Goal: Ask a question: Seek information or help from site administrators or community

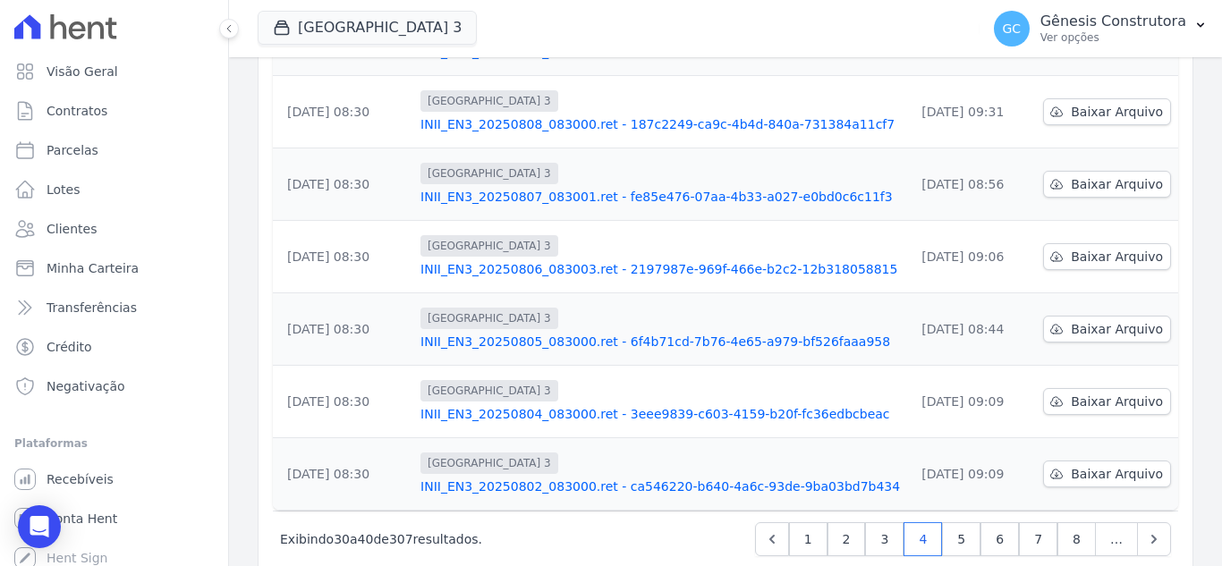
scroll to position [690, 0]
click at [871, 521] on link "3" at bounding box center [884, 538] width 38 height 34
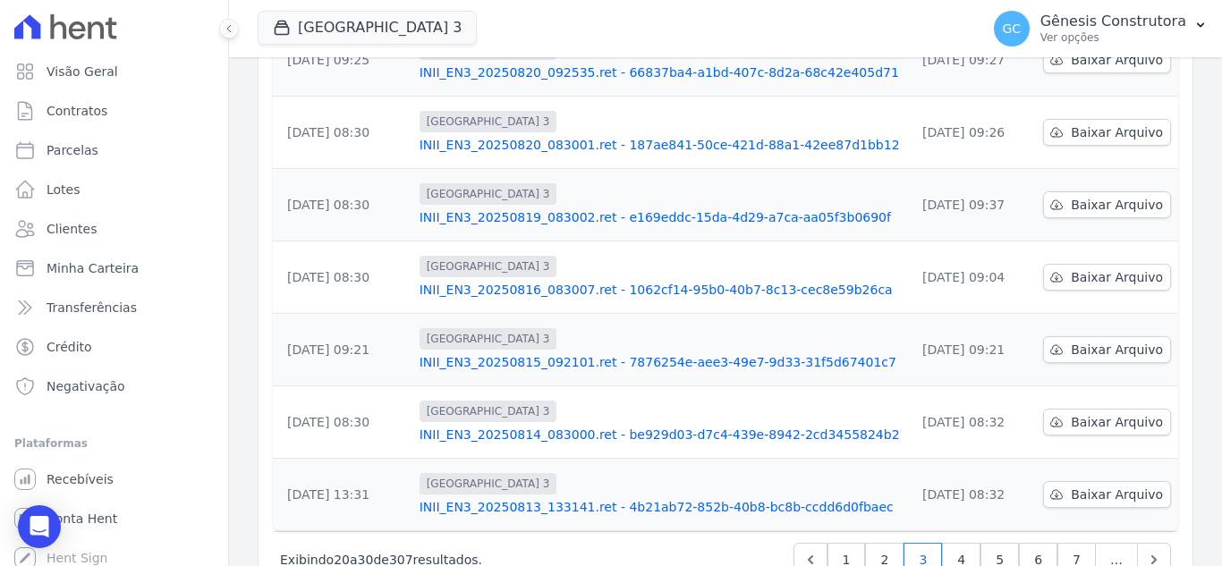
scroll to position [690, 0]
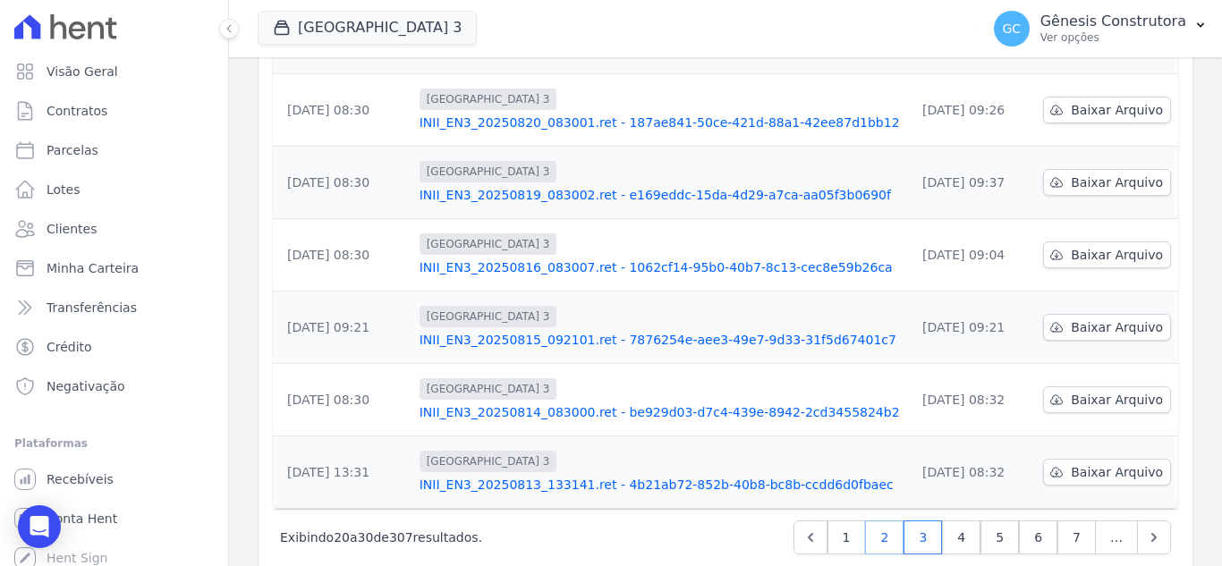
click at [881, 521] on link "2" at bounding box center [884, 538] width 38 height 34
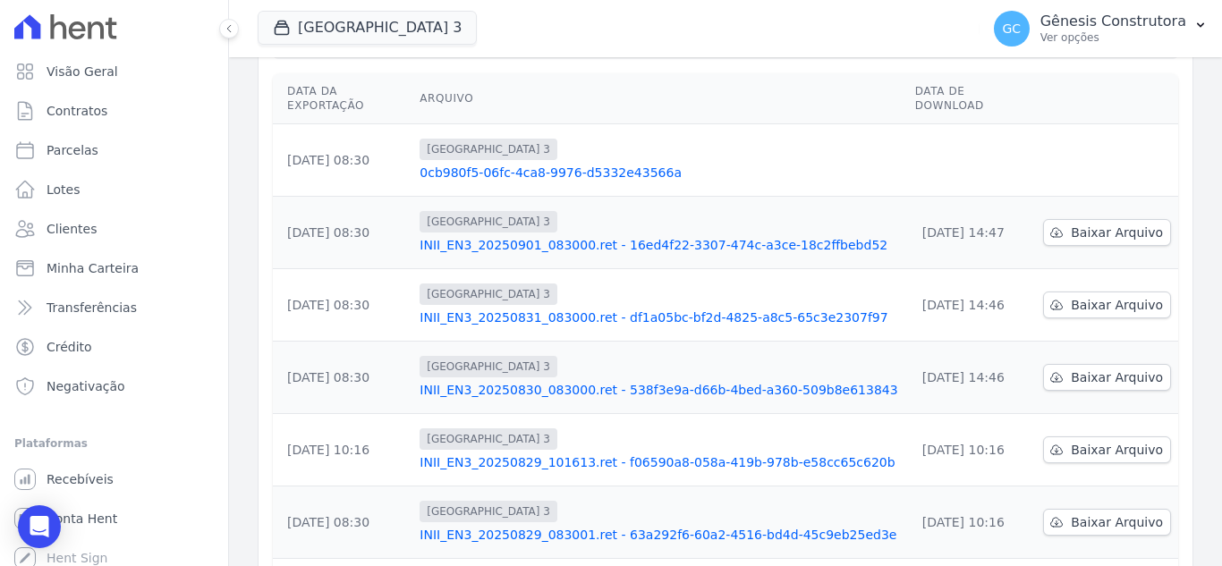
scroll to position [332, 0]
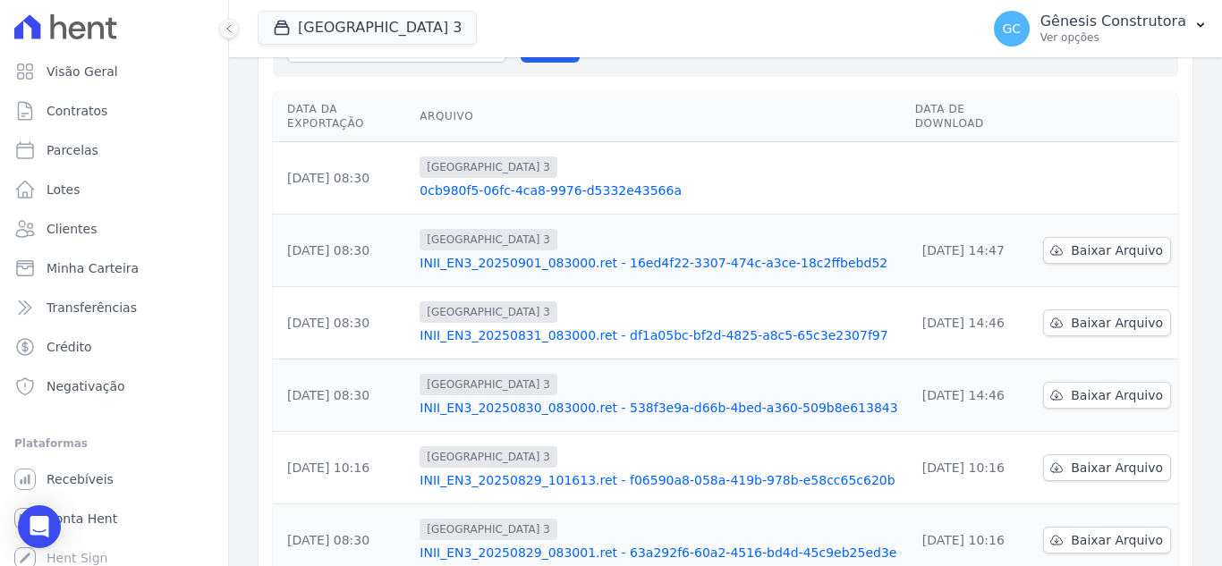
click at [568, 182] on link "0cb980f5-06fc-4ca8-9976-d5332e43566a" at bounding box center [660, 191] width 481 height 18
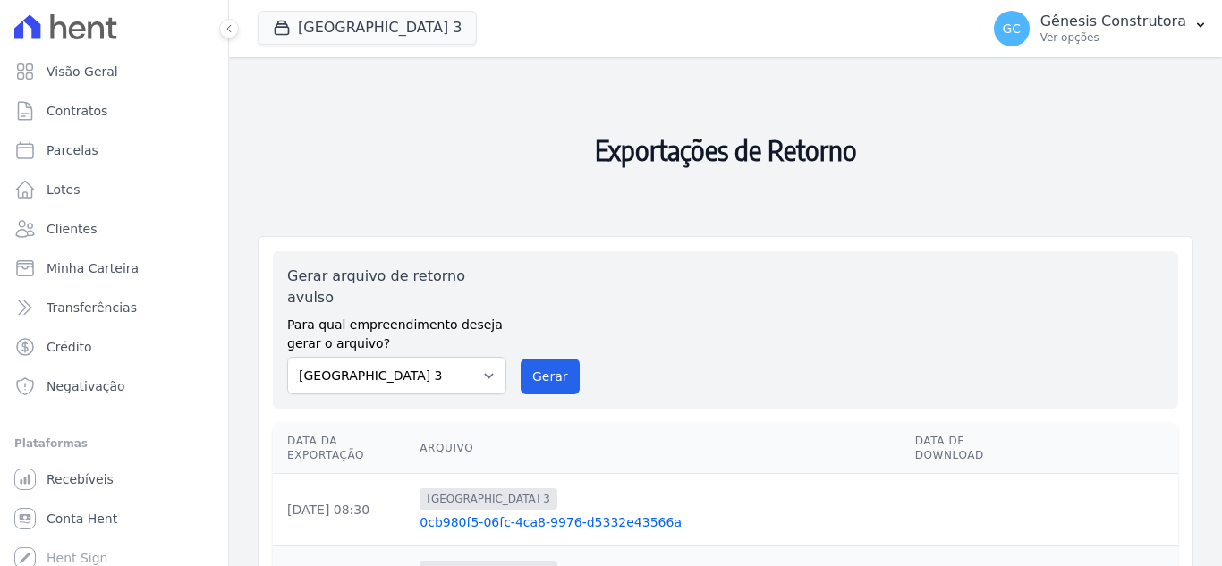
scroll to position [179, 0]
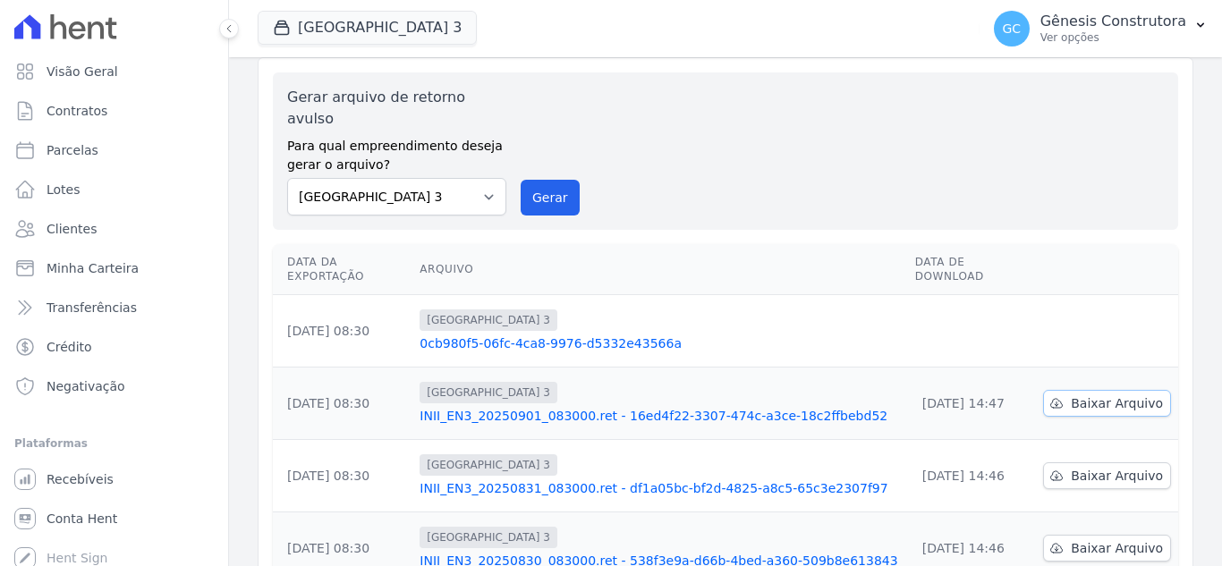
click at [1099, 395] on span "Baixar Arquivo" at bounding box center [1117, 404] width 92 height 18
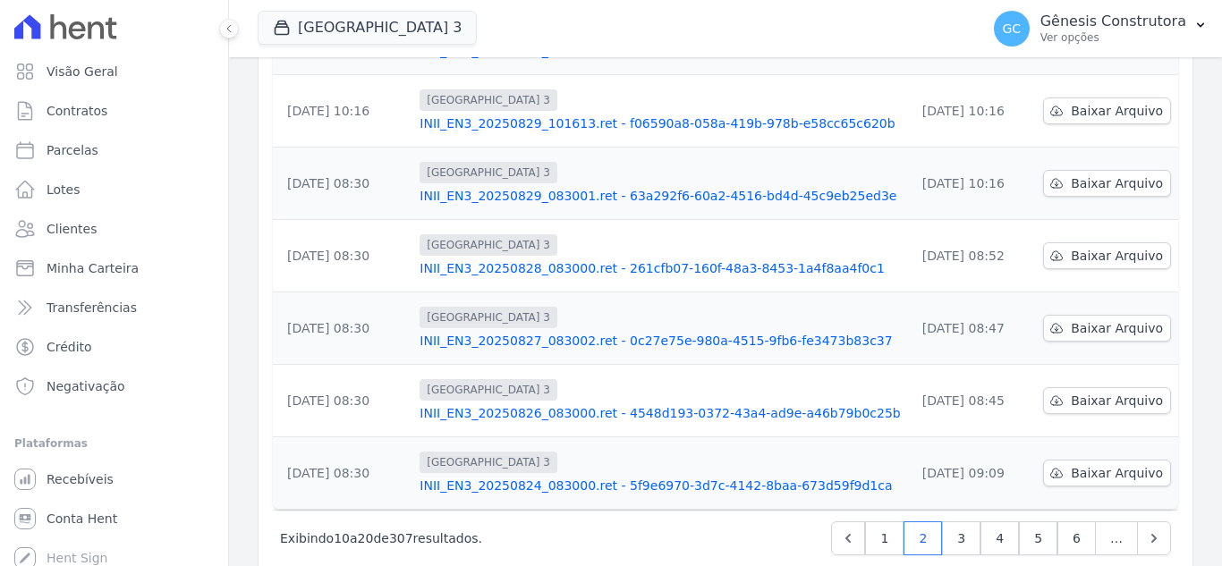
scroll to position [690, 0]
click at [880, 521] on link "1" at bounding box center [884, 538] width 38 height 34
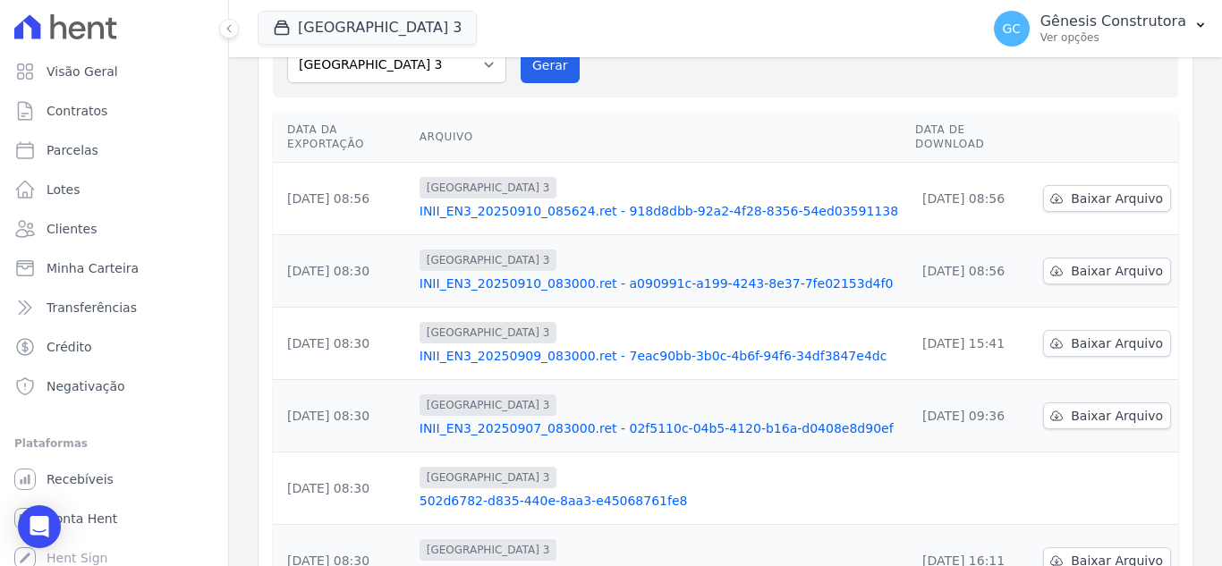
scroll to position [690, 0]
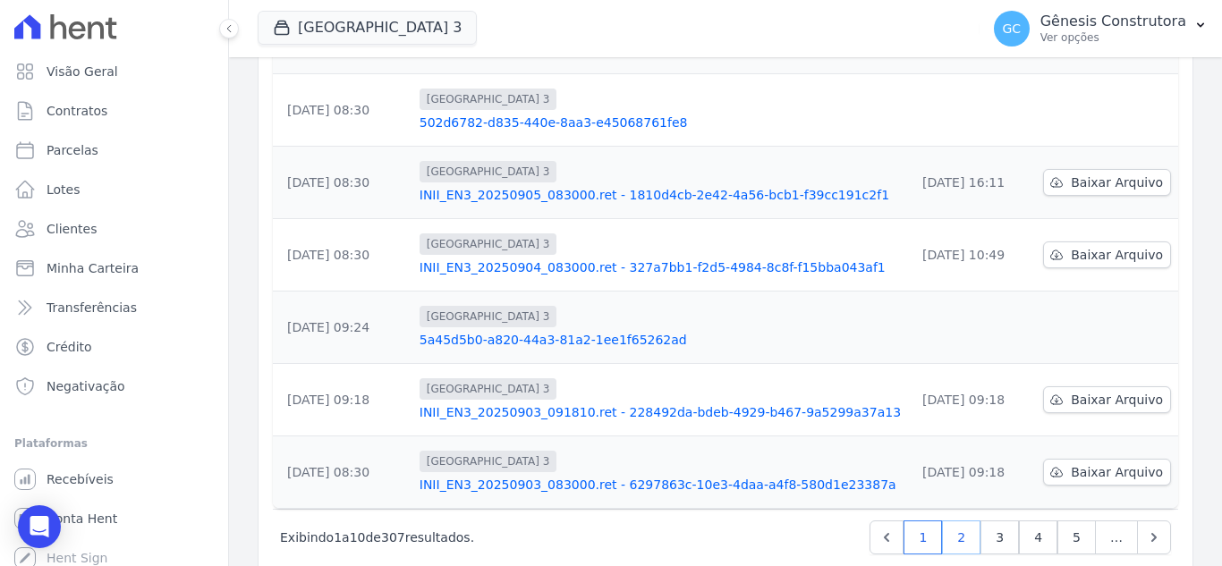
click at [966, 521] on link "2" at bounding box center [961, 538] width 38 height 34
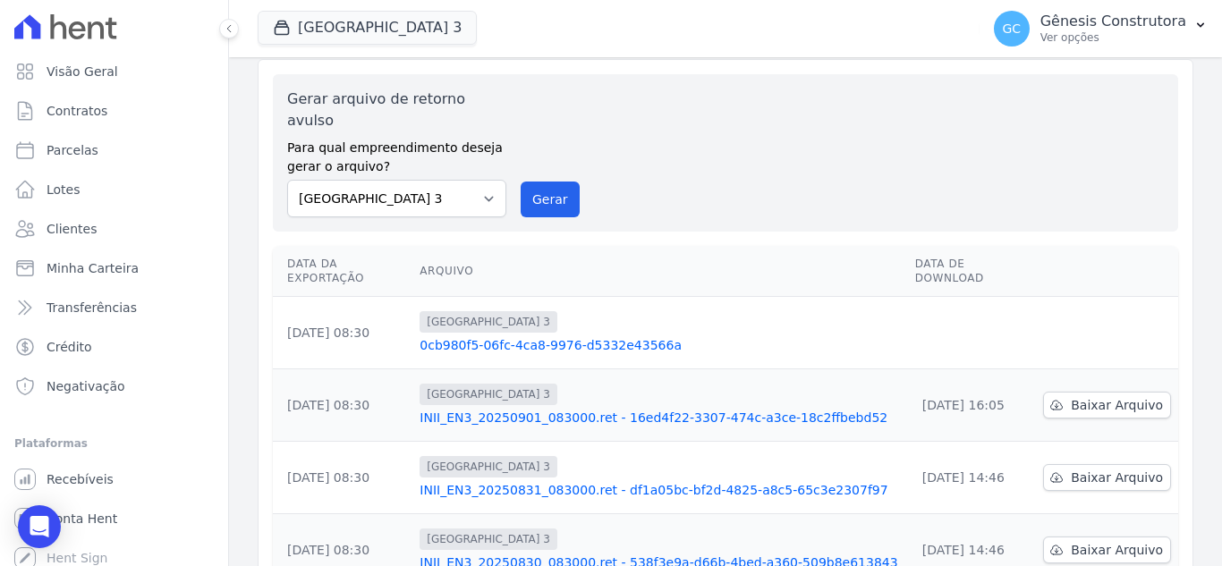
scroll to position [179, 0]
click at [497, 335] on link "0cb980f5-06fc-4ca8-9976-d5332e43566a" at bounding box center [660, 344] width 481 height 18
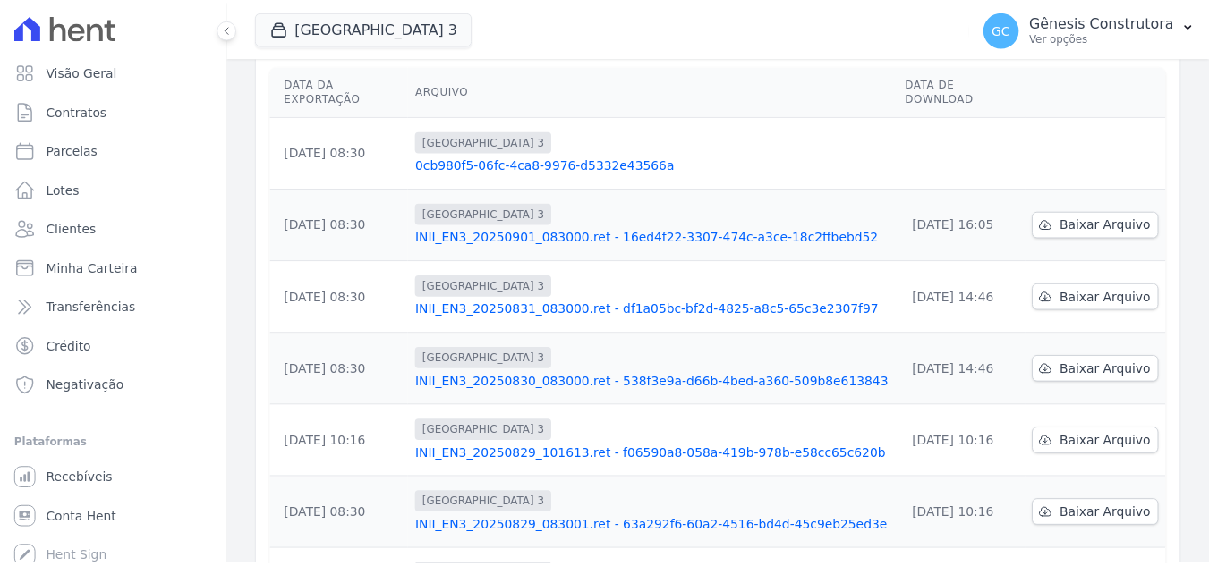
scroll to position [268, 0]
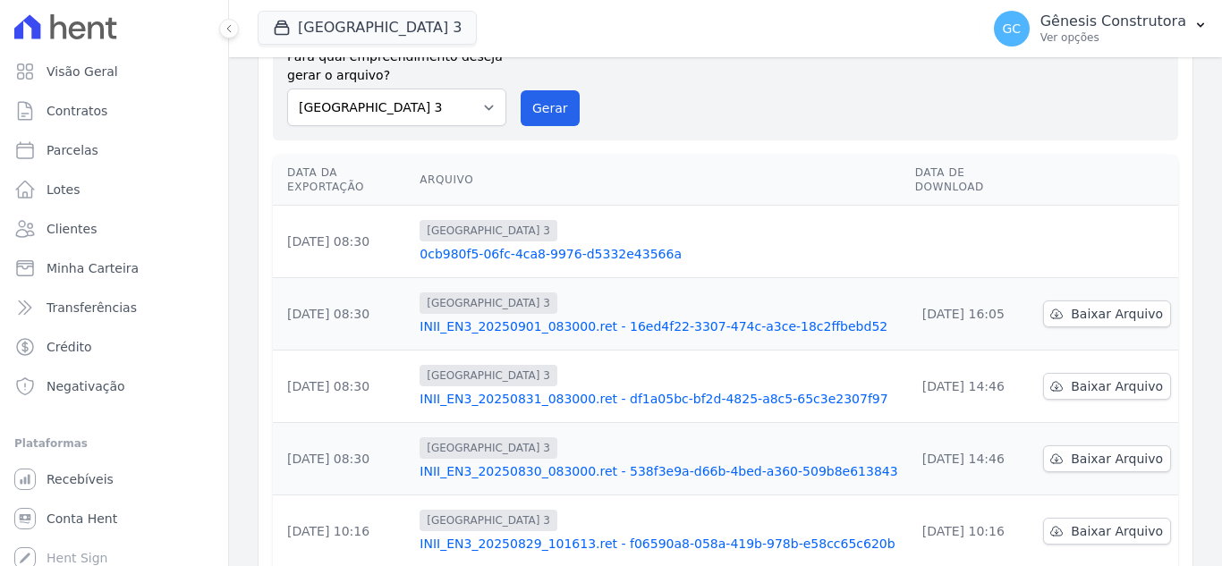
click at [675, 318] on link "INII_EN3_20250901_083000.ret - 16ed4f22-3307-474c-a3ce-18c2ffbebd52" at bounding box center [660, 327] width 481 height 18
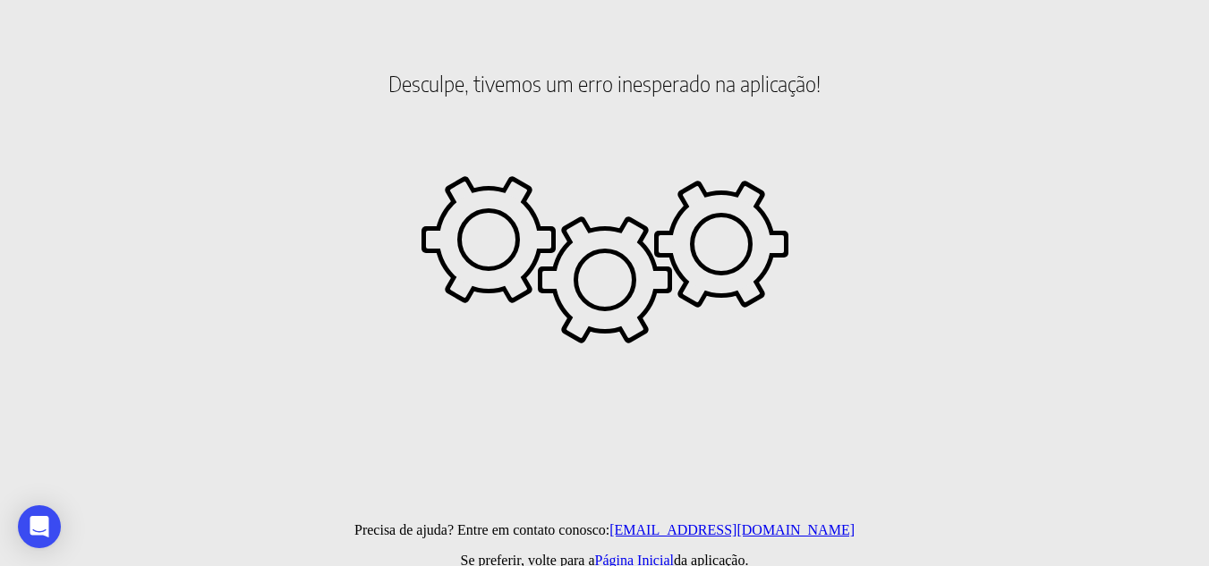
scroll to position [13, 0]
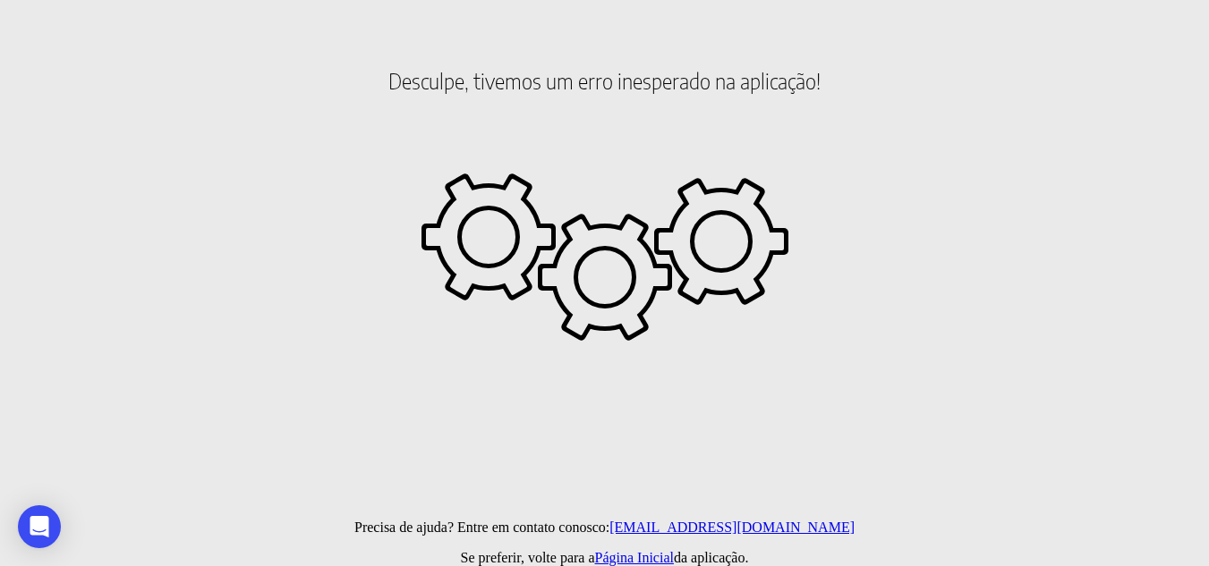
click at [617, 549] on div "Precisa de ajuda? Entre em contato conosco: falecom@hent.com.br Se preferir, vo…" at bounding box center [604, 543] width 1195 height 47
click at [618, 561] on link "Página Inicial" at bounding box center [634, 557] width 79 height 15
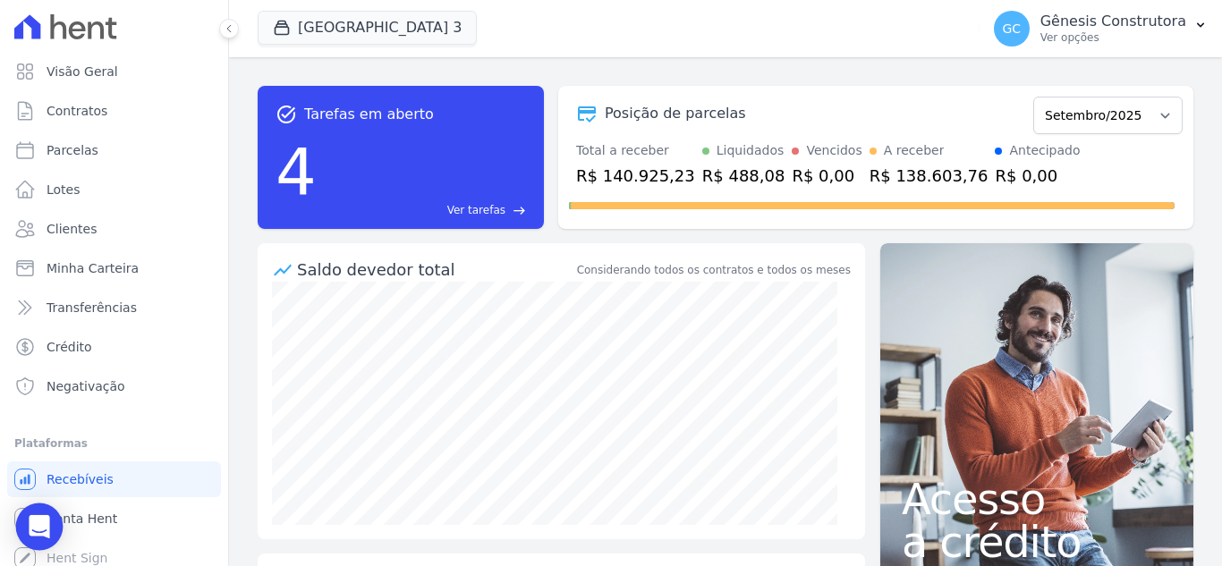
click at [43, 523] on icon "Open Intercom Messenger" at bounding box center [39, 526] width 21 height 23
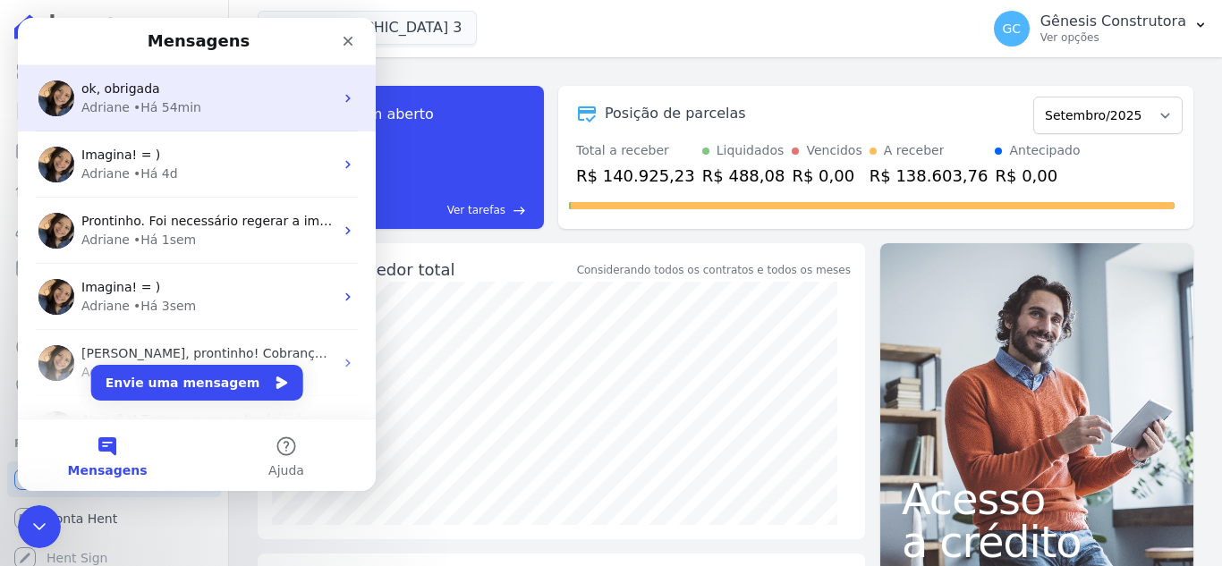
click at [216, 107] on div "Adriane • Há 54min" at bounding box center [207, 107] width 252 height 19
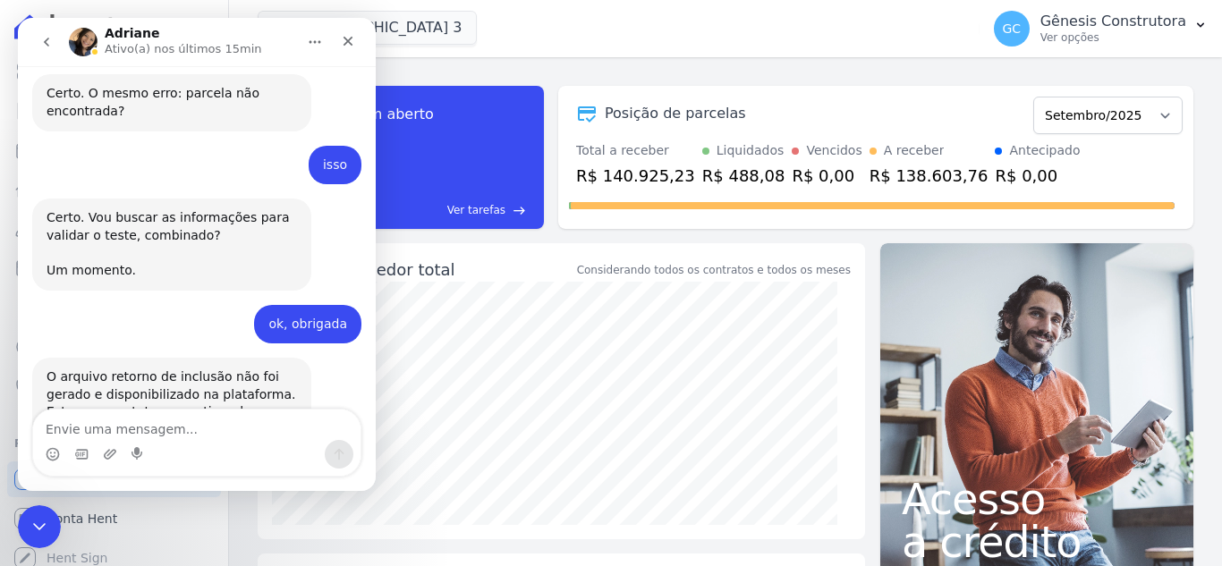
scroll to position [4538, 0]
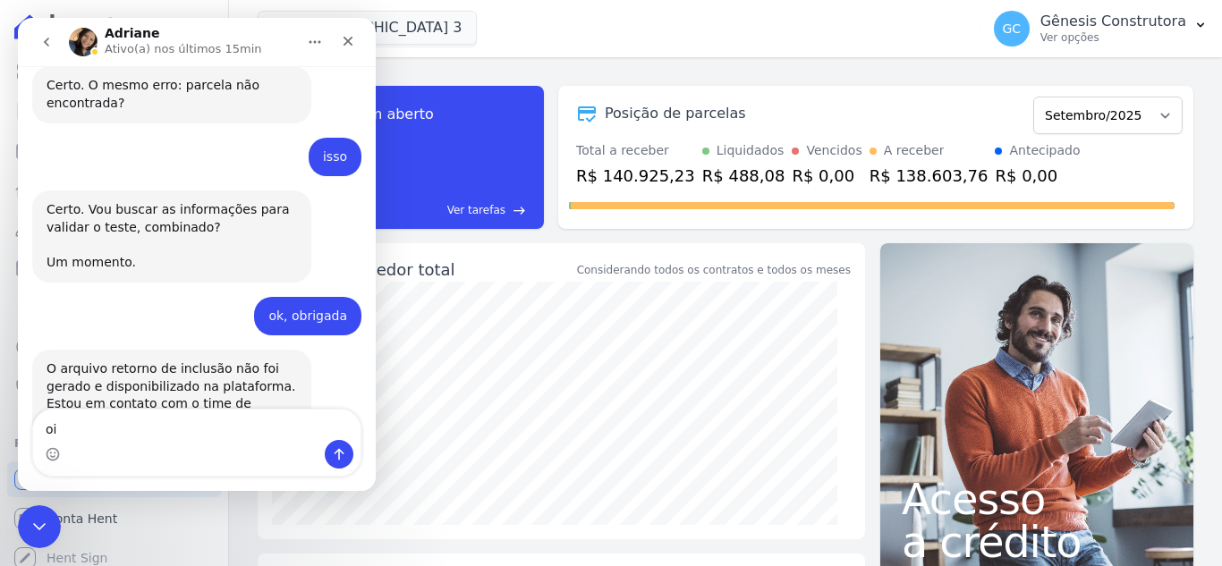
type textarea "oii"
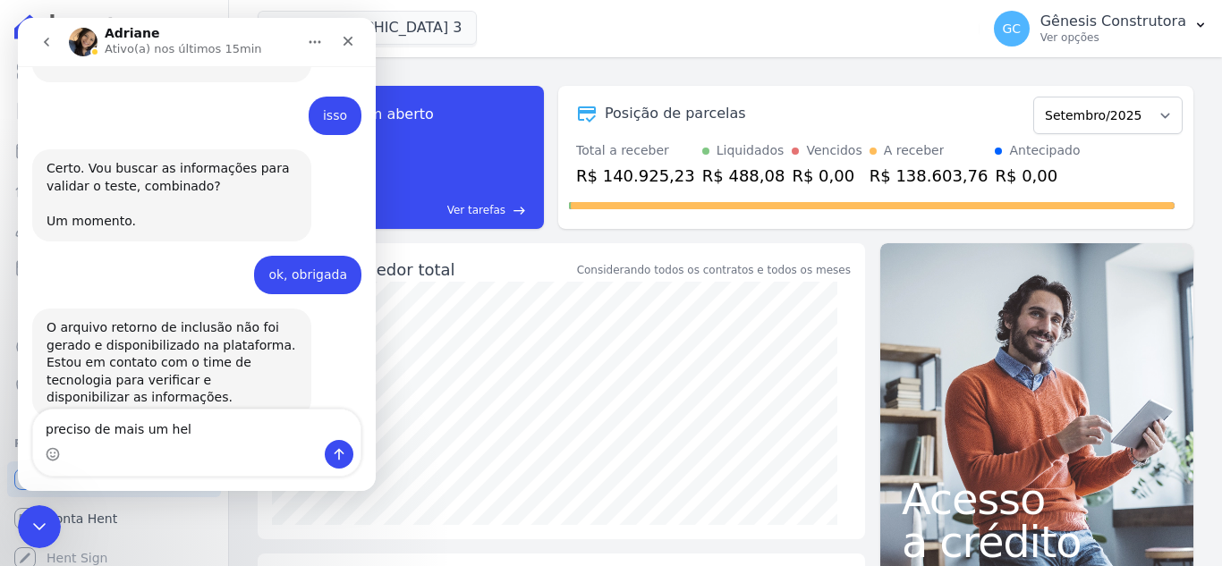
type textarea "preciso de mais um help"
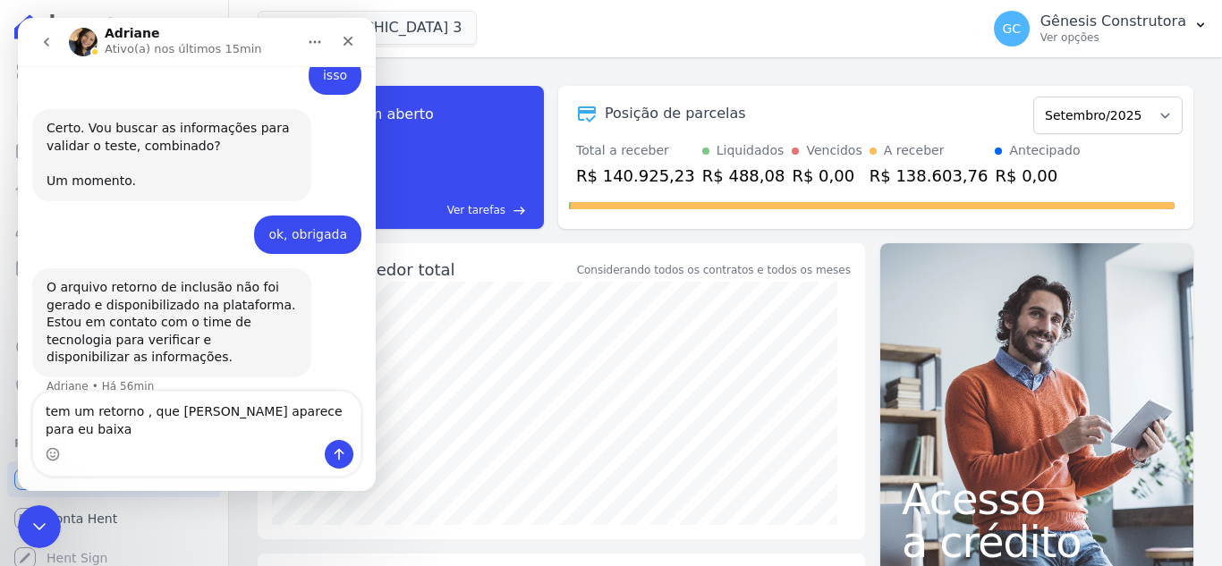
type textarea "tem um retorno , que [PERSON_NAME] aparece para eu baixar"
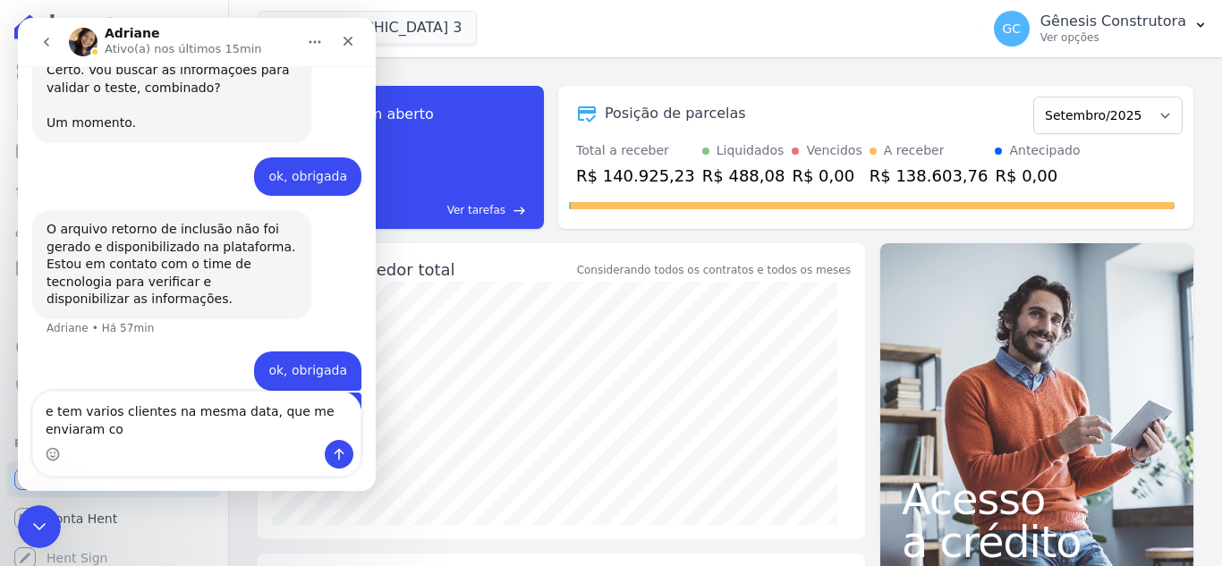
scroll to position [4695, 0]
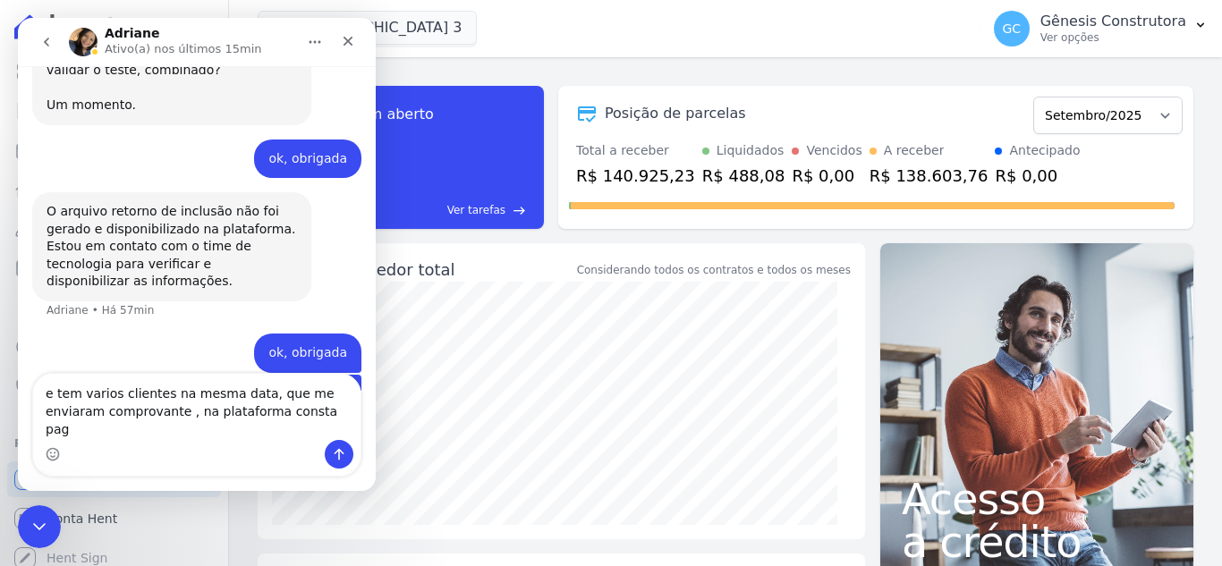
type textarea "e tem varios clientes na mesma data, que me enviaram comprovante , na plataform…"
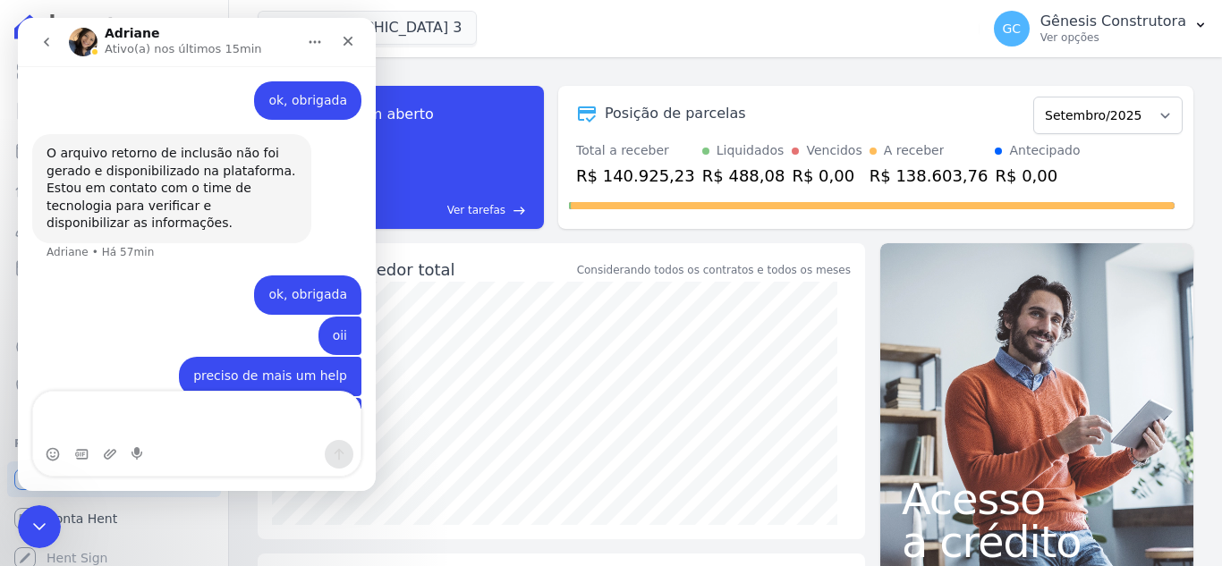
scroll to position [4771, 0]
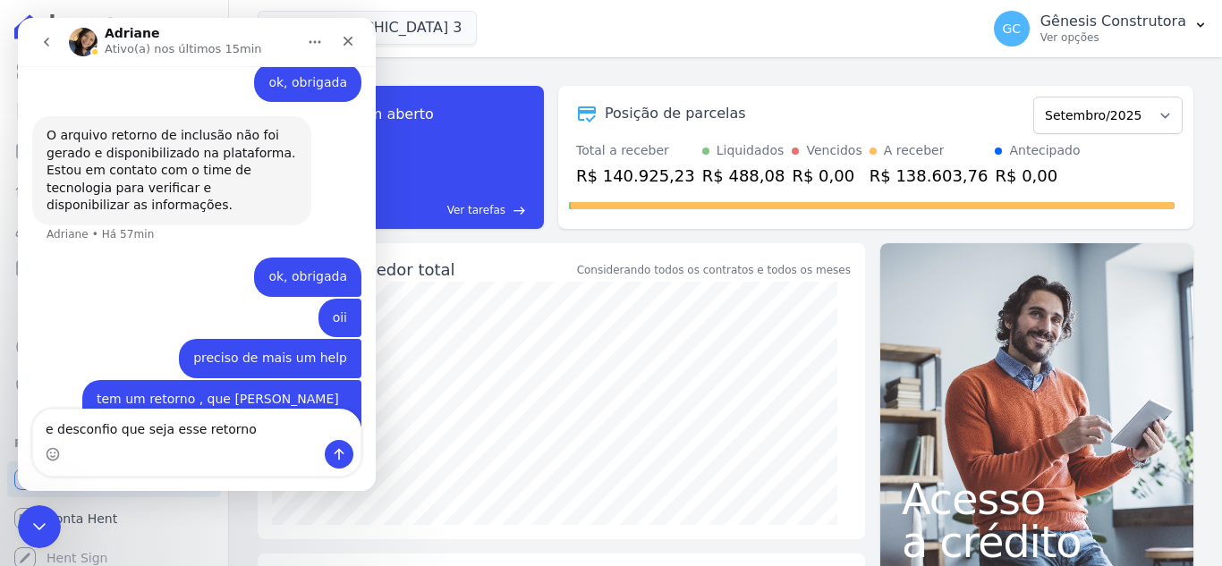
type textarea "e desconfio que seja esse retorno"
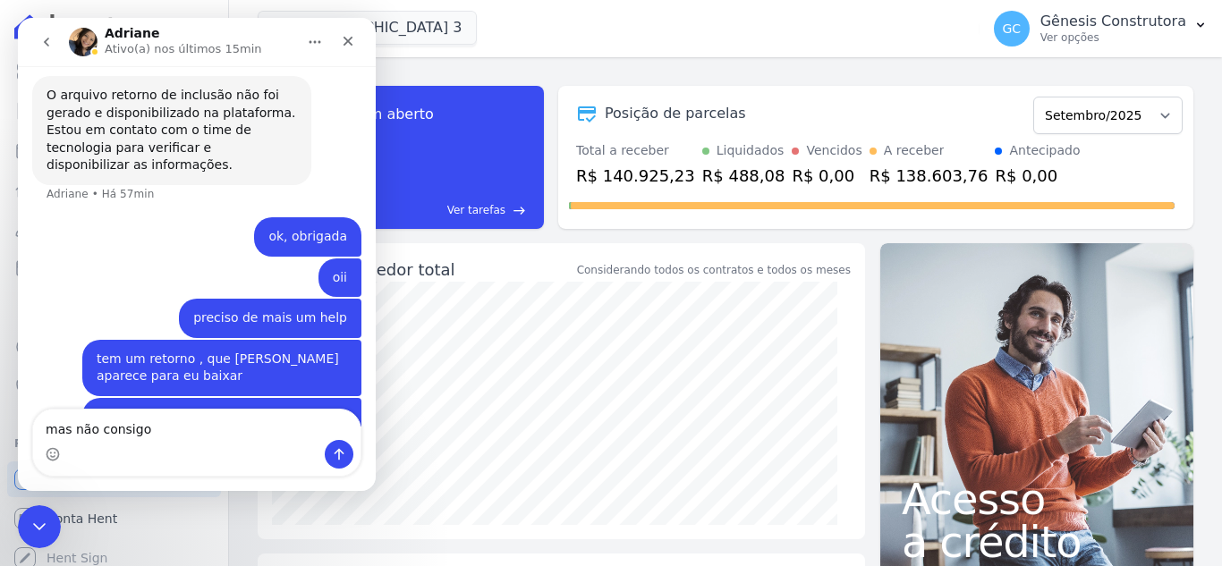
drag, startPoint x: 213, startPoint y: 405, endPoint x: 206, endPoint y: 431, distance: 26.9
click at [213, 412] on div "9 de Setembro Bom dia! Gênesis • Há 1d Você receberá respostas aqui e no seu e-…" at bounding box center [197, 278] width 358 height 425
click at [206, 432] on textarea "mas não consigo" at bounding box center [197, 425] width 328 height 30
type textarea "mas não consigo baixar o arquivo"
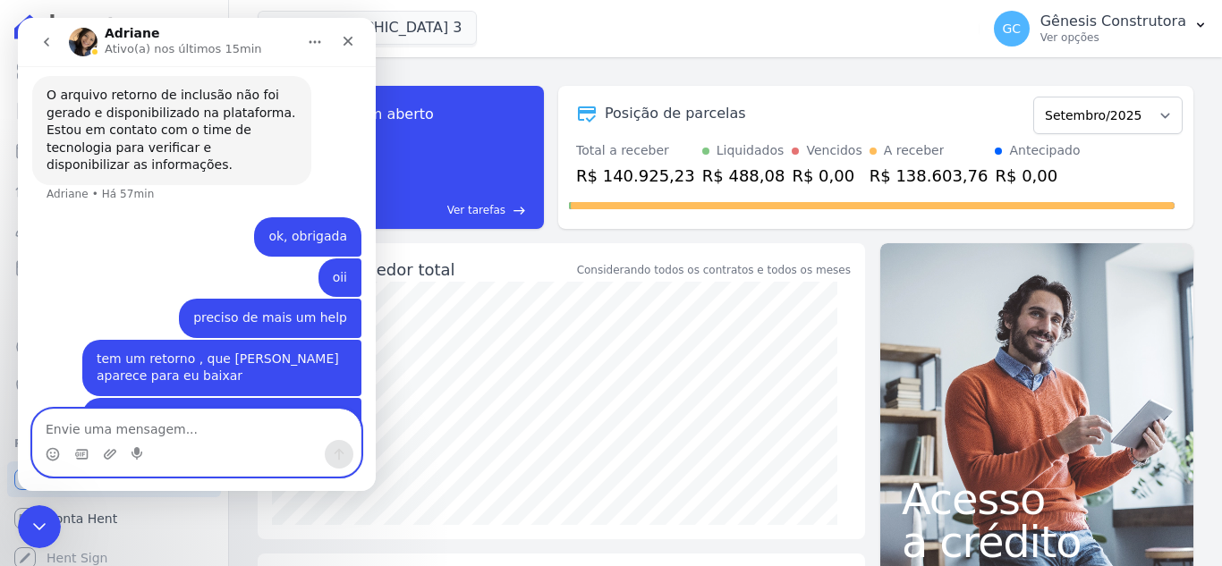
scroll to position [4853, 0]
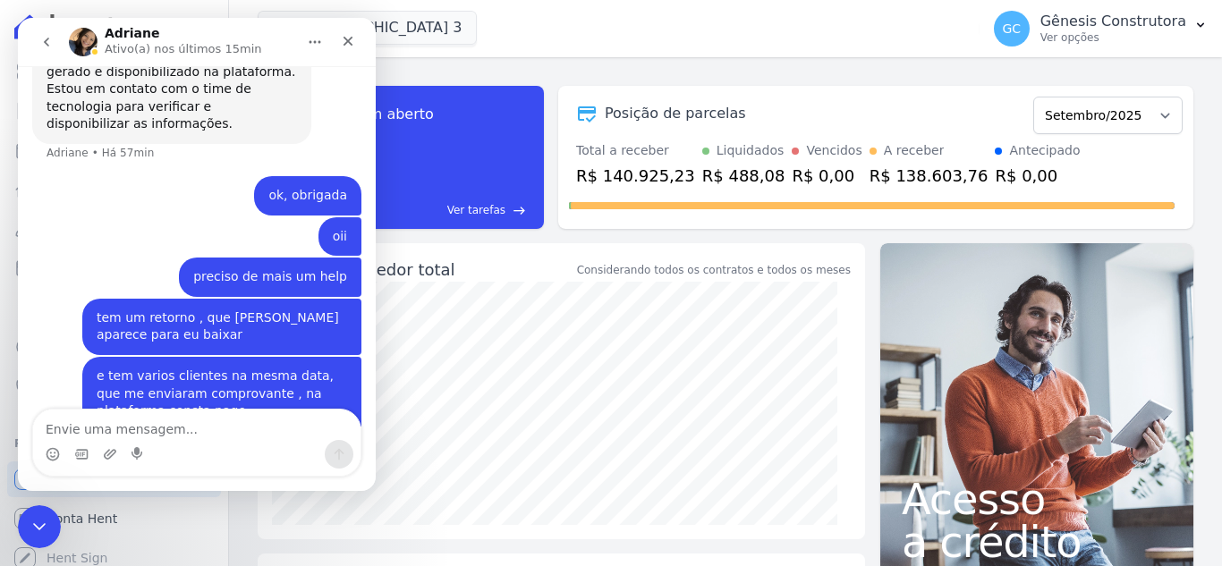
click at [536, 277] on div "Saldo devedor total" at bounding box center [435, 270] width 277 height 24
click at [46, 533] on icon "Encerramento do Messenger da Intercom" at bounding box center [36, 524] width 21 height 21
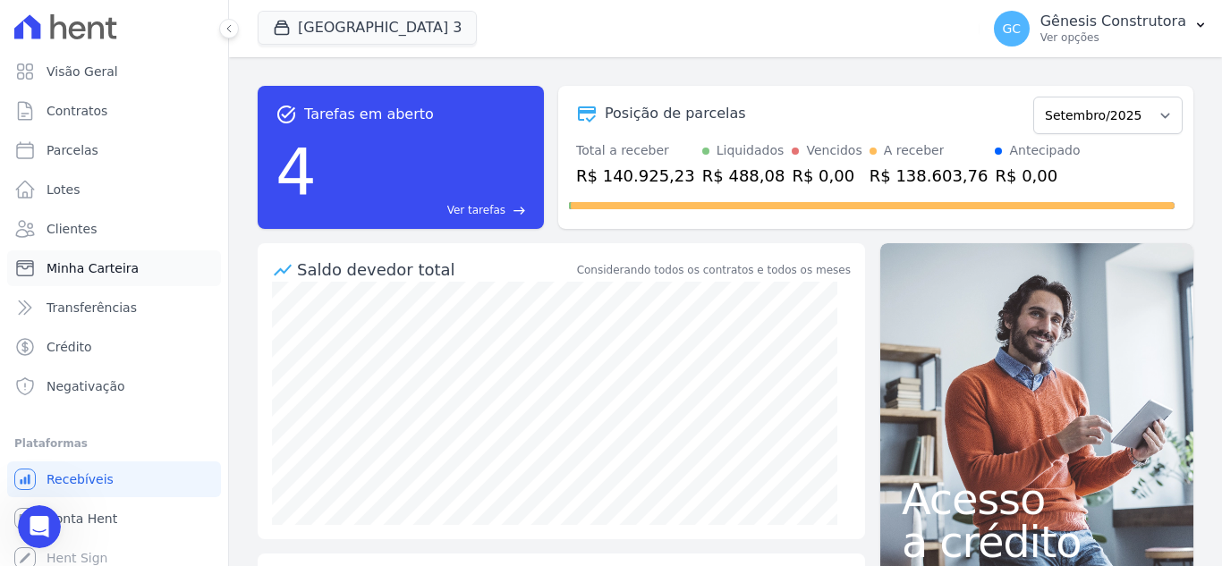
click at [90, 258] on link "Minha Carteira" at bounding box center [114, 269] width 214 height 36
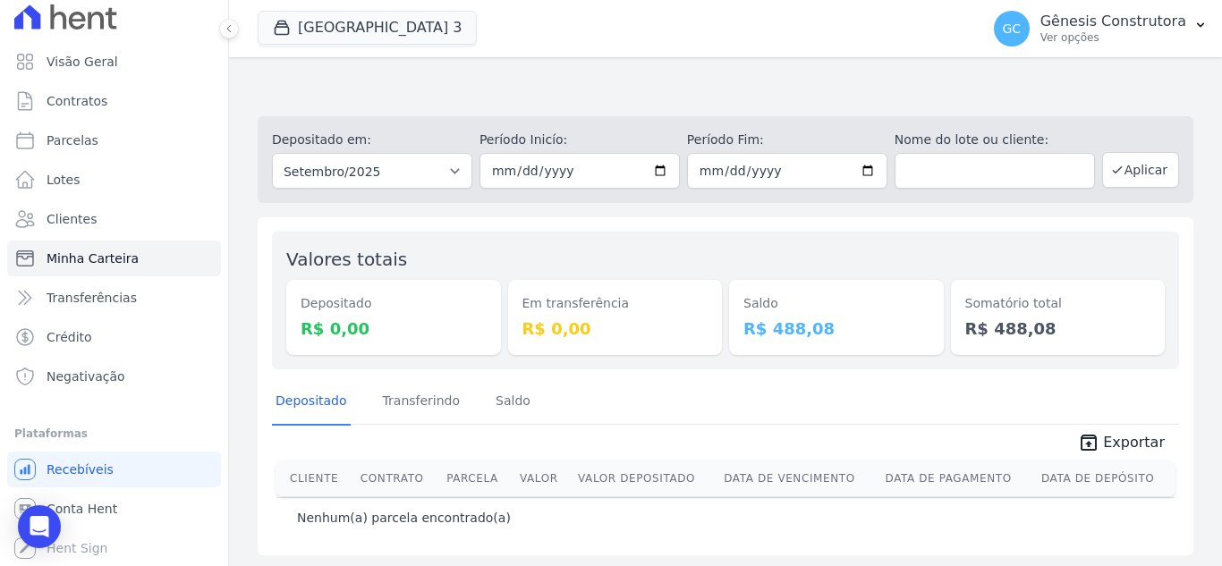
scroll to position [123, 0]
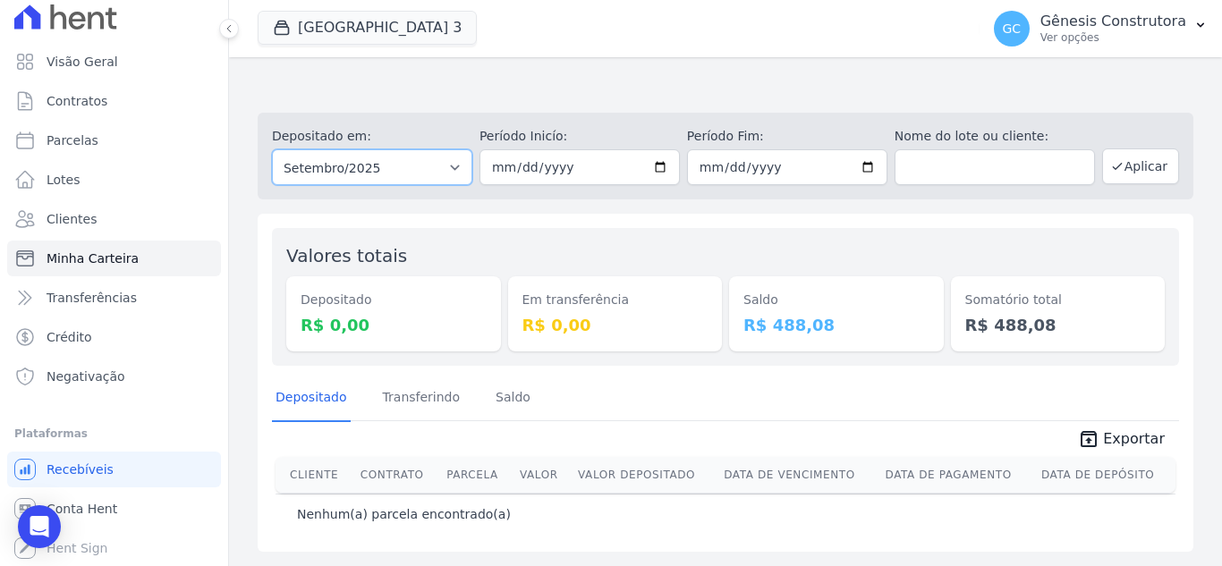
click at [427, 169] on select "Todos os meses Setembro/2024 Outubro/2024 Novembro/2024 Dezembro/2024 Janeiro/2…" at bounding box center [372, 167] width 200 height 36
select select "10/2024"
click at [272, 149] on select "Todos os meses Setembro/2024 Outubro/2024 Novembro/2024 Dezembro/2024 Janeiro/2…" at bounding box center [372, 167] width 200 height 36
click at [1145, 173] on button "Aplicar" at bounding box center [1140, 167] width 77 height 36
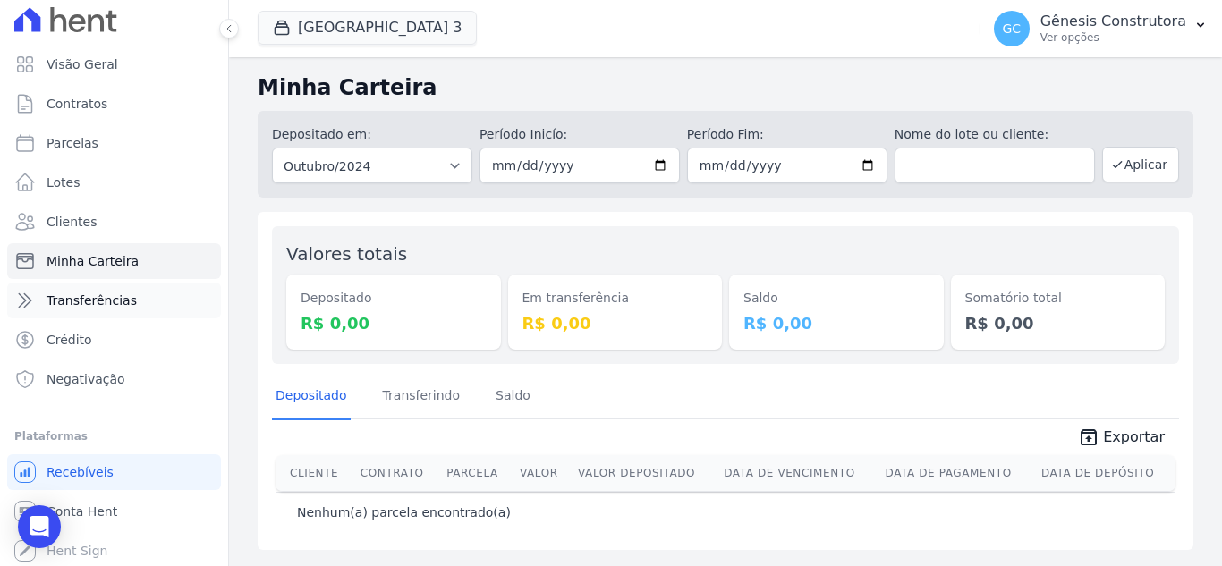
scroll to position [10, 0]
click at [135, 504] on link "Conta Hent" at bounding box center [114, 509] width 214 height 36
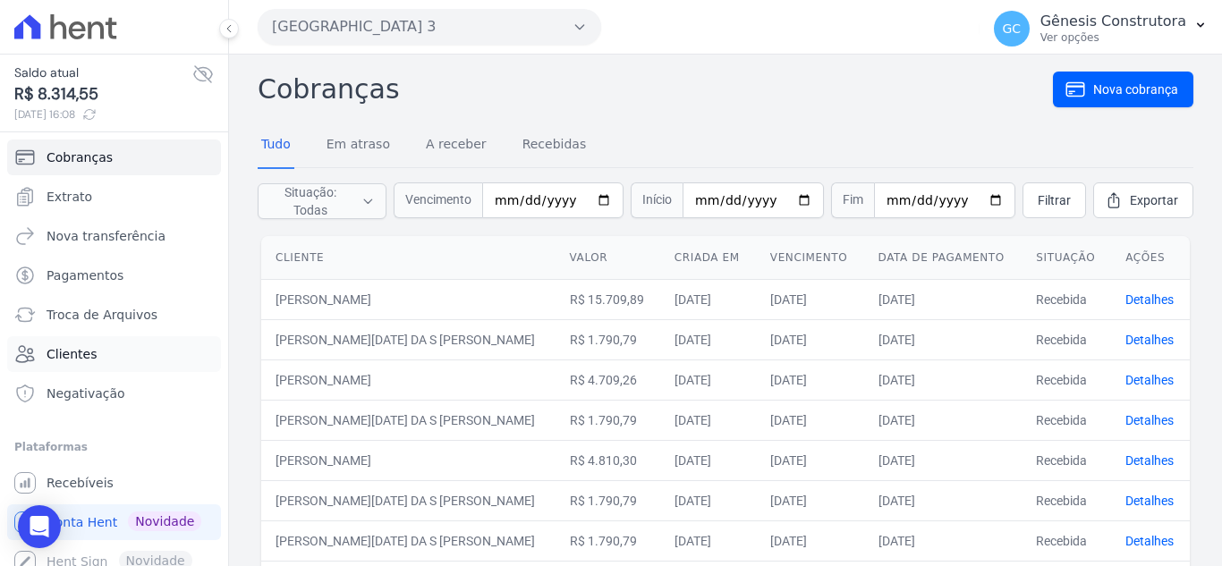
click at [134, 359] on link "Clientes" at bounding box center [114, 354] width 214 height 36
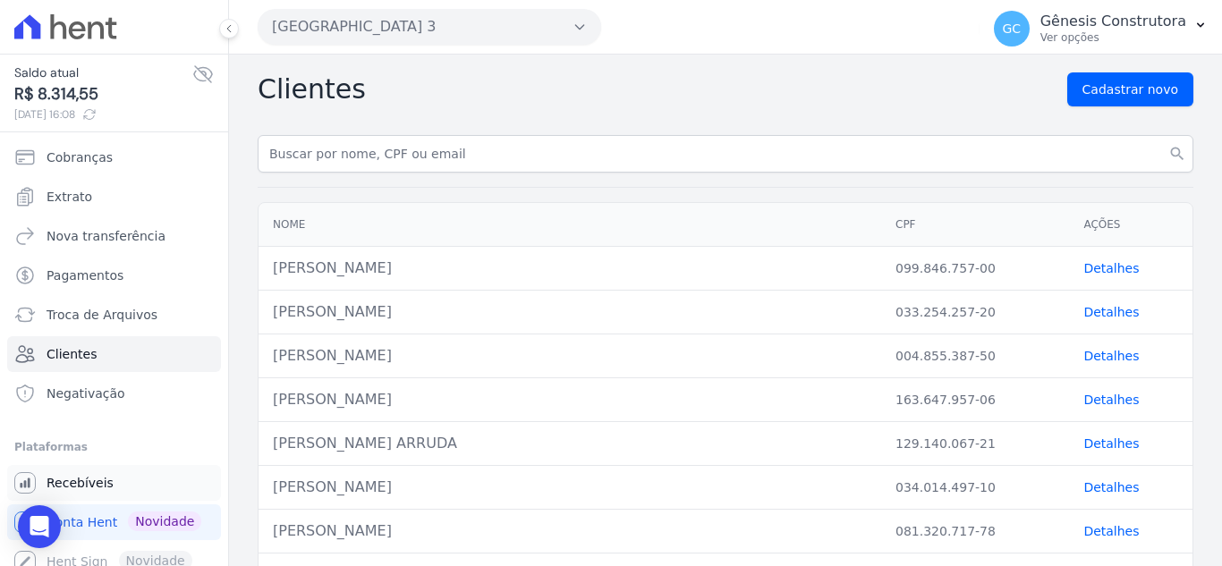
click at [130, 479] on link "Recebíveis" at bounding box center [114, 483] width 214 height 36
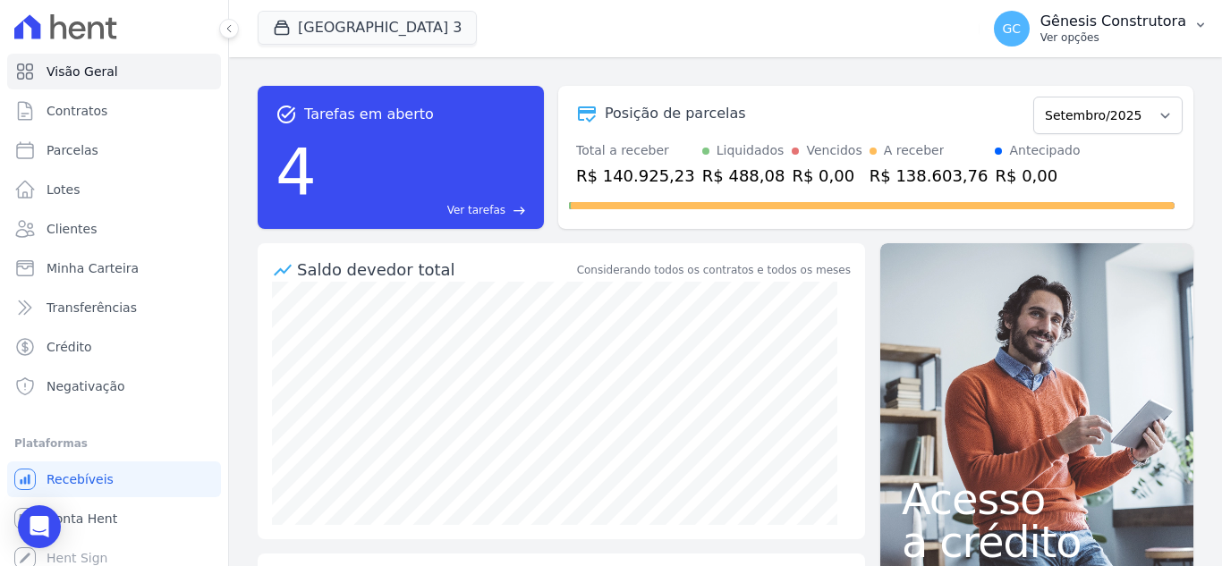
click at [1122, 38] on p "Ver opções" at bounding box center [1114, 37] width 146 height 14
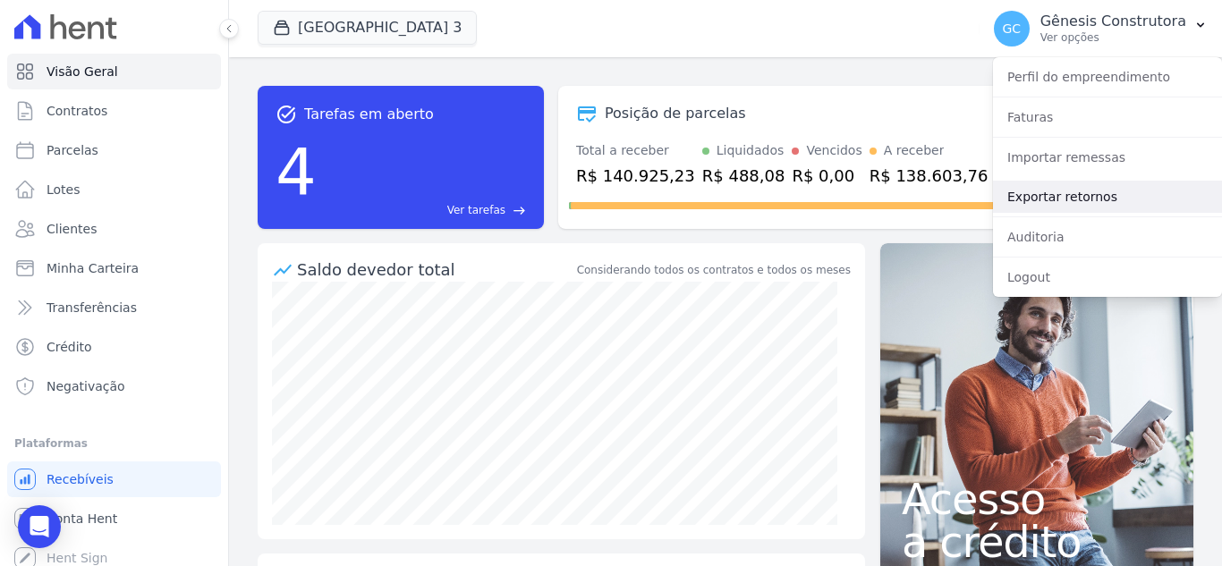
click at [1042, 195] on link "Exportar retornos" at bounding box center [1107, 197] width 229 height 32
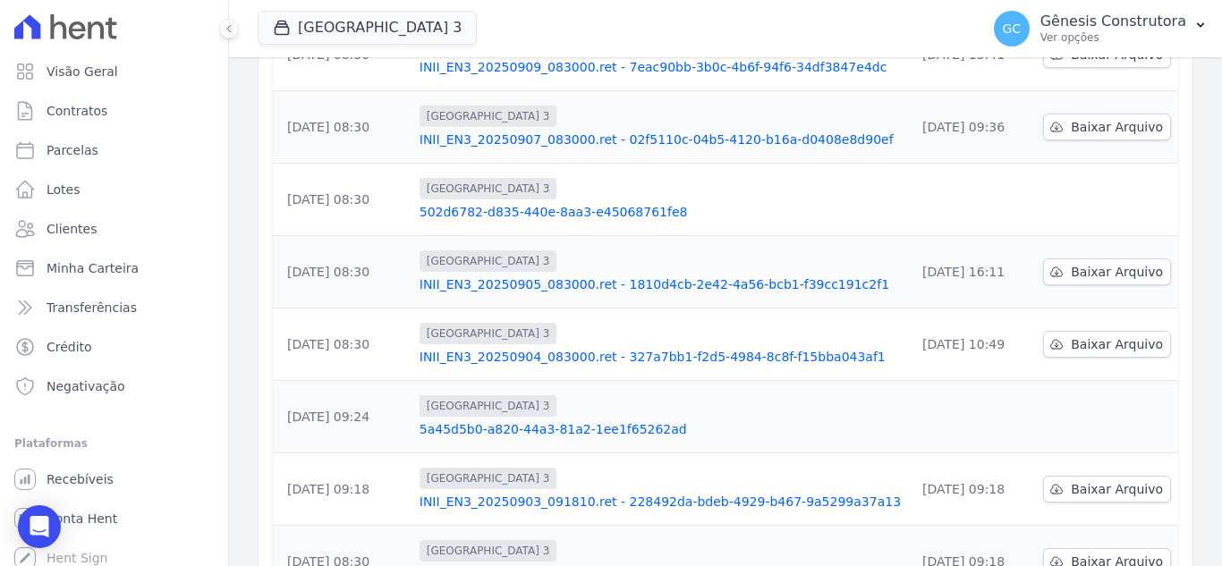
scroll to position [565, 0]
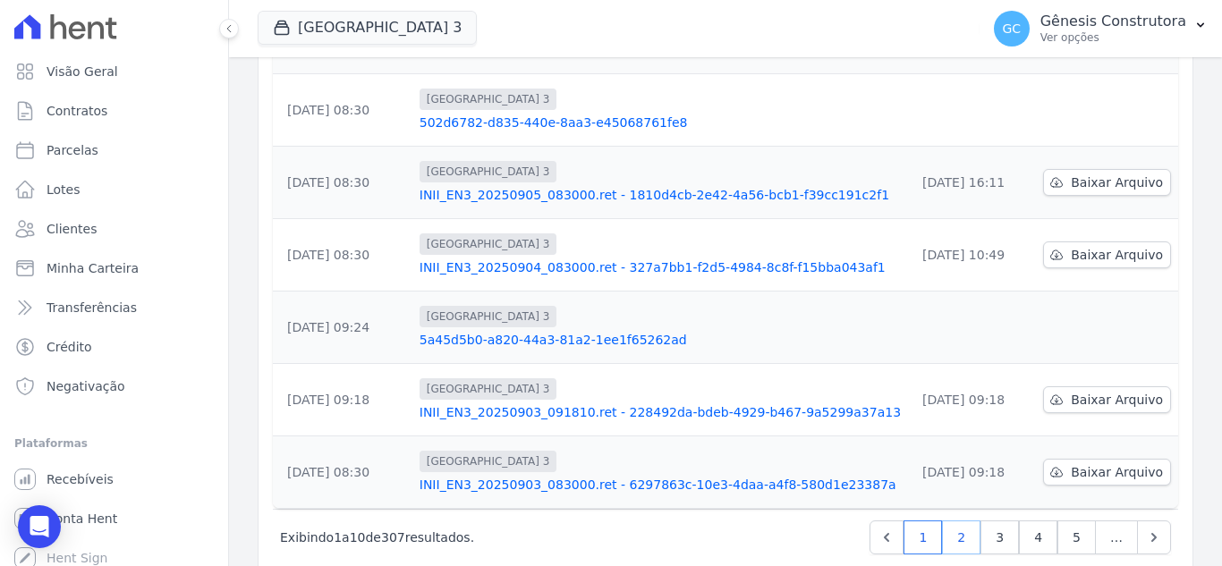
click at [963, 521] on link "2" at bounding box center [961, 538] width 38 height 34
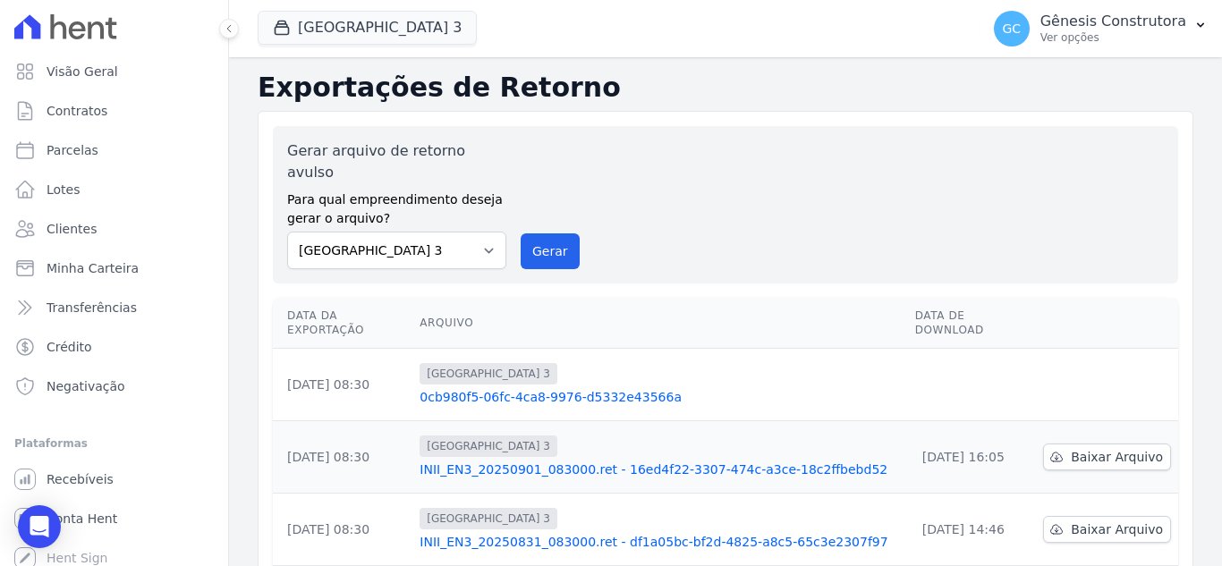
scroll to position [89, 0]
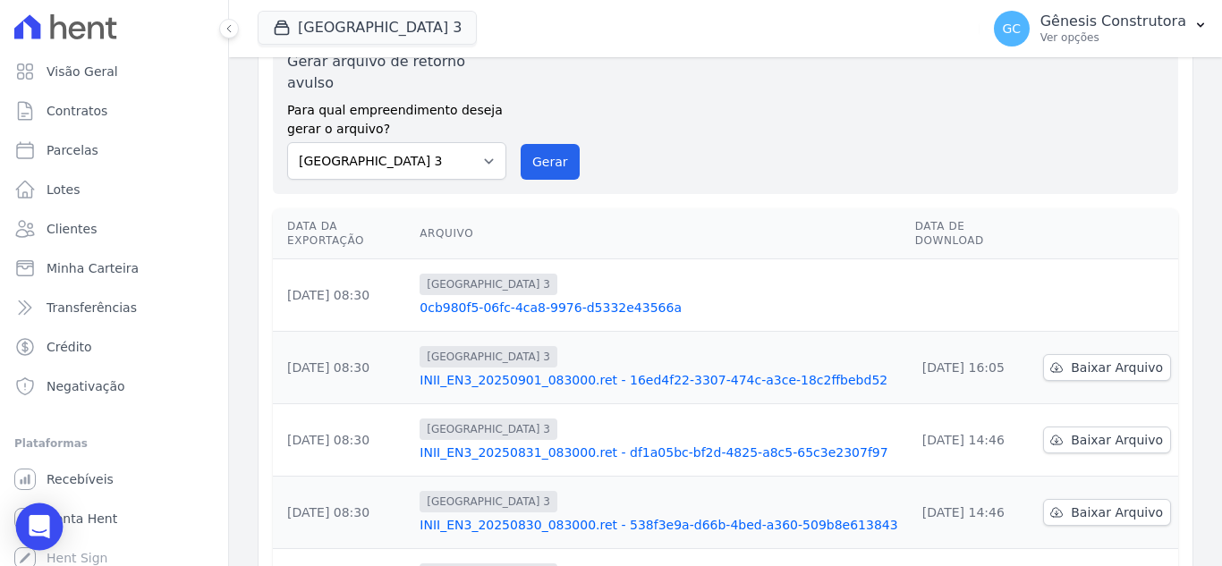
click at [35, 532] on icon "Open Intercom Messenger" at bounding box center [39, 526] width 21 height 23
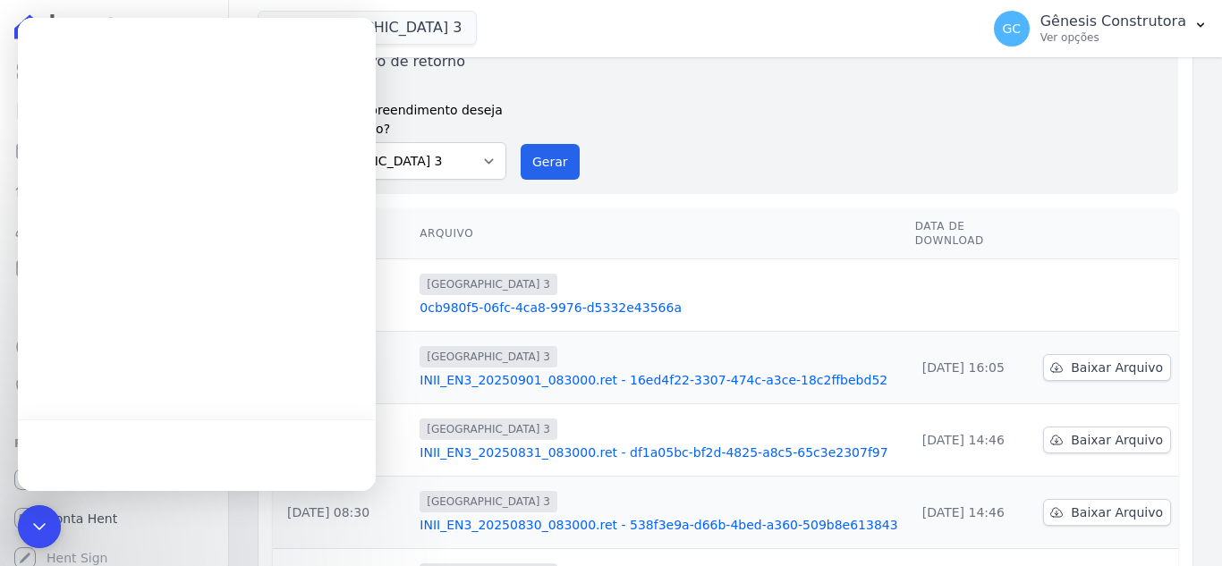
scroll to position [0, 0]
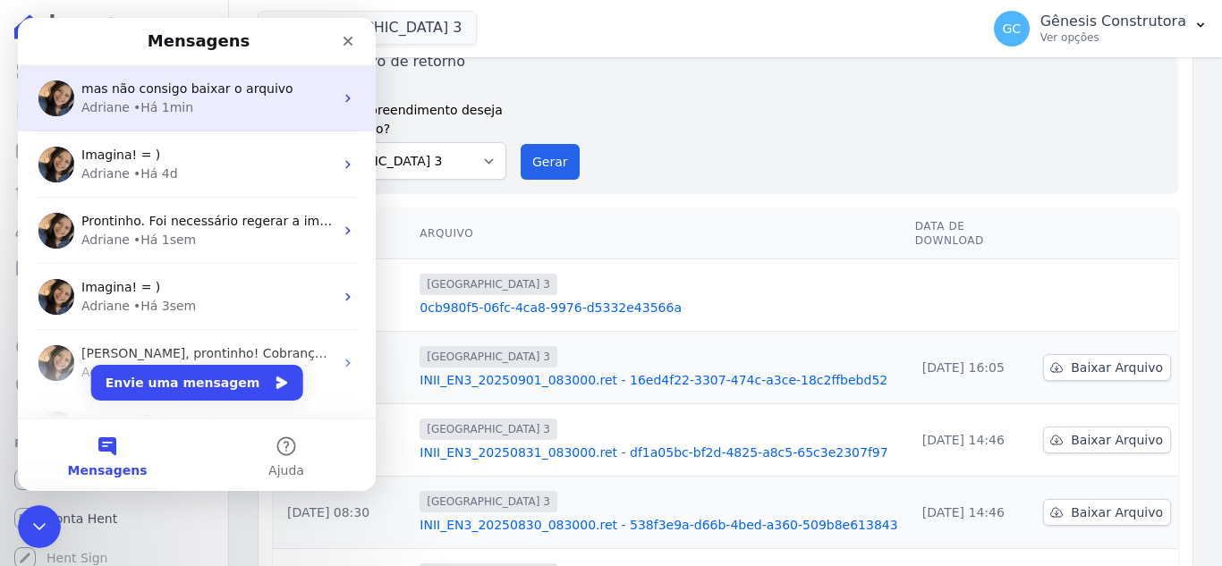
click at [226, 102] on div "Adriane • Há 1min" at bounding box center [207, 107] width 252 height 19
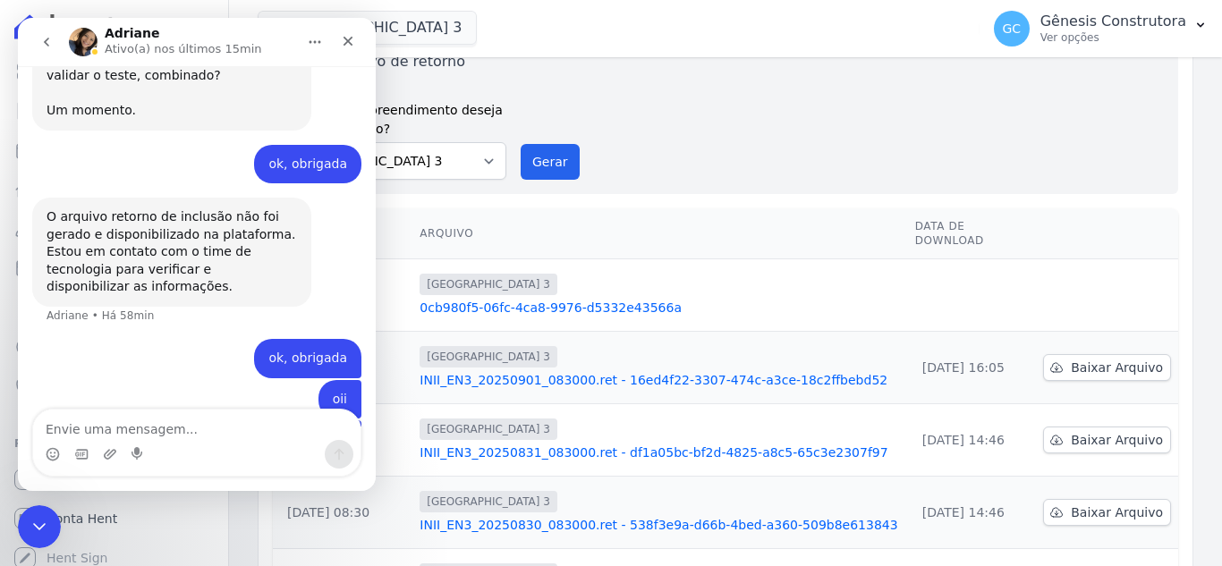
click at [172, 419] on textarea "Envie uma mensagem..." at bounding box center [197, 425] width 328 height 30
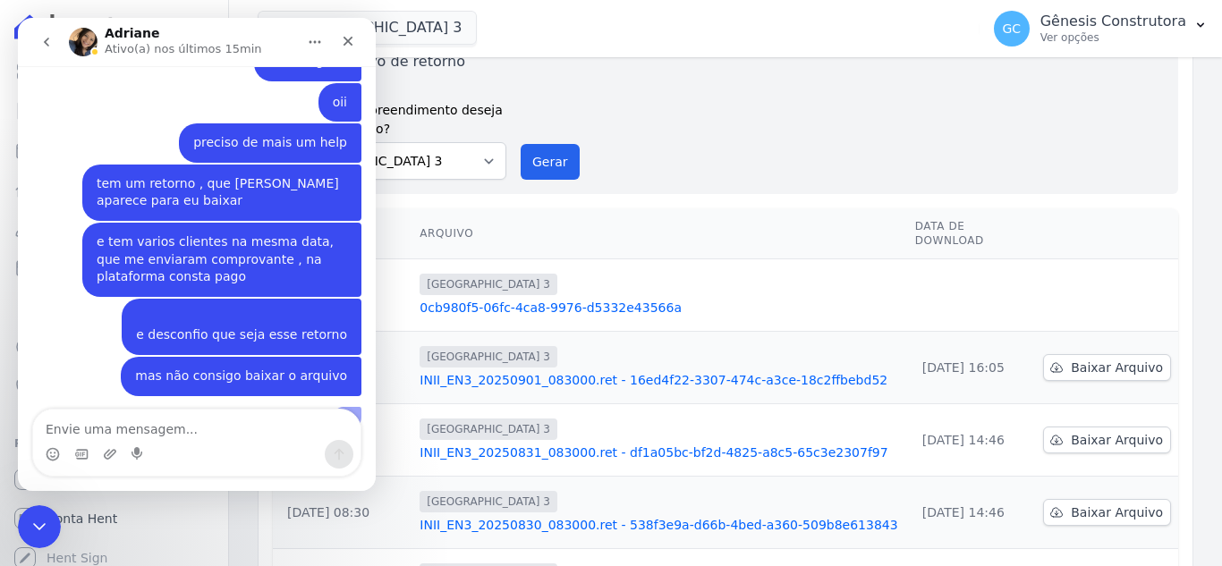
scroll to position [4994, 0]
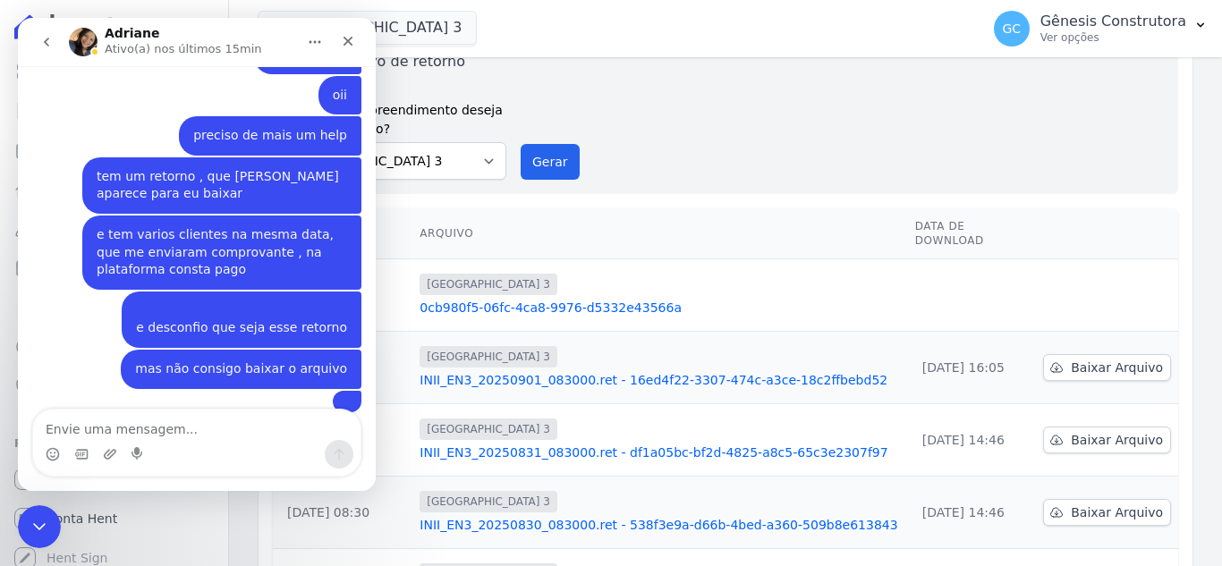
click at [700, 179] on div "Gerar arquivo de retorno avulso Para qual empreendimento deseja gerar o arquivo…" at bounding box center [726, 542] width 936 height 1042
click at [57, 515] on div "Encerramento do Messenger da Intercom" at bounding box center [36, 524] width 43 height 43
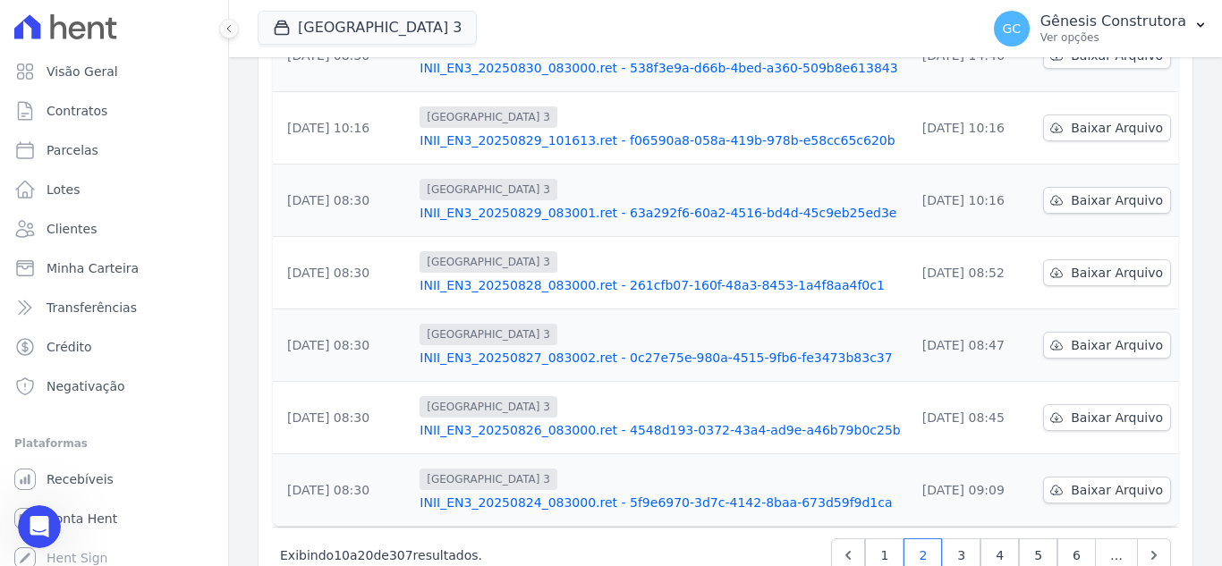
scroll to position [565, 0]
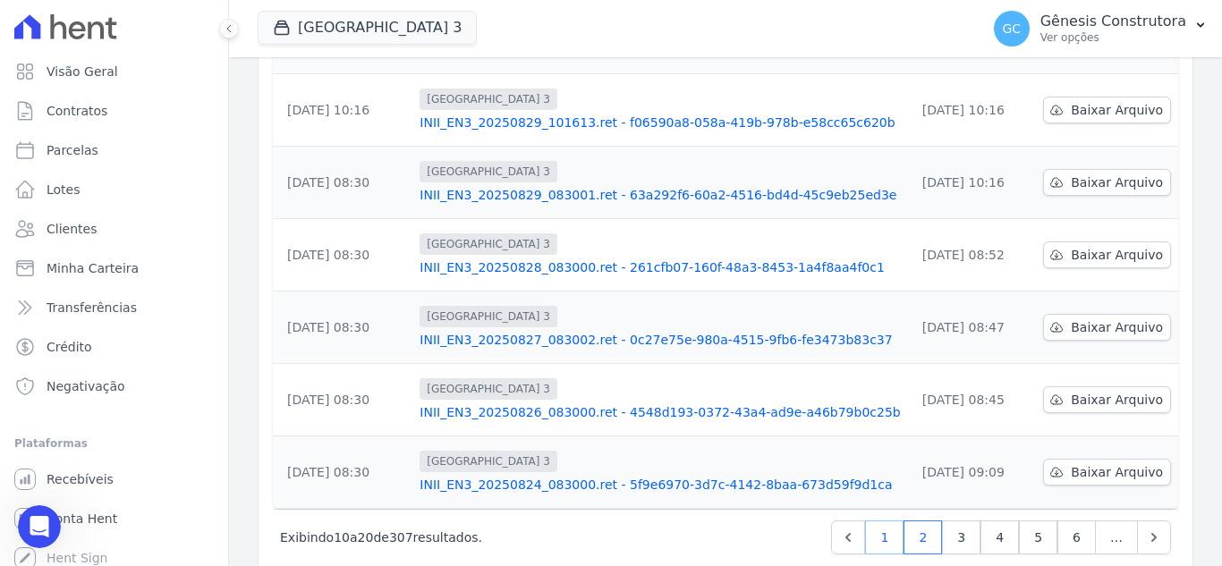
click at [888, 521] on link "1" at bounding box center [884, 538] width 38 height 34
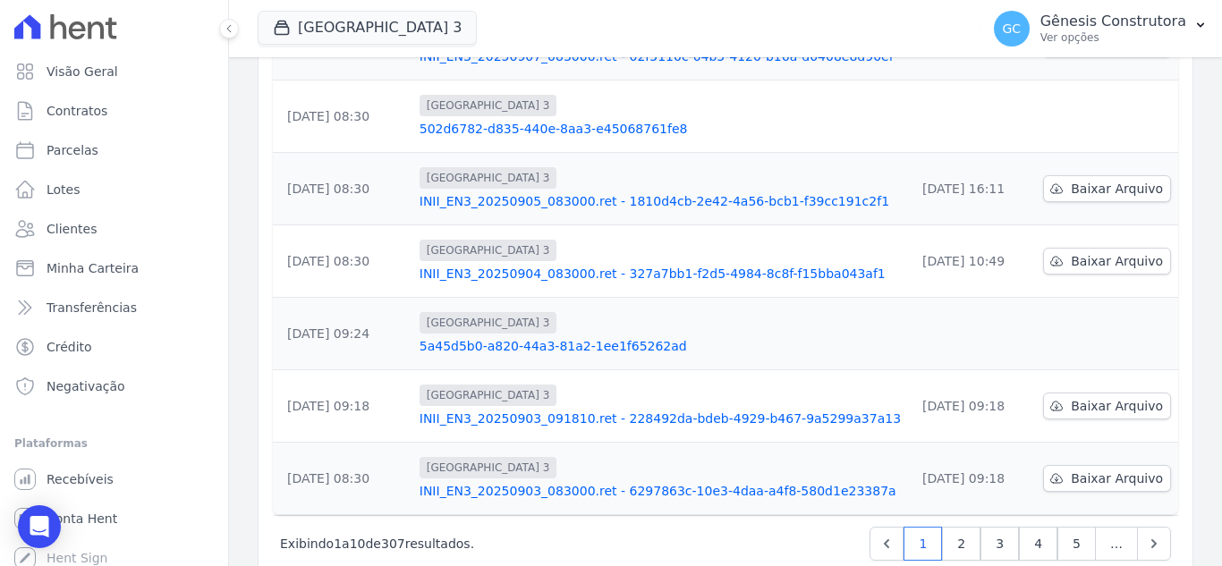
scroll to position [565, 0]
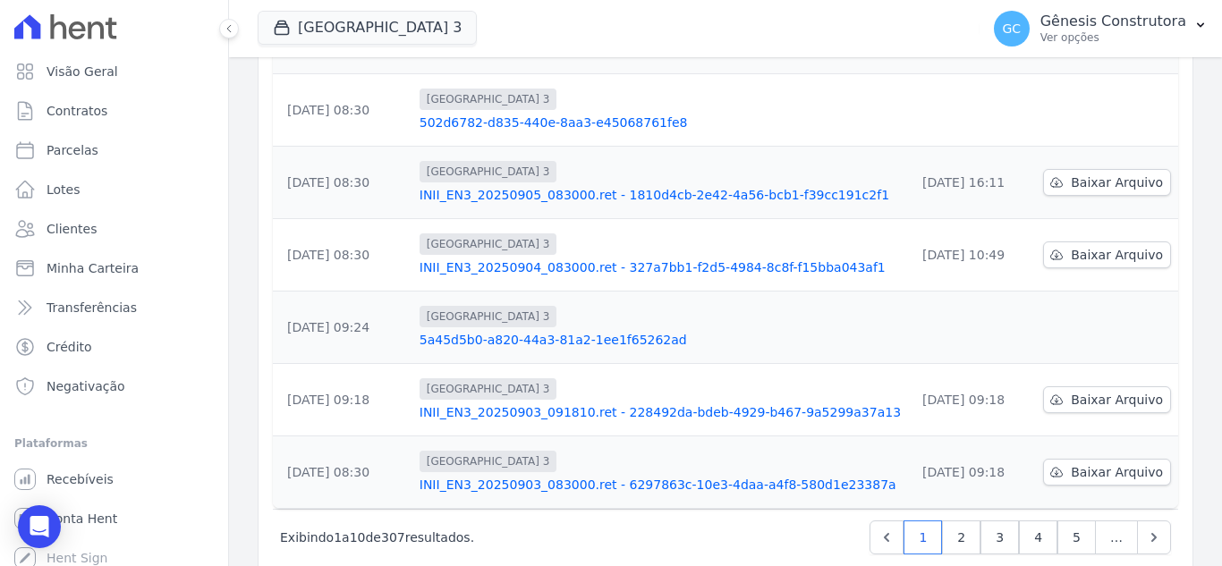
click at [615, 331] on link "5a45d5b0-a820-44a3-81a2-1ee1f65262ad" at bounding box center [660, 340] width 481 height 18
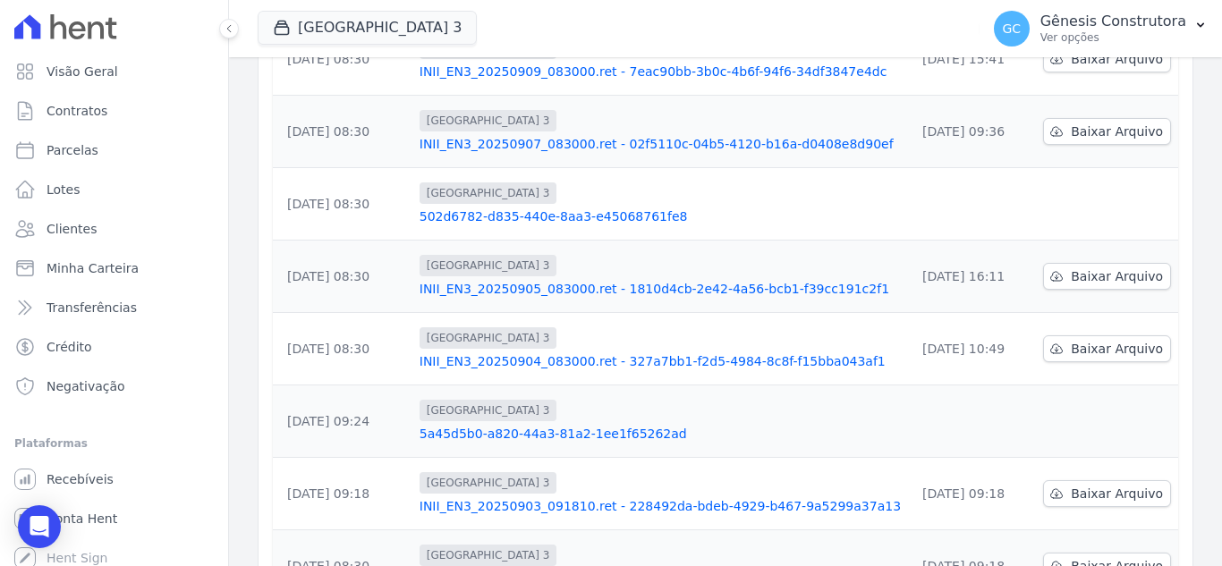
scroll to position [626, 0]
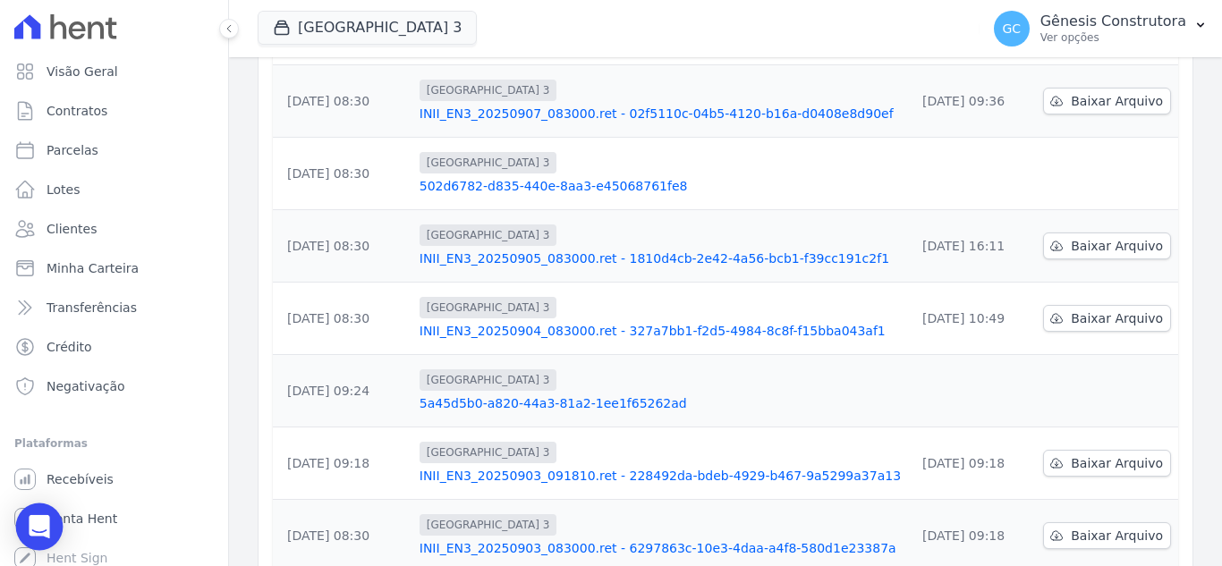
click at [30, 543] on div "Open Intercom Messenger" at bounding box center [39, 527] width 47 height 47
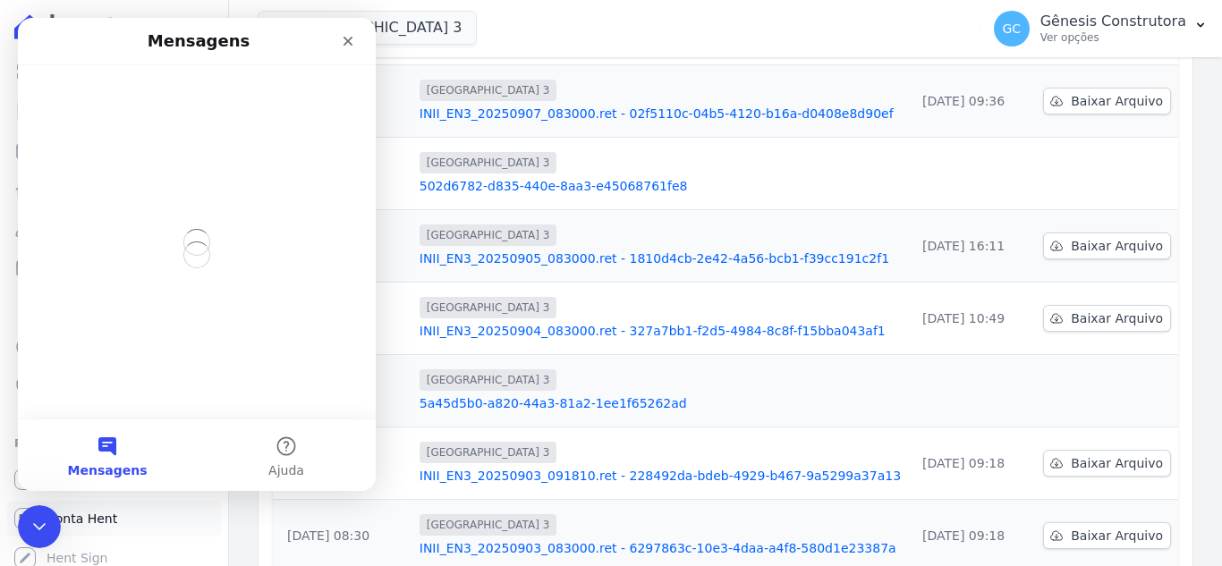
scroll to position [0, 0]
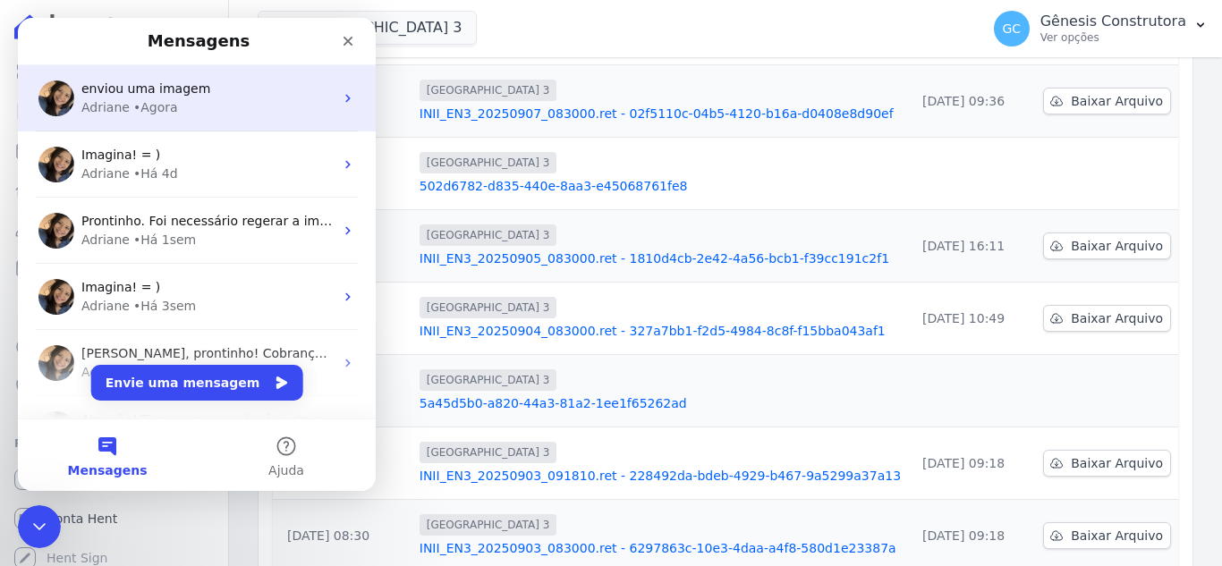
click at [276, 115] on div "Adriane • Agora" at bounding box center [207, 107] width 252 height 19
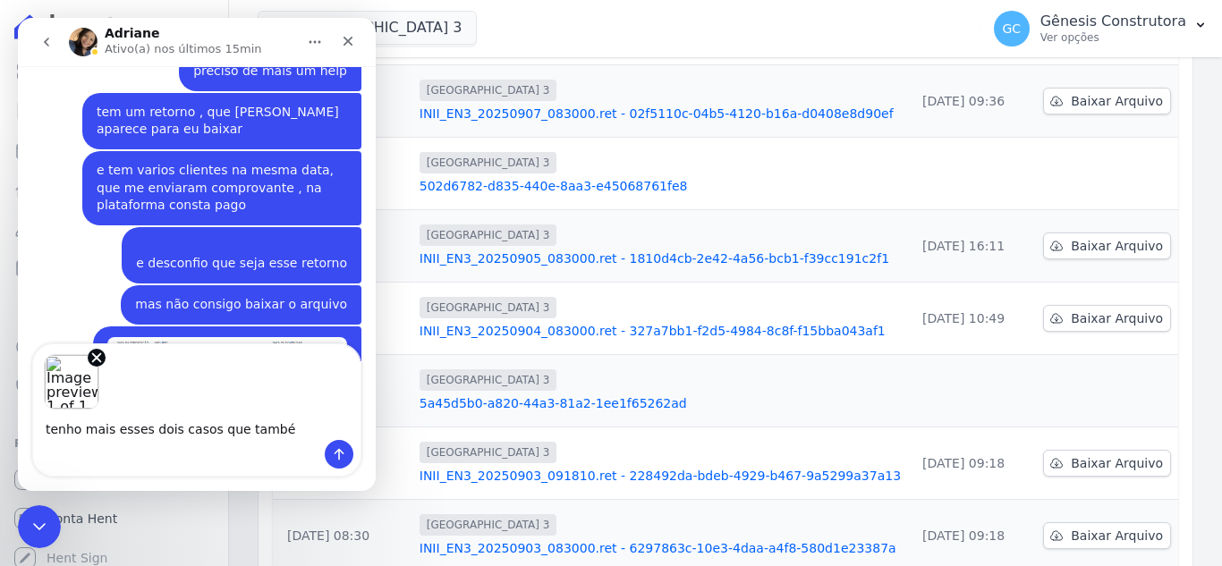
scroll to position [5059, 0]
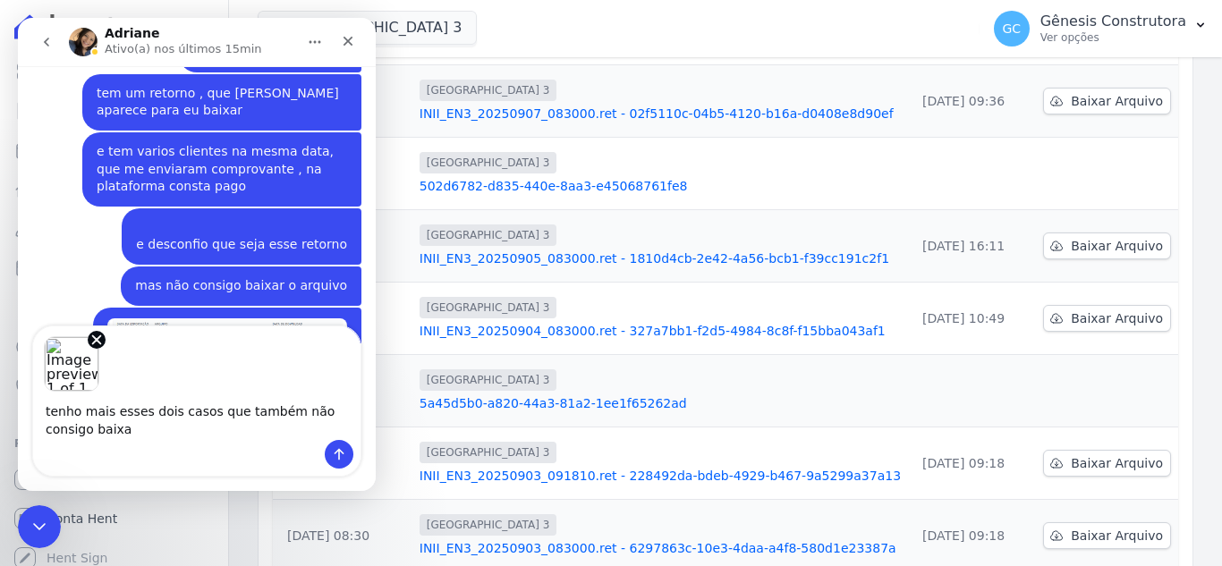
type textarea "tenho mais esses dois casos que também não consigo baixar"
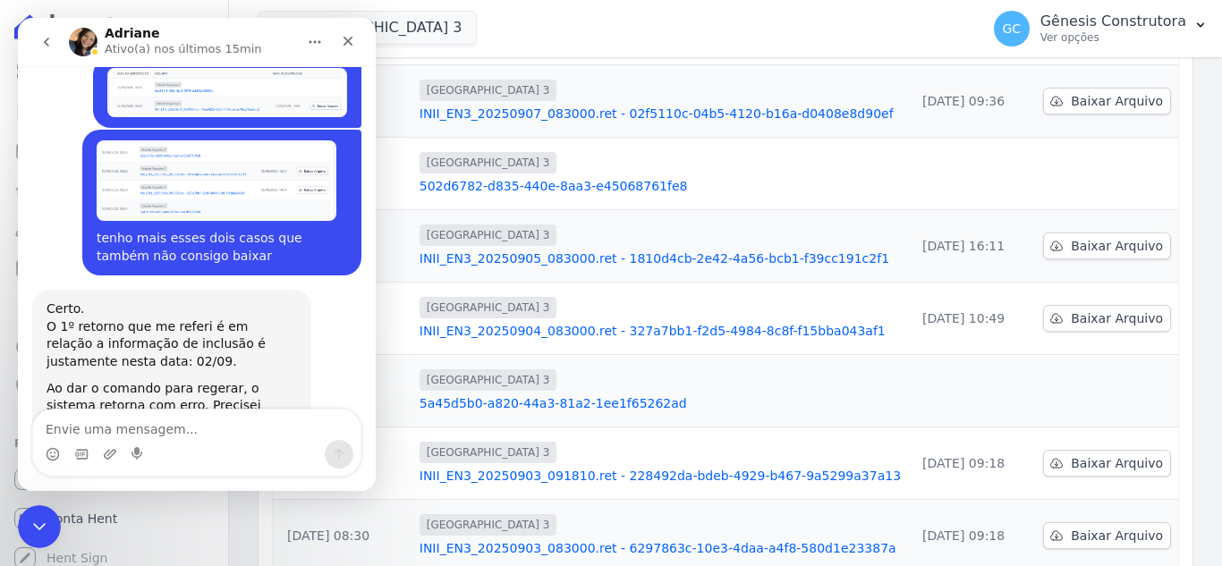
scroll to position [5299, 0]
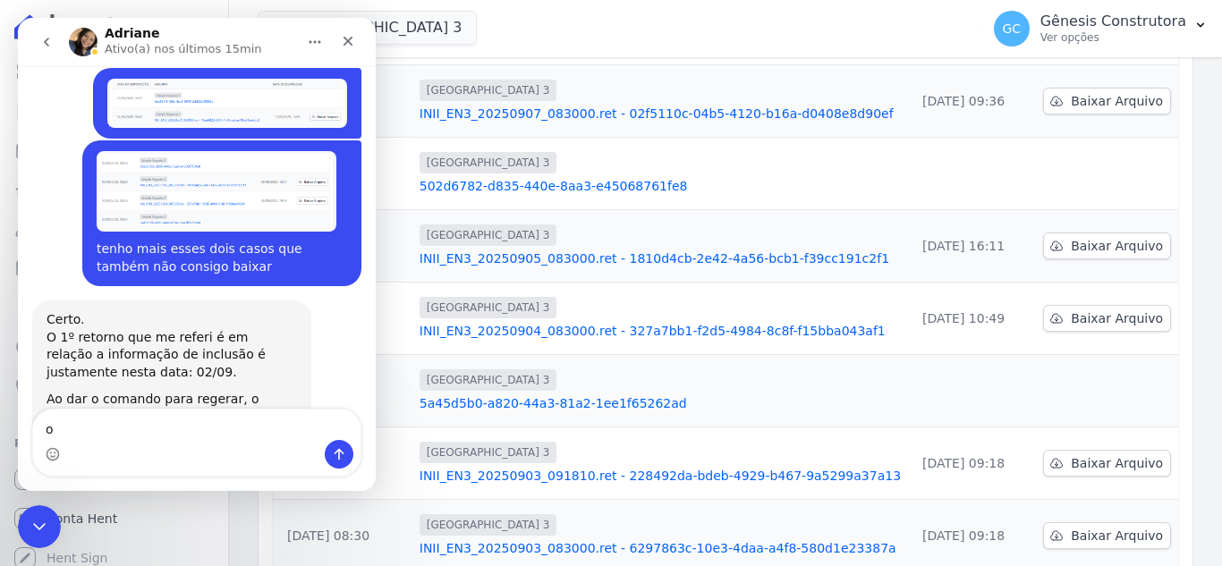
type textarea "ok"
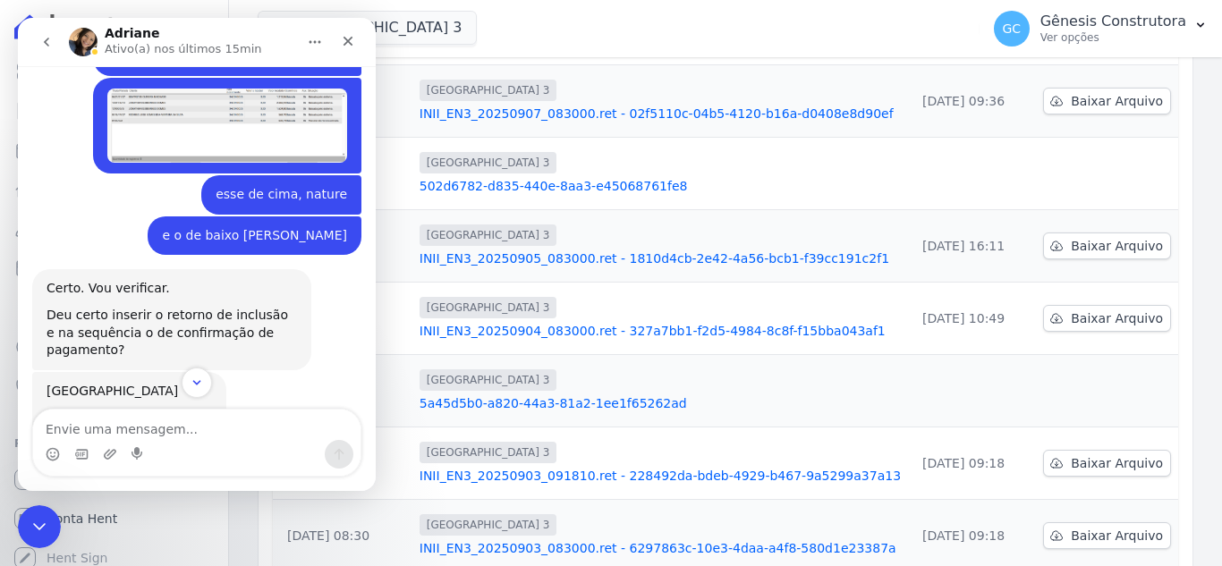
scroll to position [2489, 0]
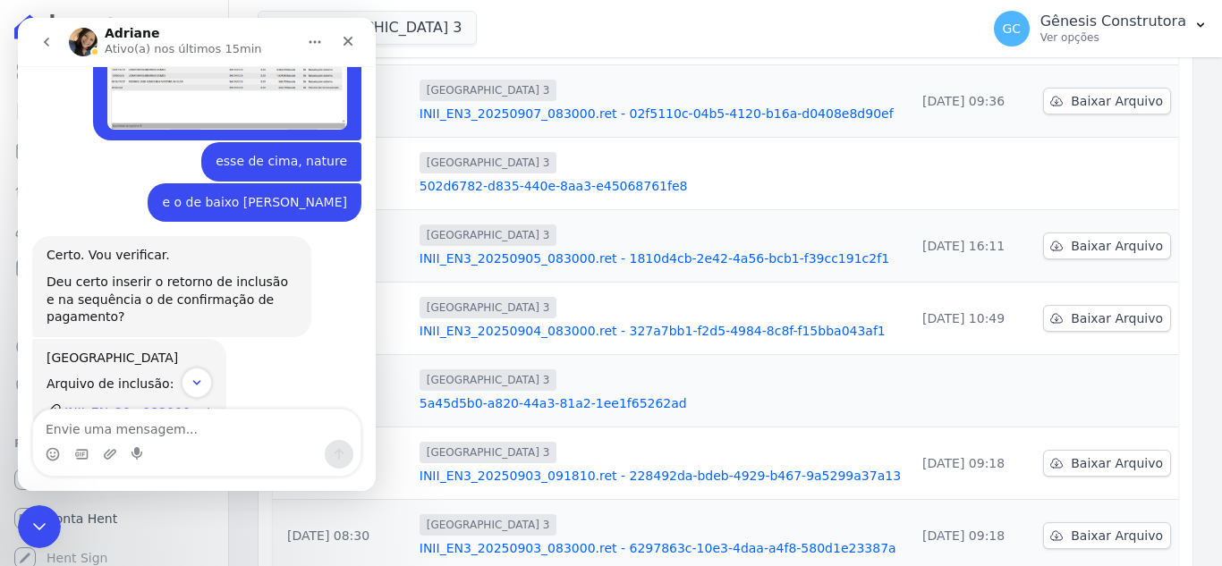
click at [181, 404] on div "INII_EN_20...083000.ret" at bounding box center [138, 413] width 148 height 19
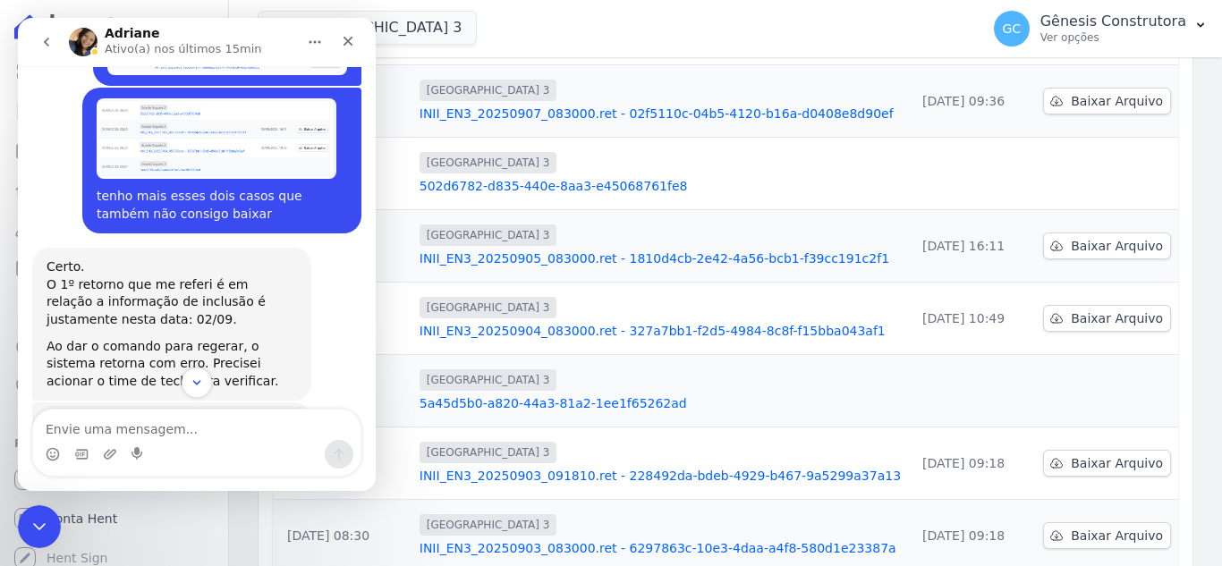
scroll to position [5452, 0]
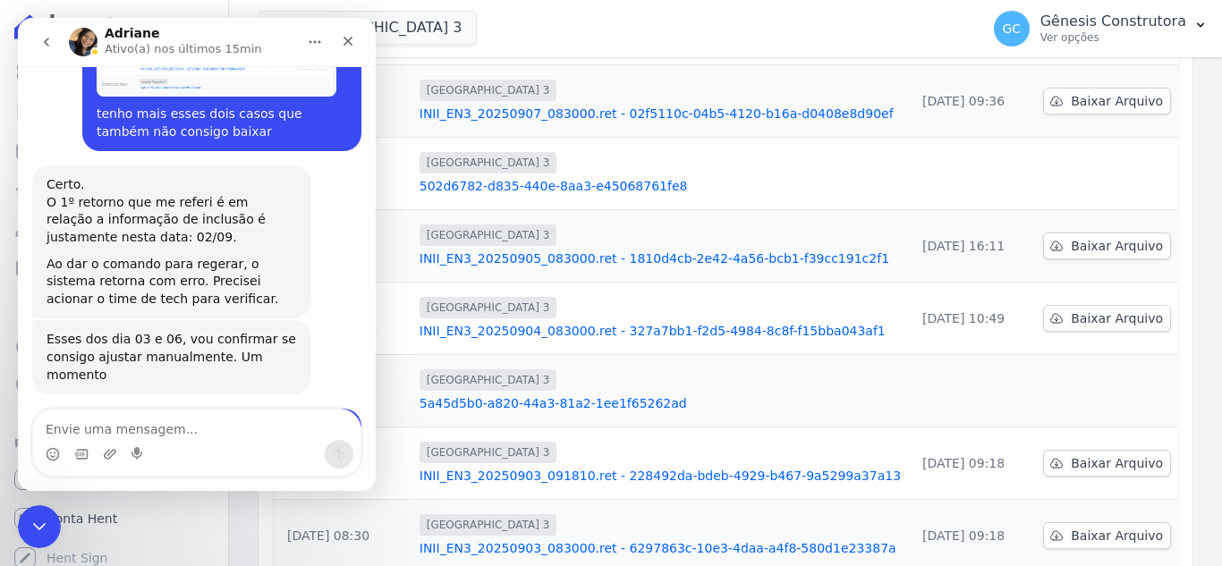
click at [174, 500] on div "INII_EN3_2...083000.ret" at bounding box center [138, 509] width 148 height 19
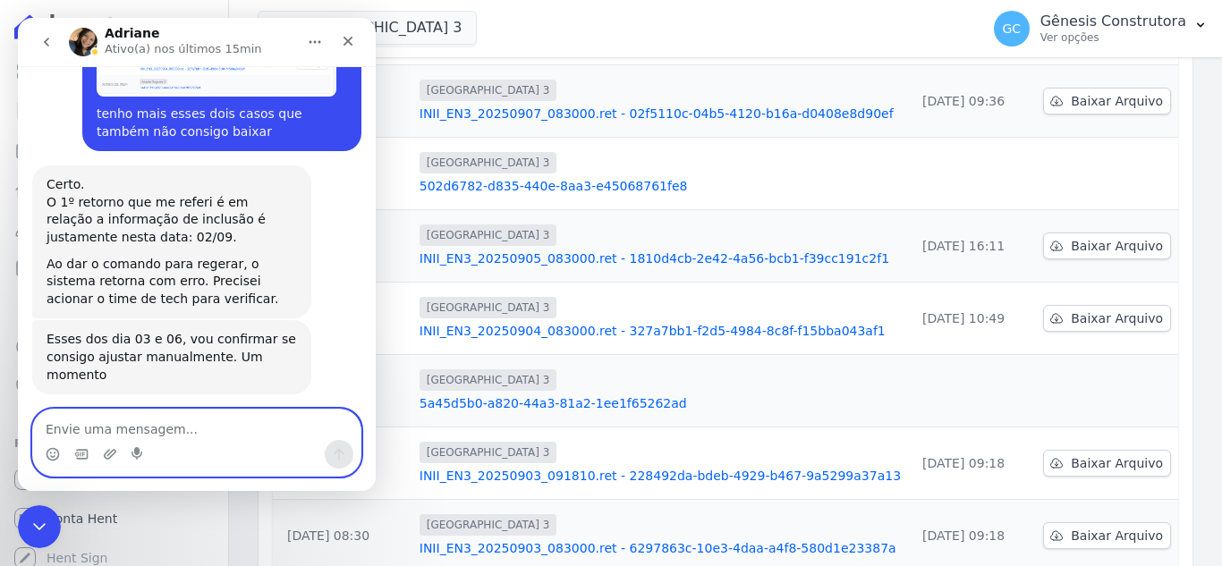
click at [157, 430] on textarea "Envie uma mensagem..." at bounding box center [197, 425] width 328 height 30
type textarea "OK"
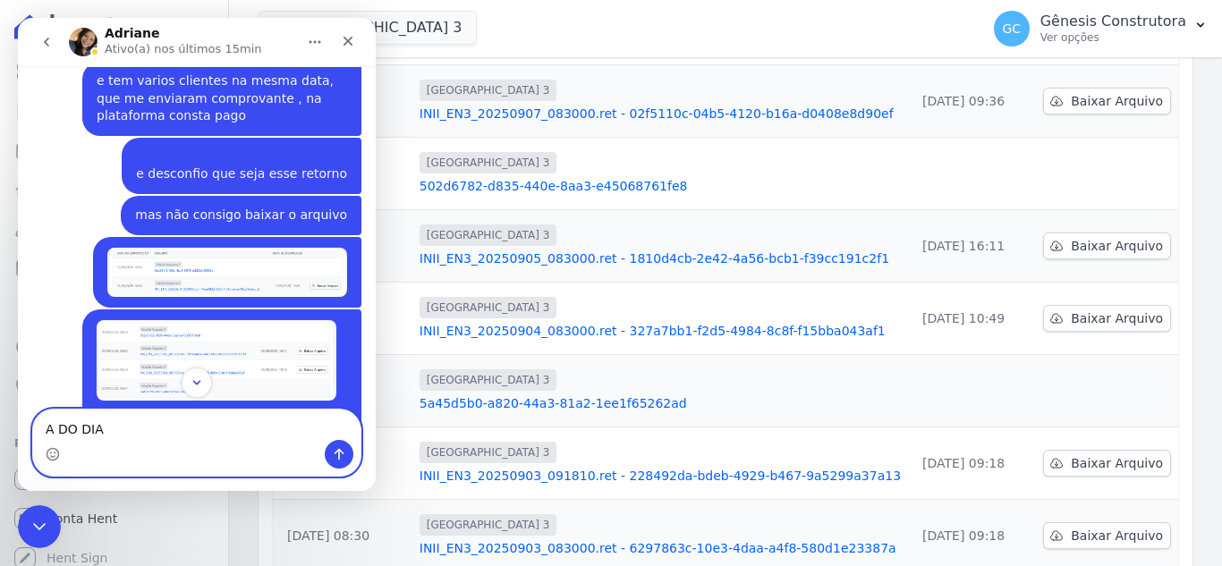
scroll to position [4969, 0]
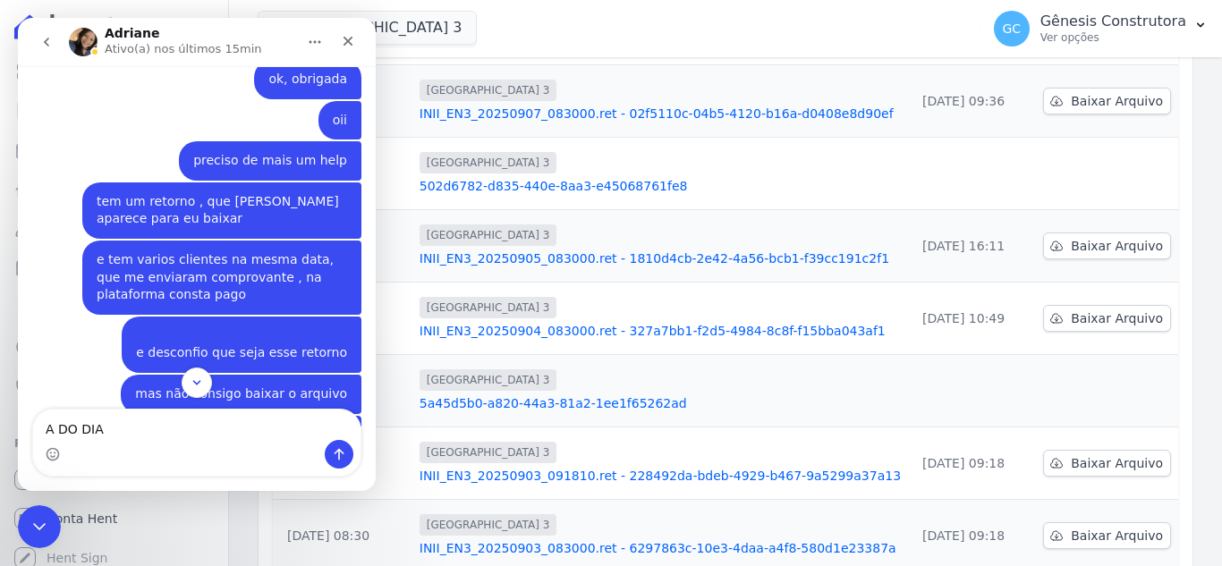
click at [197, 427] on img "Gênesis diz…" at bounding box center [227, 451] width 240 height 49
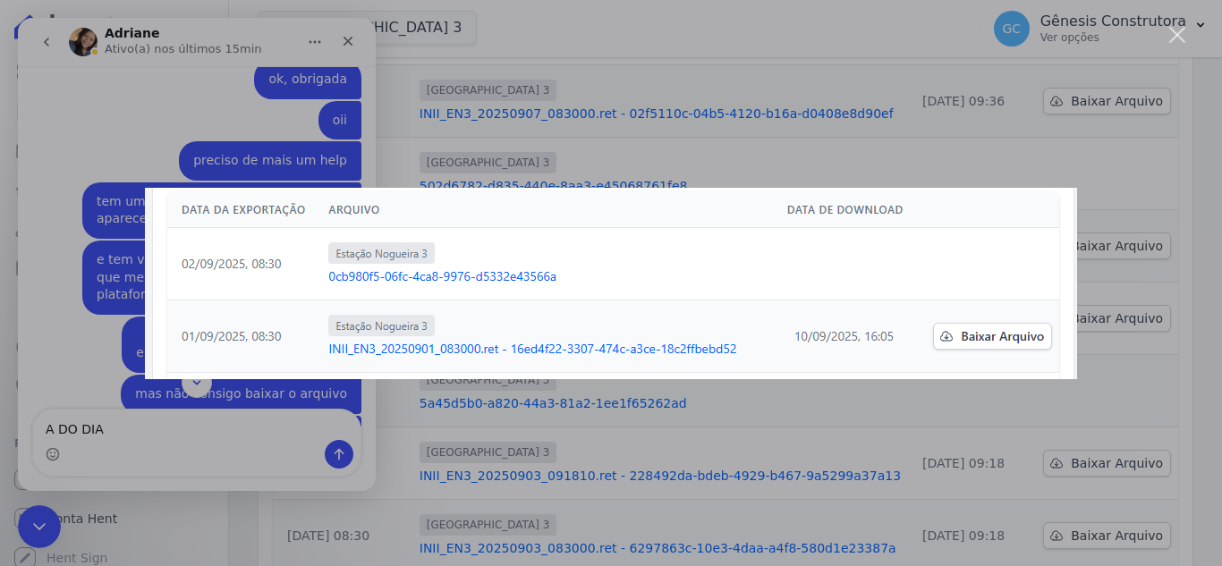
click at [934, 129] on div "Messenger da Intercom" at bounding box center [611, 283] width 1222 height 566
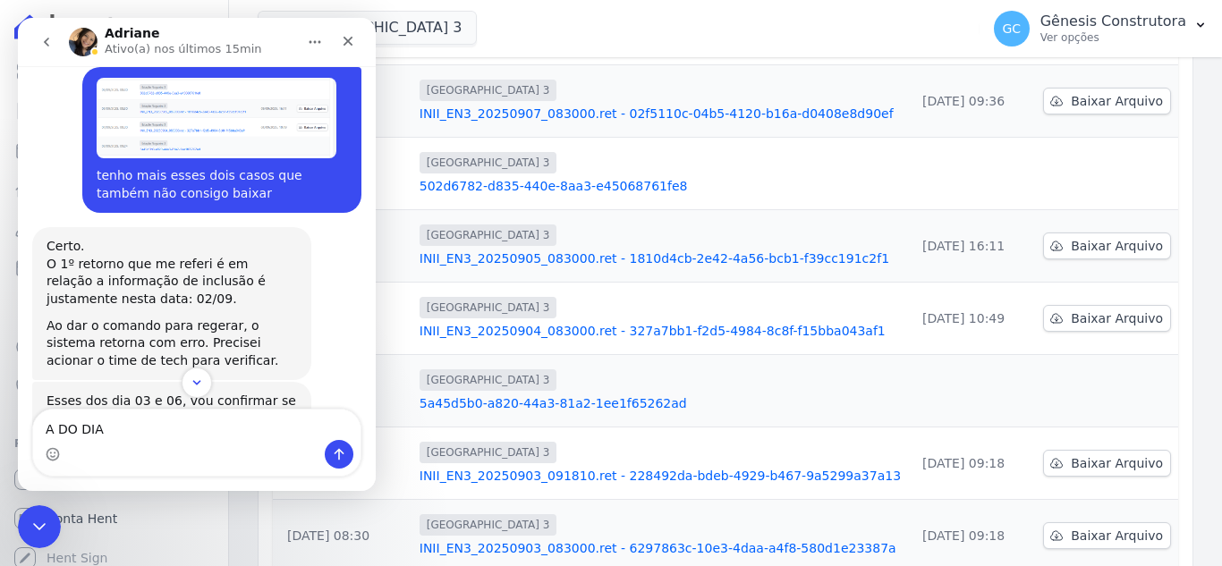
scroll to position [5506, 0]
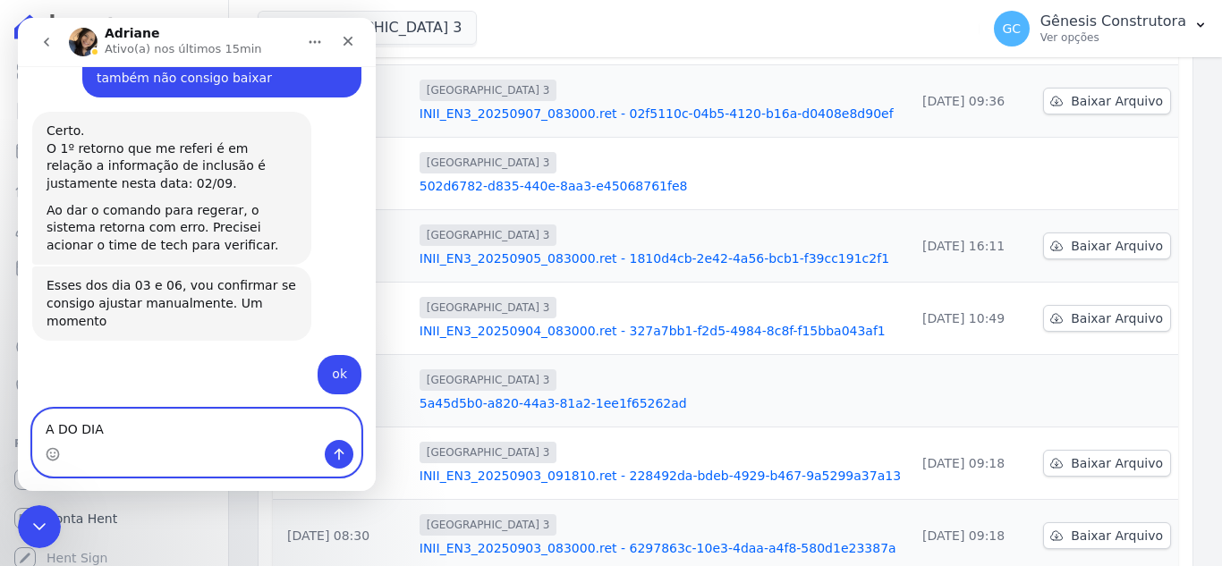
drag, startPoint x: 129, startPoint y: 435, endPoint x: 59, endPoint y: 435, distance: 69.8
click at [59, 435] on textarea "A DO DIA" at bounding box center [197, 425] width 328 height 30
type textarea "A do dia 2, conseguiu?"
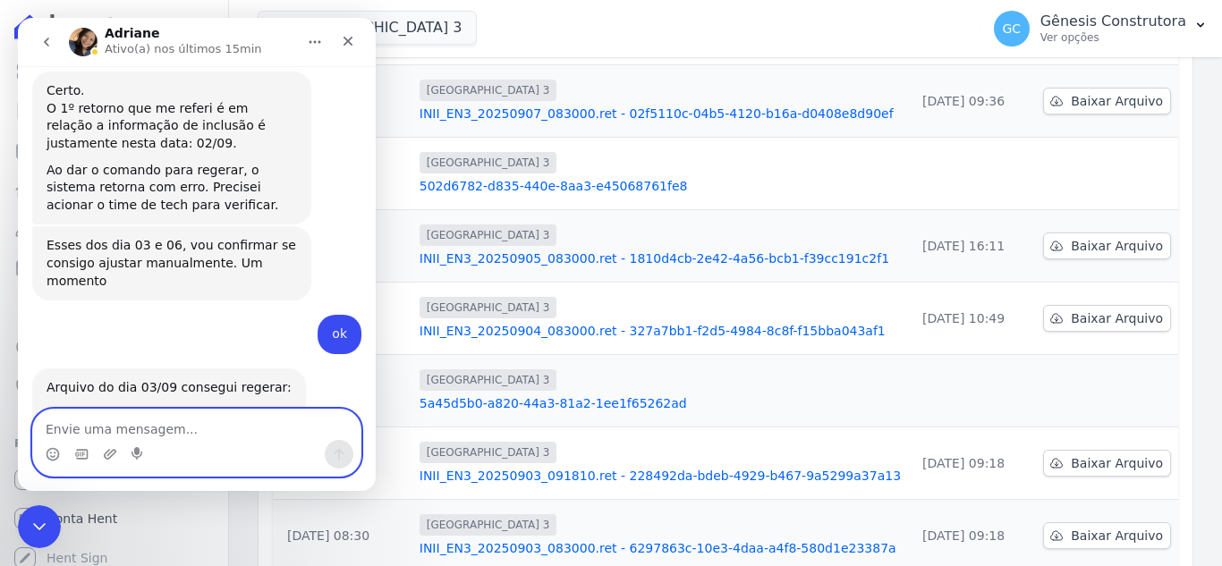
scroll to position [5618, 0]
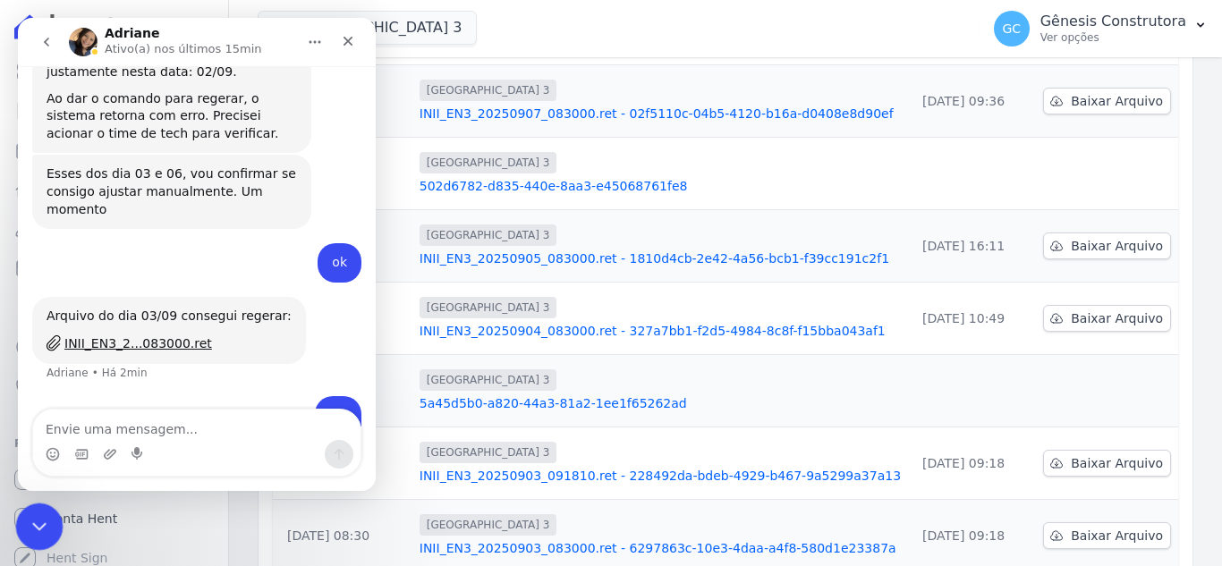
click at [26, 521] on icon "Encerramento do Messenger da Intercom" at bounding box center [36, 524] width 21 height 21
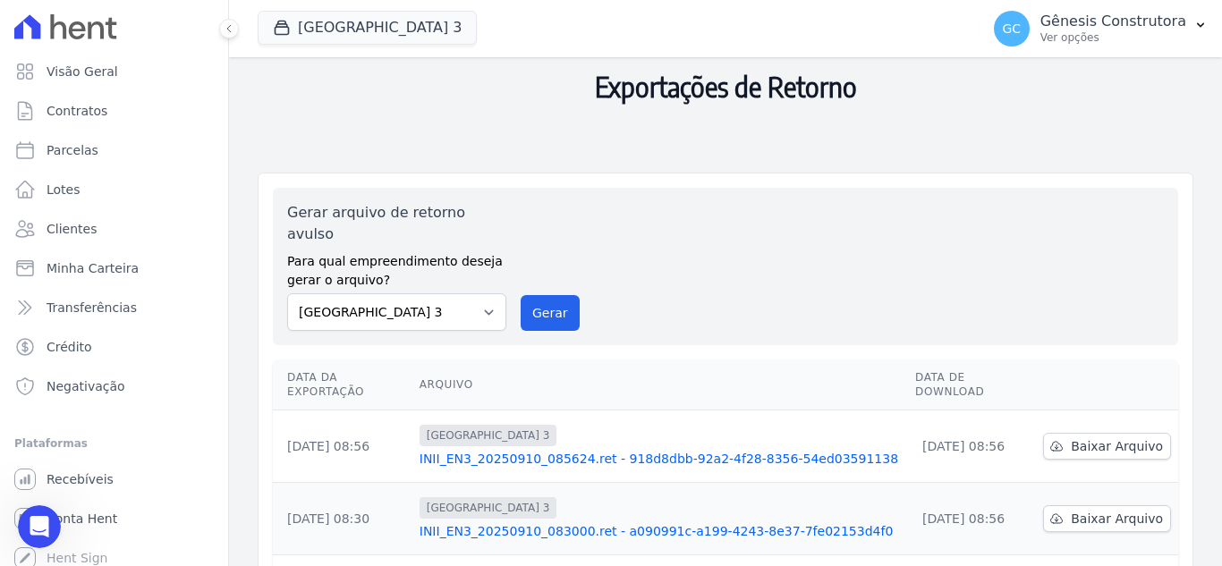
scroll to position [0, 0]
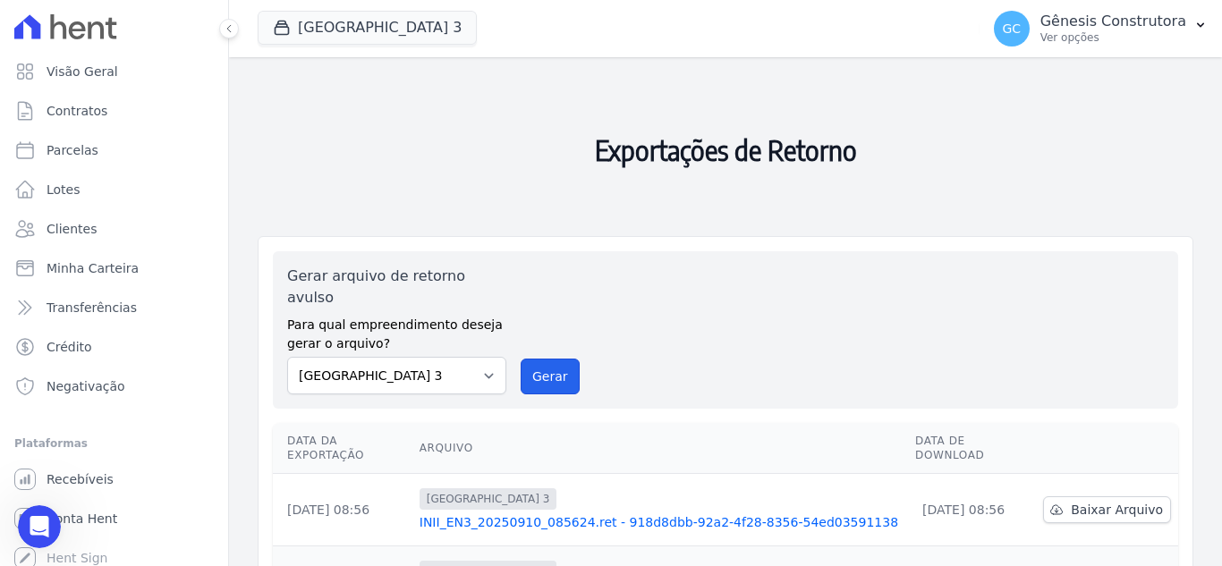
drag, startPoint x: 537, startPoint y: 363, endPoint x: 675, endPoint y: 171, distance: 236.7
click at [537, 364] on button "Gerar" at bounding box center [550, 377] width 59 height 36
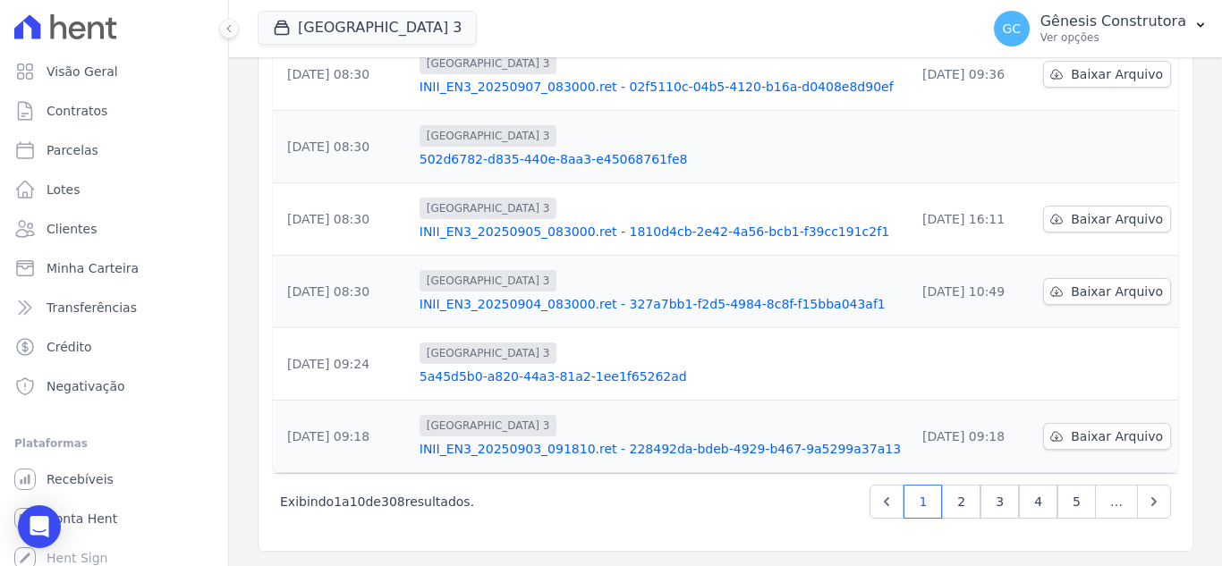
scroll to position [690, 0]
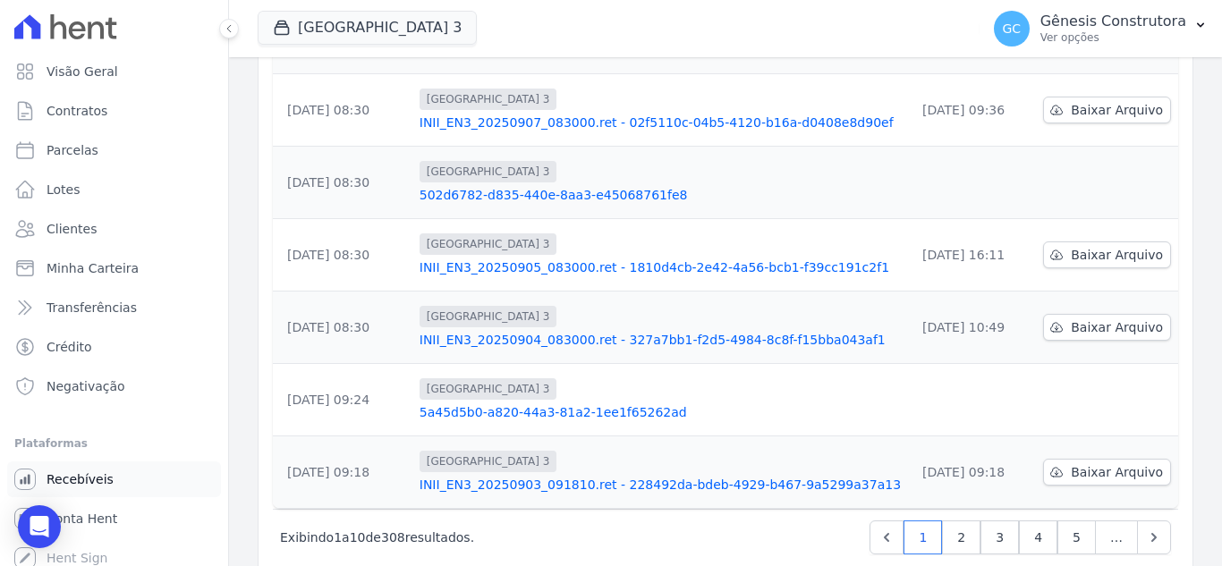
click at [118, 472] on link "Recebíveis" at bounding box center [114, 480] width 214 height 36
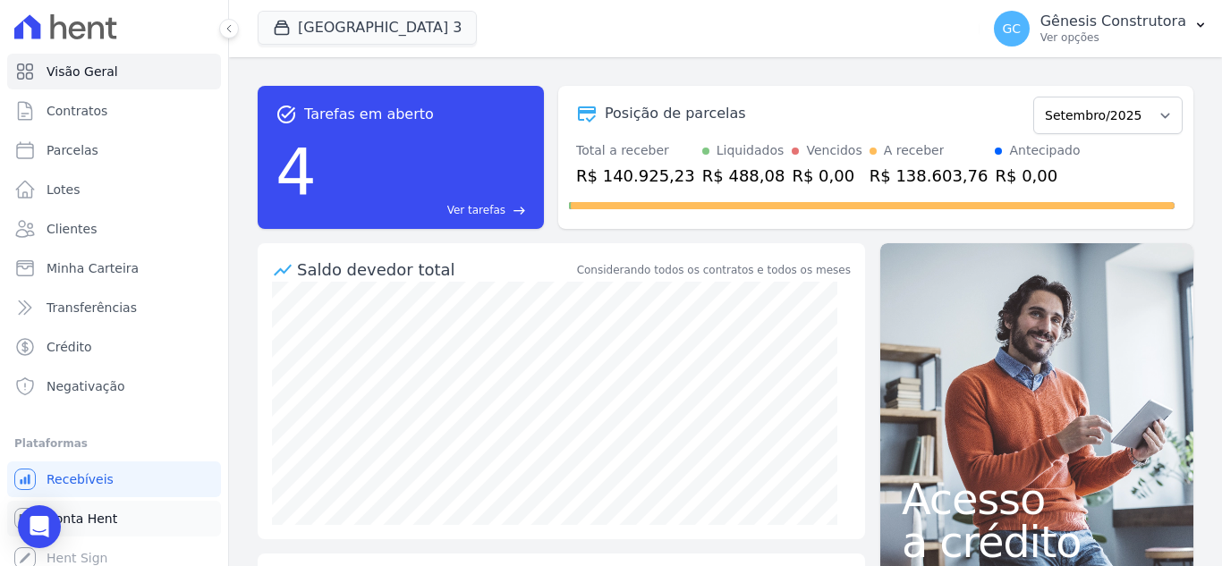
click at [144, 523] on link "Conta Hent" at bounding box center [114, 519] width 214 height 36
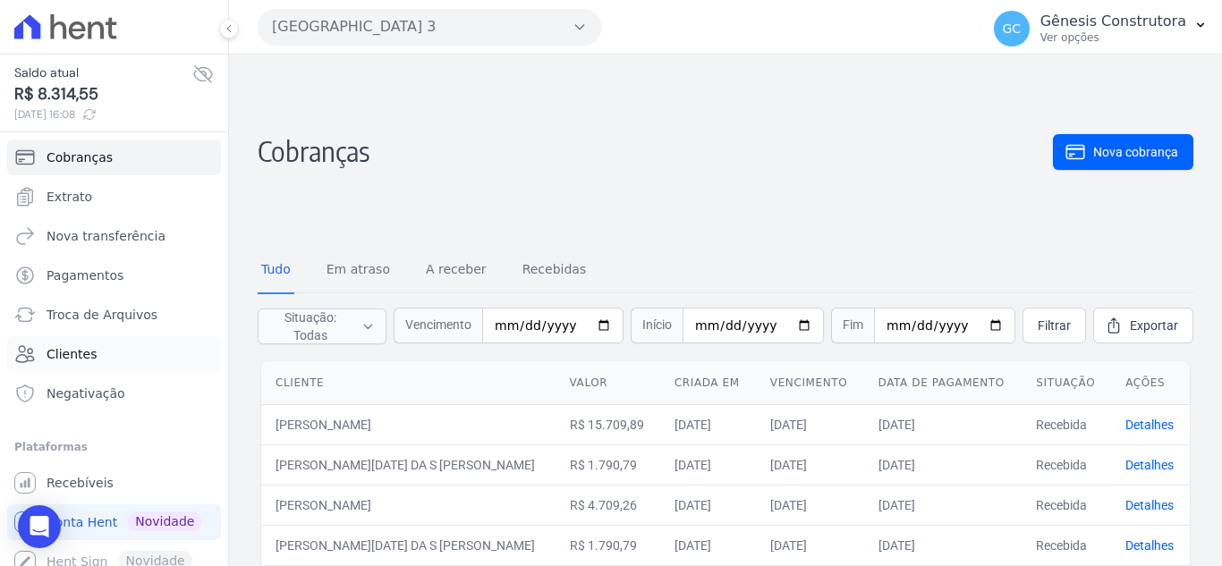
click at [116, 350] on link "Clientes" at bounding box center [114, 354] width 214 height 36
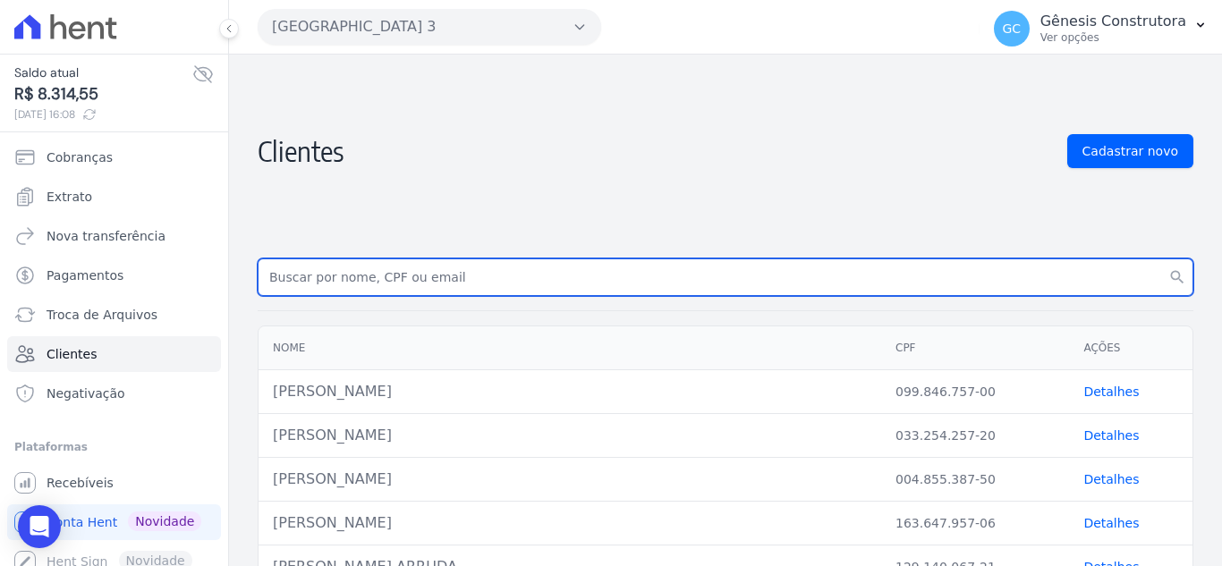
click at [445, 268] on input "text" at bounding box center [726, 278] width 936 height 38
type input "gabriela es"
click at [1161, 259] on button "search" at bounding box center [1177, 278] width 32 height 38
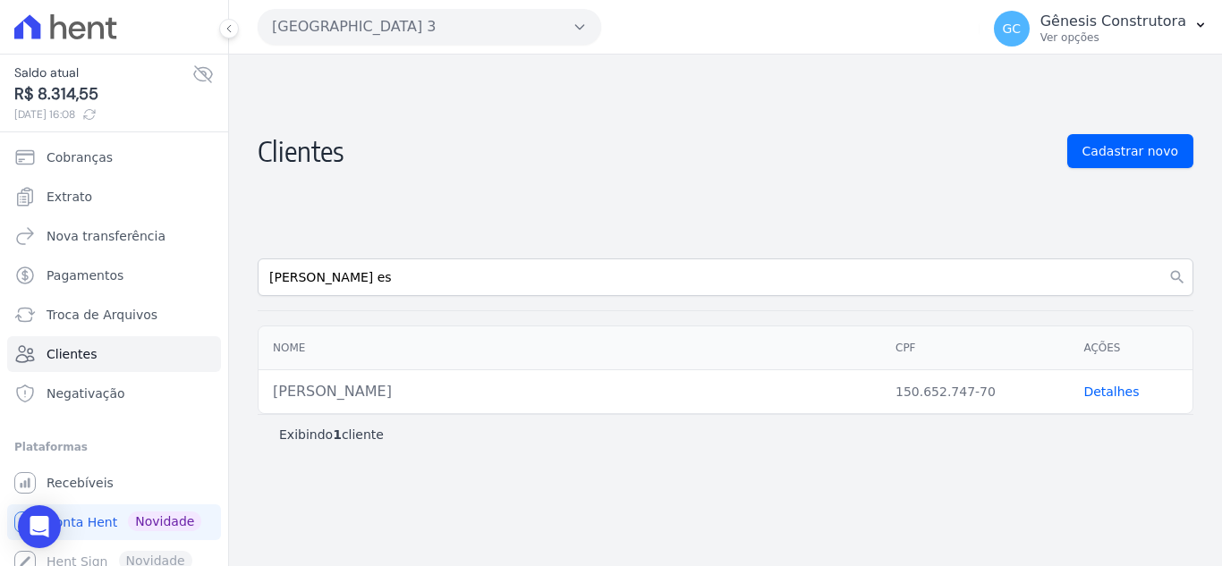
click at [1076, 395] on td "Detalhes" at bounding box center [1130, 392] width 123 height 44
click at [1096, 394] on link "Detalhes" at bounding box center [1111, 392] width 55 height 14
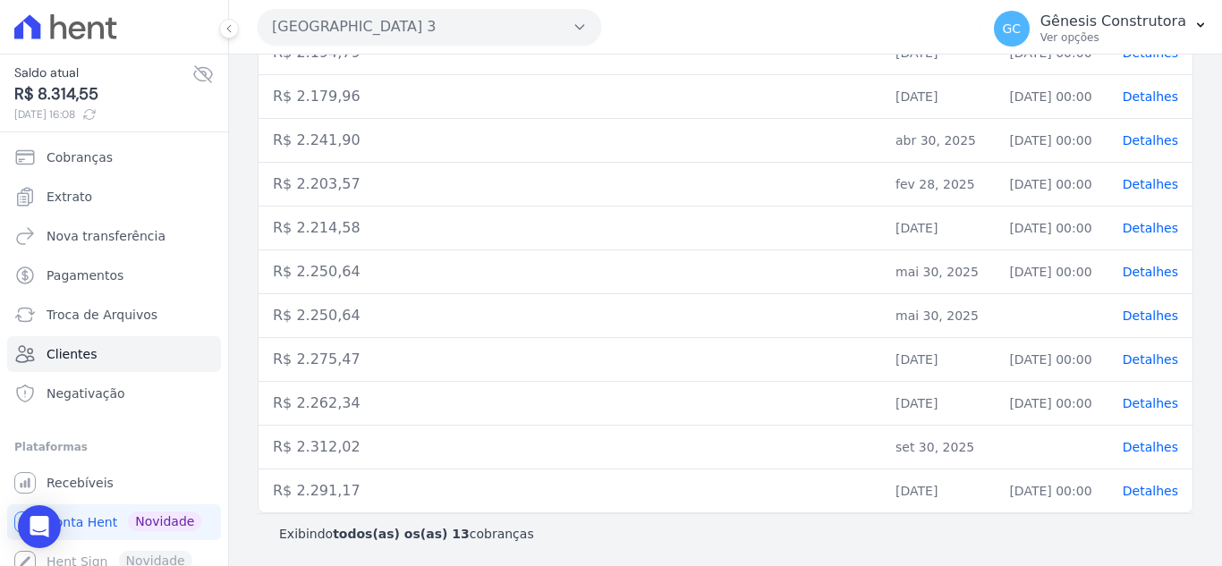
scroll to position [549, 0]
drag, startPoint x: 889, startPoint y: 489, endPoint x: 966, endPoint y: 489, distance: 77.9
click at [966, 489] on td "ago 30, 2025" at bounding box center [938, 490] width 114 height 44
click at [1138, 487] on span "Detalhes" at bounding box center [1150, 489] width 55 height 14
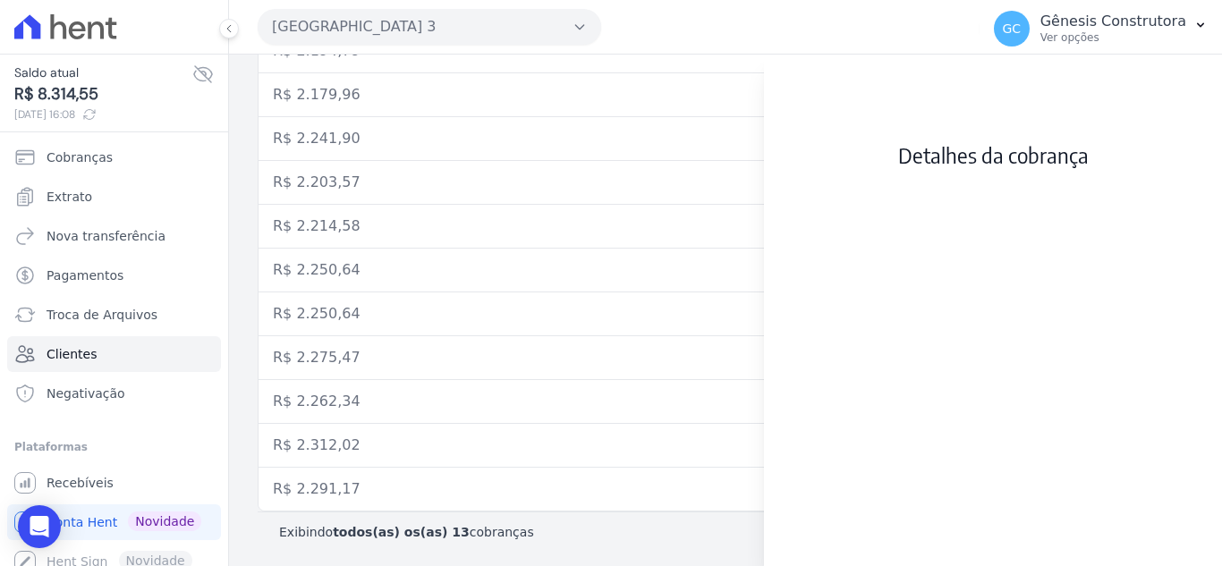
click at [1106, 304] on div at bounding box center [993, 400] width 458 height 333
drag, startPoint x: 1206, startPoint y: 110, endPoint x: 1108, endPoint y: 115, distance: 98.6
click at [1206, 111] on div "Detalhes da cobrança" at bounding box center [993, 154] width 458 height 157
click at [265, 114] on td "R$ 2.179,96" at bounding box center [570, 95] width 623 height 44
click at [96, 319] on span "Troca de Arquivos" at bounding box center [102, 315] width 111 height 18
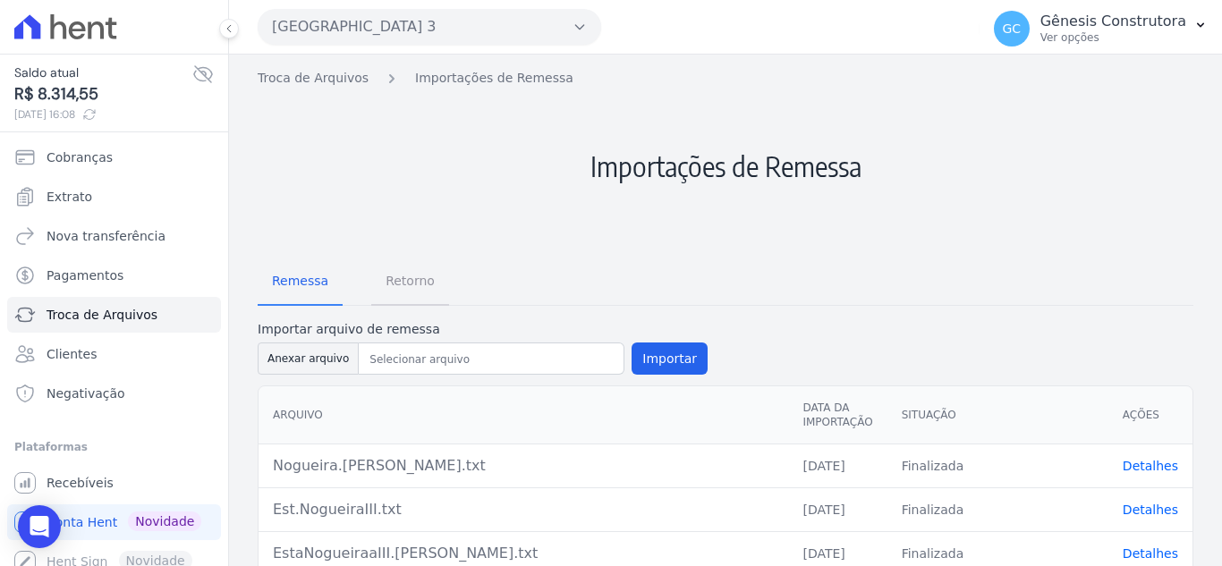
click at [386, 290] on span "Retorno" at bounding box center [410, 281] width 71 height 36
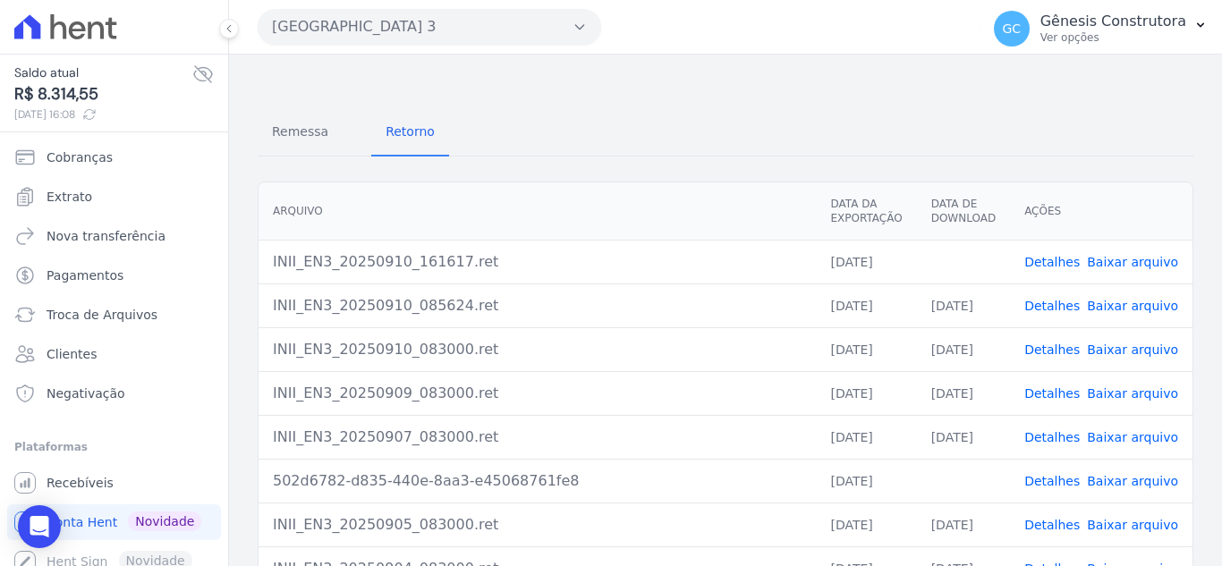
scroll to position [179, 0]
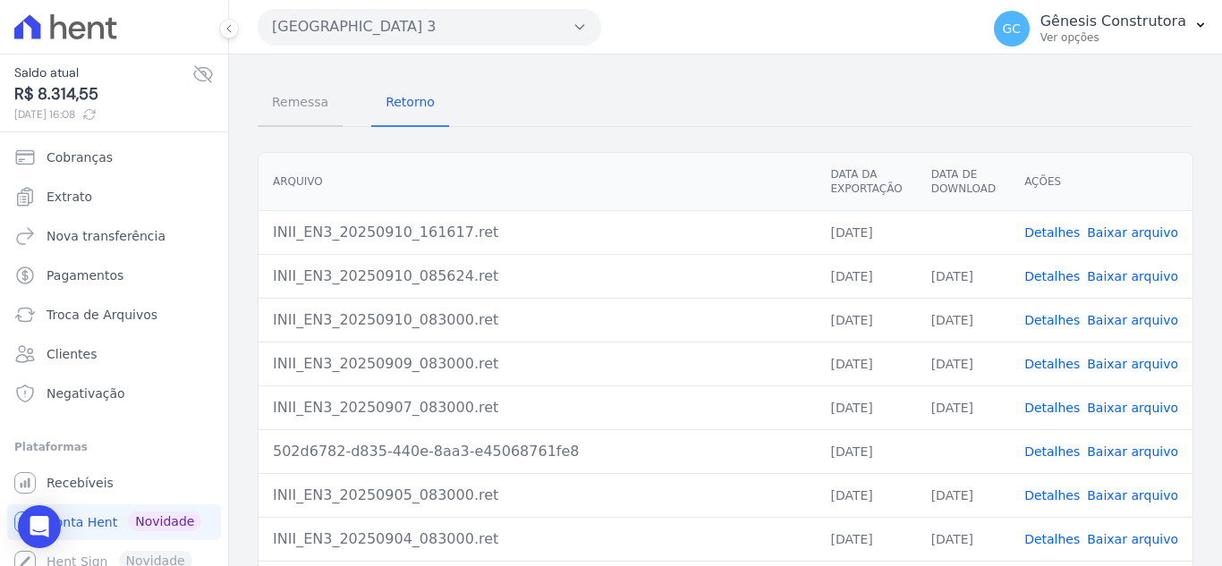
click at [325, 99] on span "Remessa" at bounding box center [300, 102] width 78 height 36
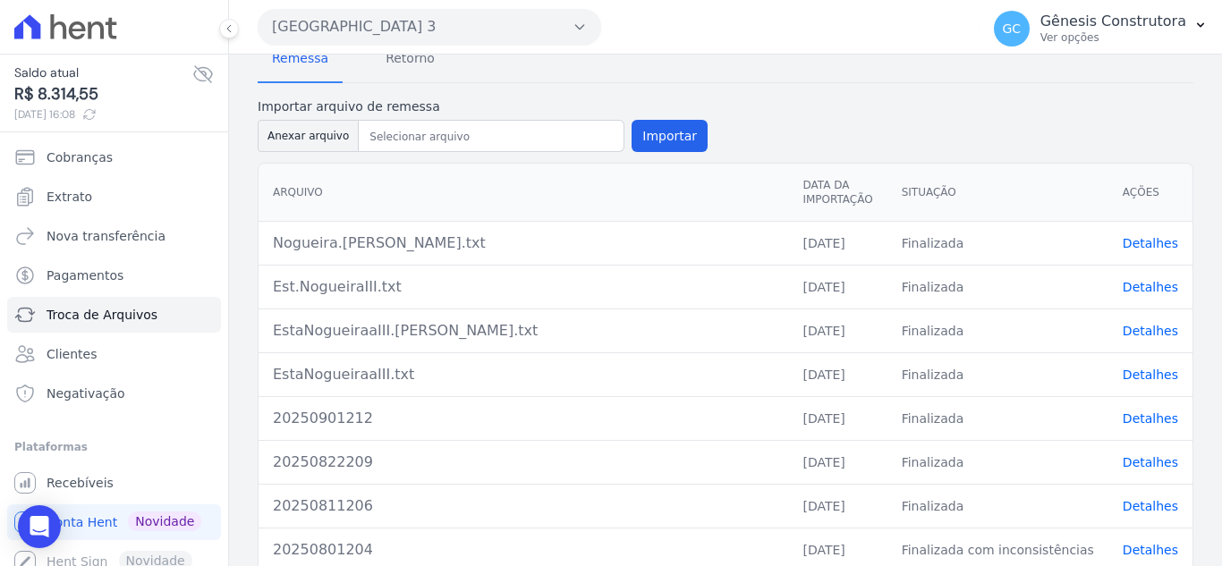
scroll to position [216, 0]
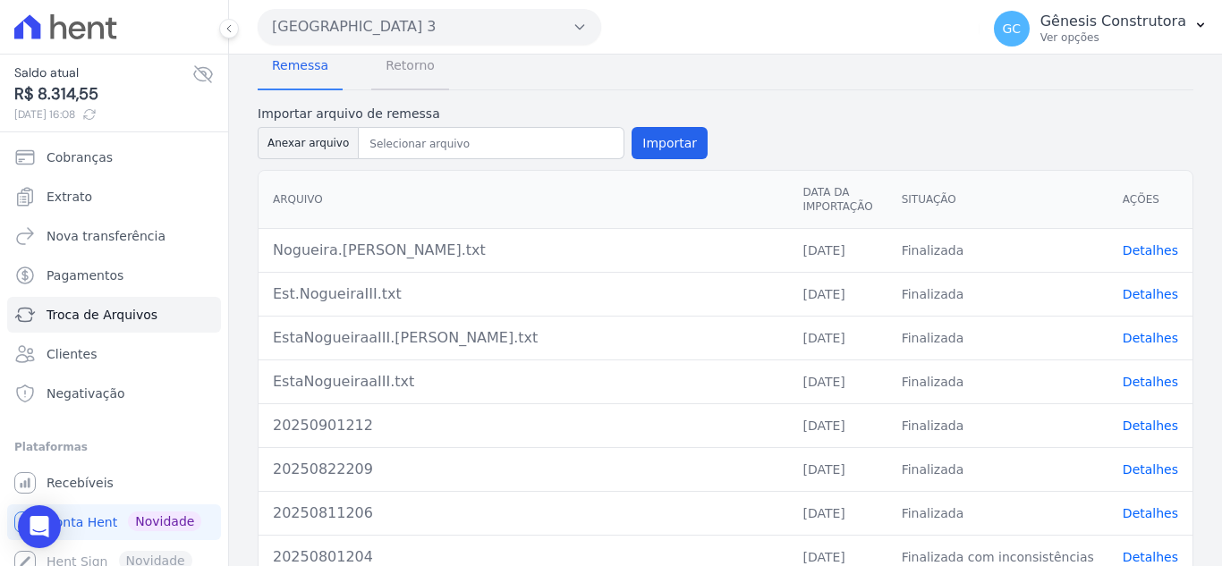
click at [397, 77] on span "Retorno" at bounding box center [410, 65] width 71 height 36
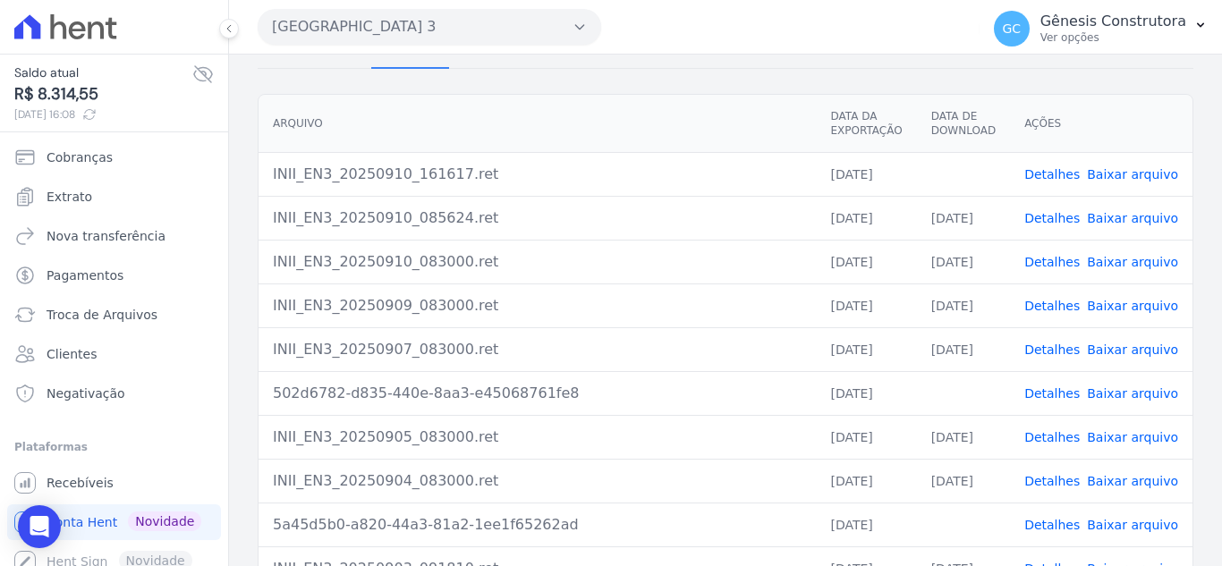
scroll to position [340, 0]
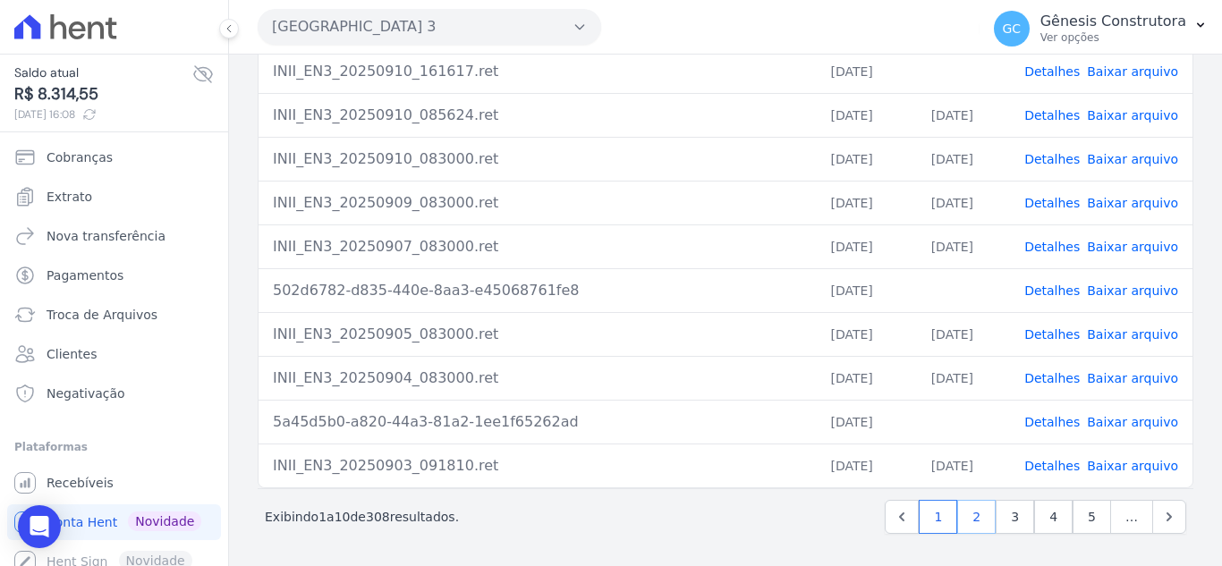
click at [979, 516] on link "2" at bounding box center [976, 517] width 38 height 34
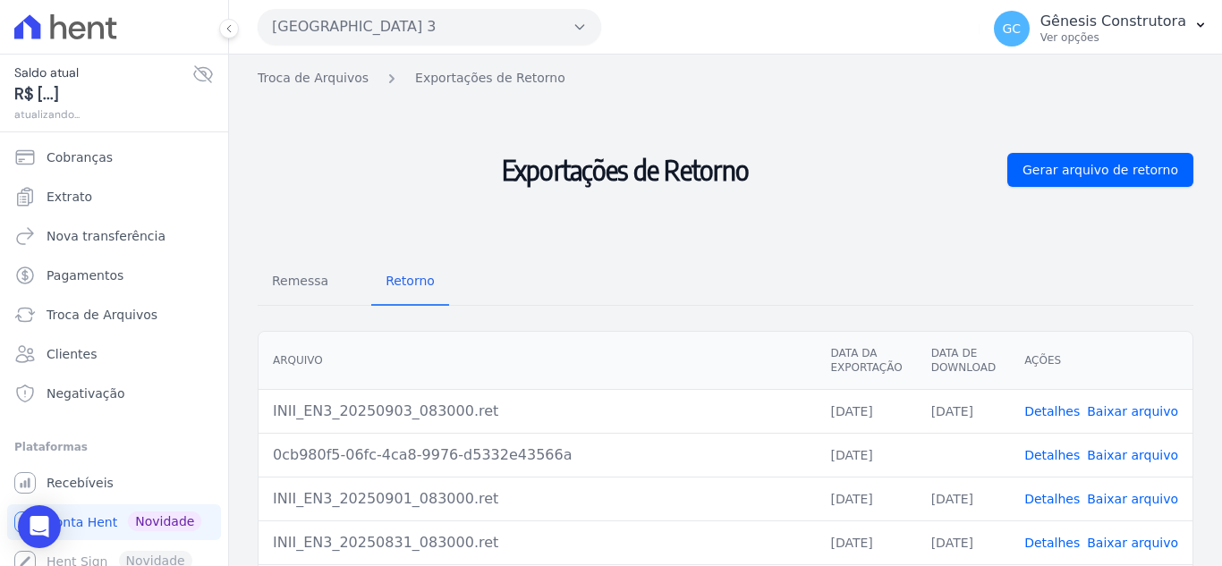
scroll to position [89, 0]
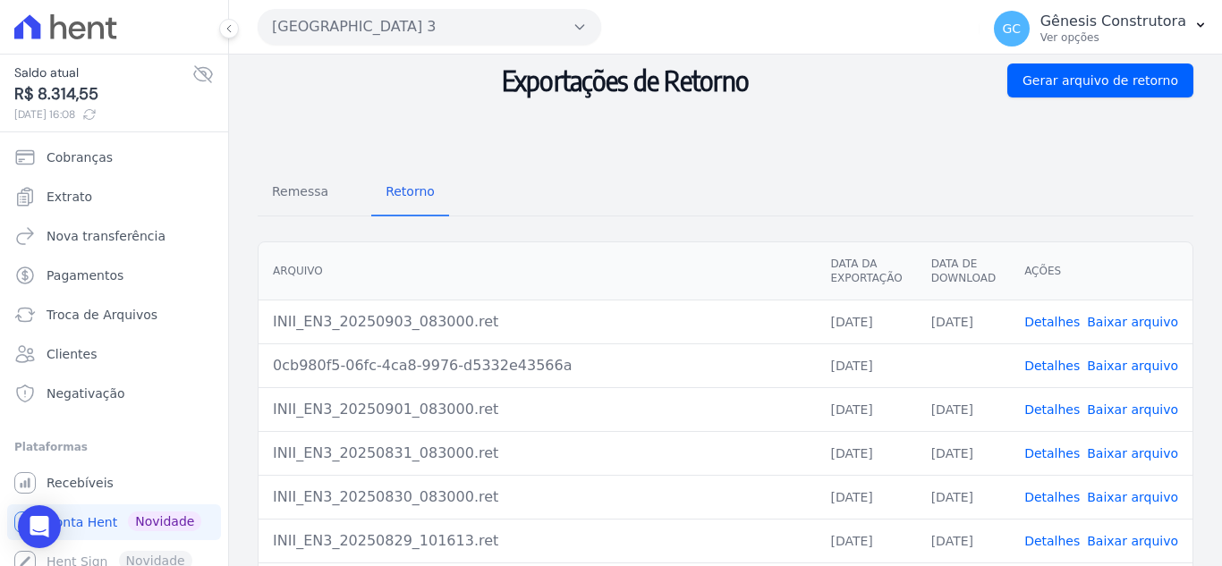
click at [1051, 367] on link "Detalhes" at bounding box center [1052, 366] width 55 height 14
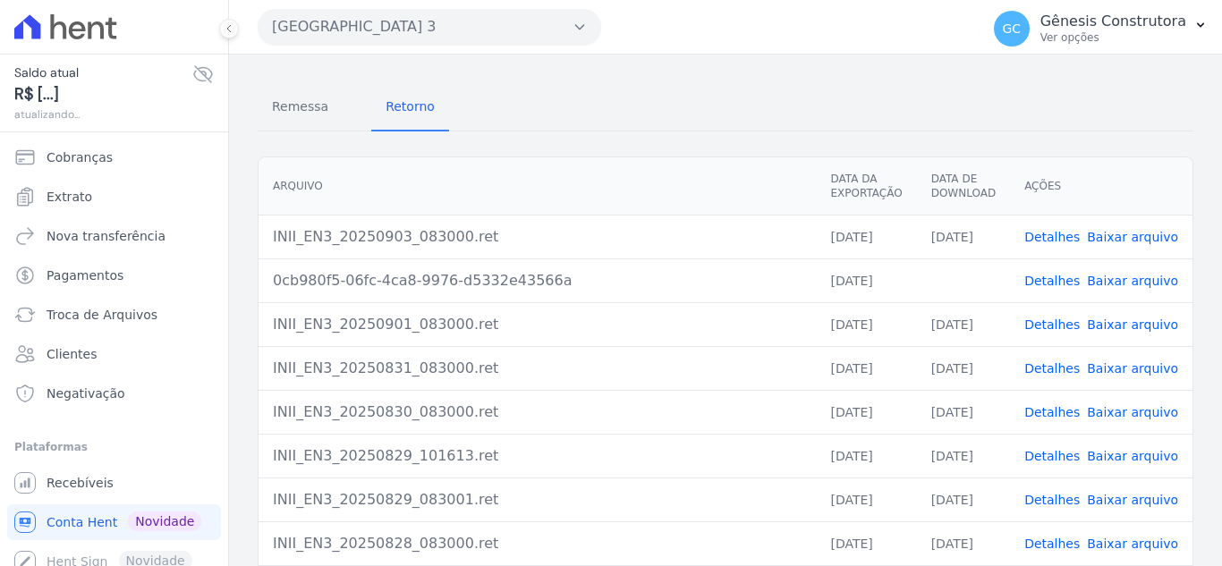
scroll to position [179, 0]
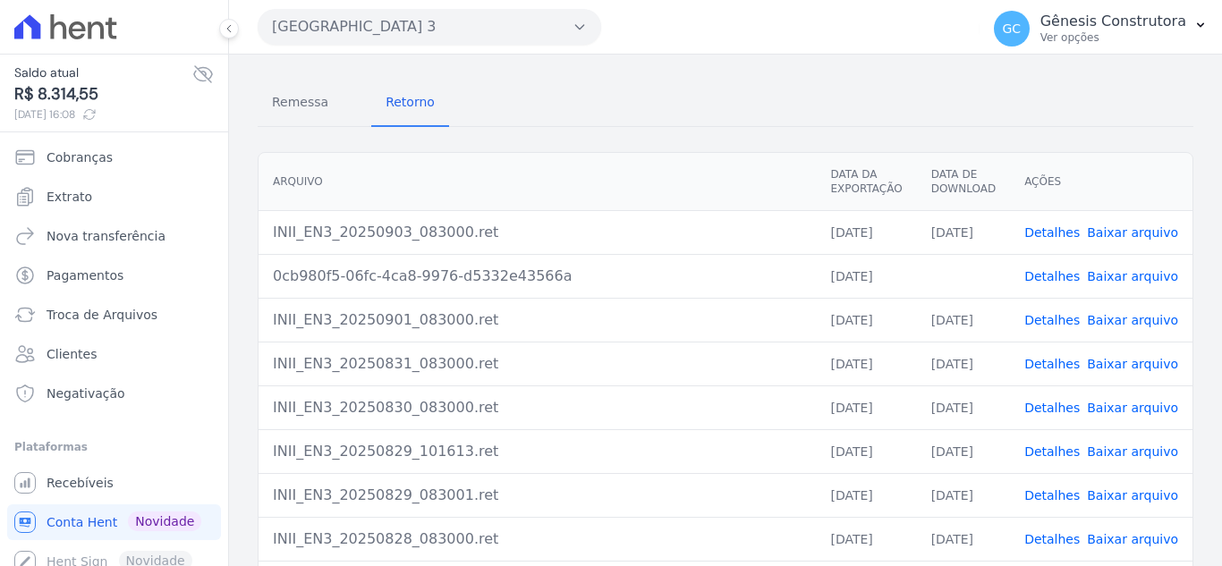
click at [1114, 271] on link "Baixar arquivo" at bounding box center [1132, 276] width 91 height 14
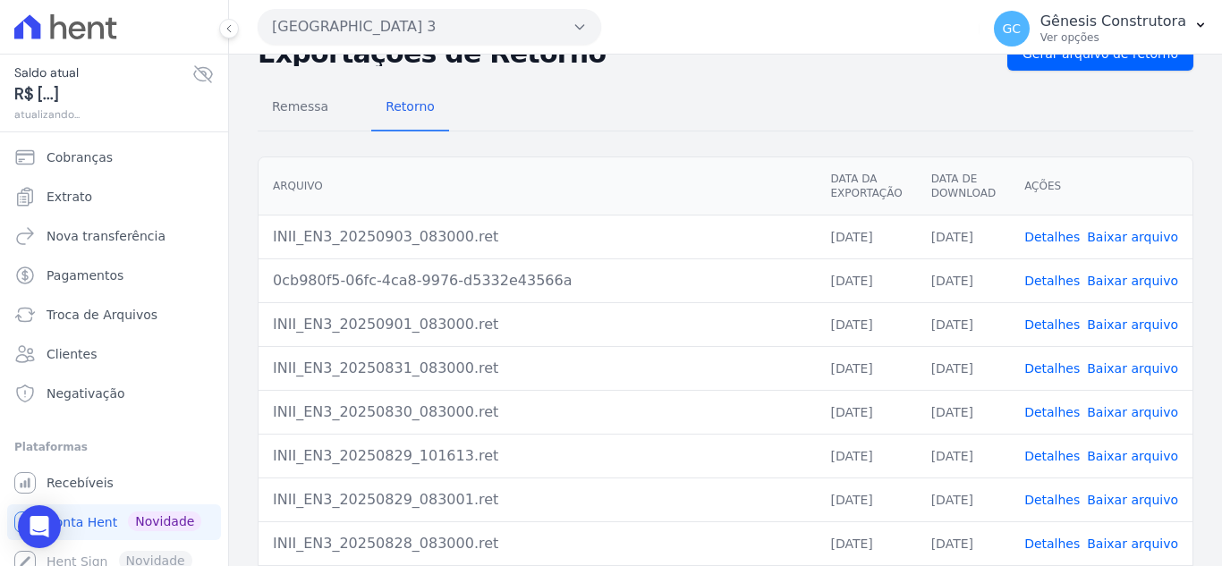
scroll to position [89, 0]
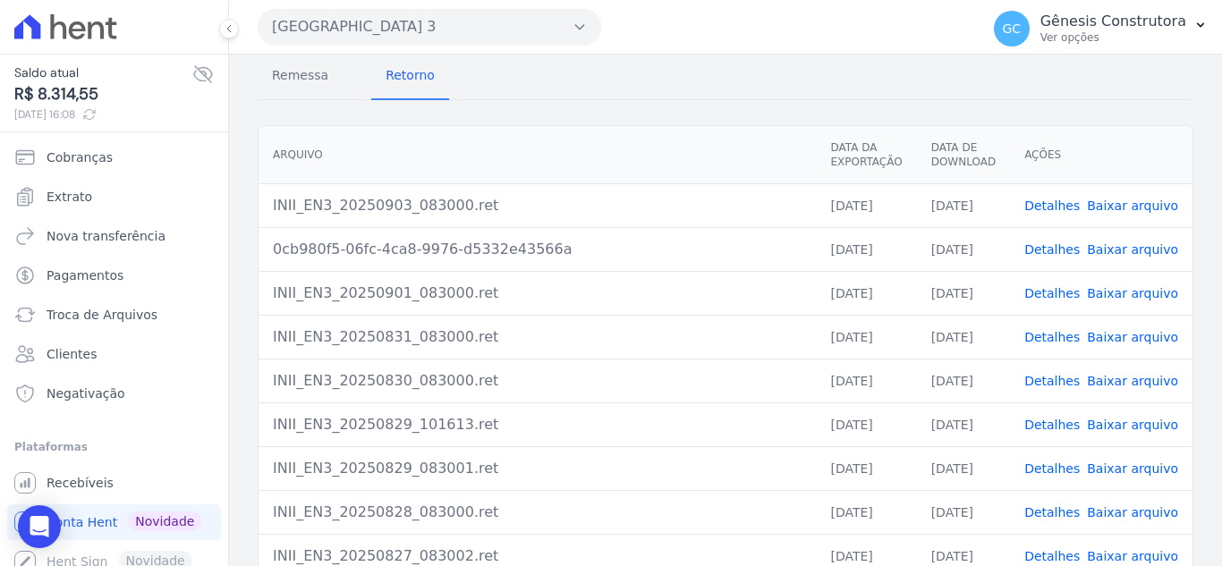
click at [1107, 248] on link "Baixar arquivo" at bounding box center [1132, 249] width 91 height 14
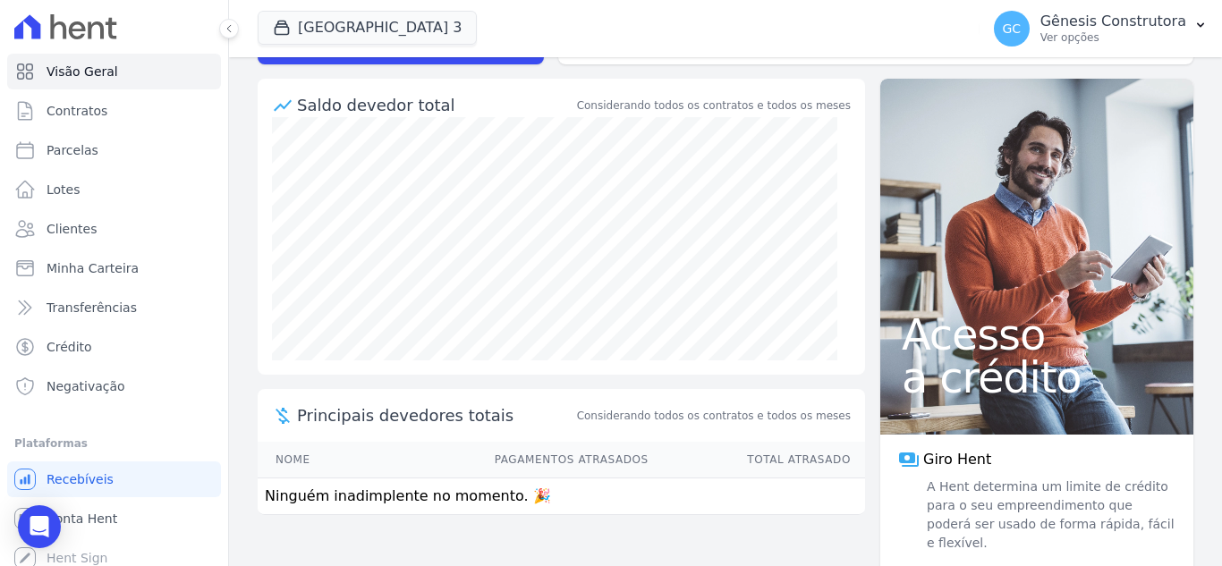
scroll to position [177, 0]
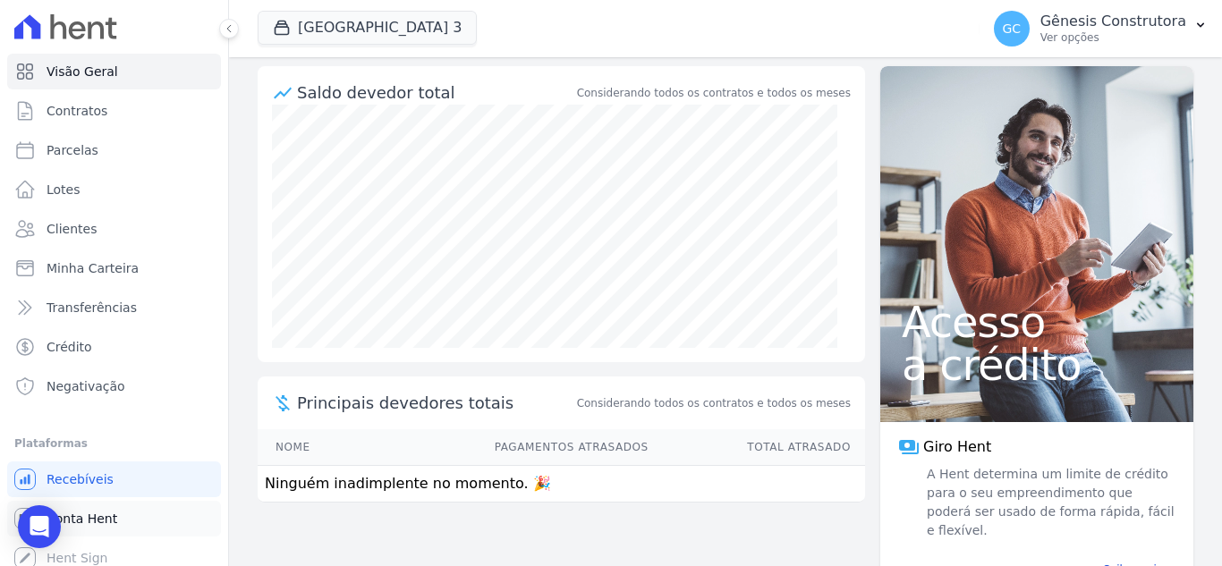
click at [124, 513] on link "Conta Hent" at bounding box center [114, 519] width 214 height 36
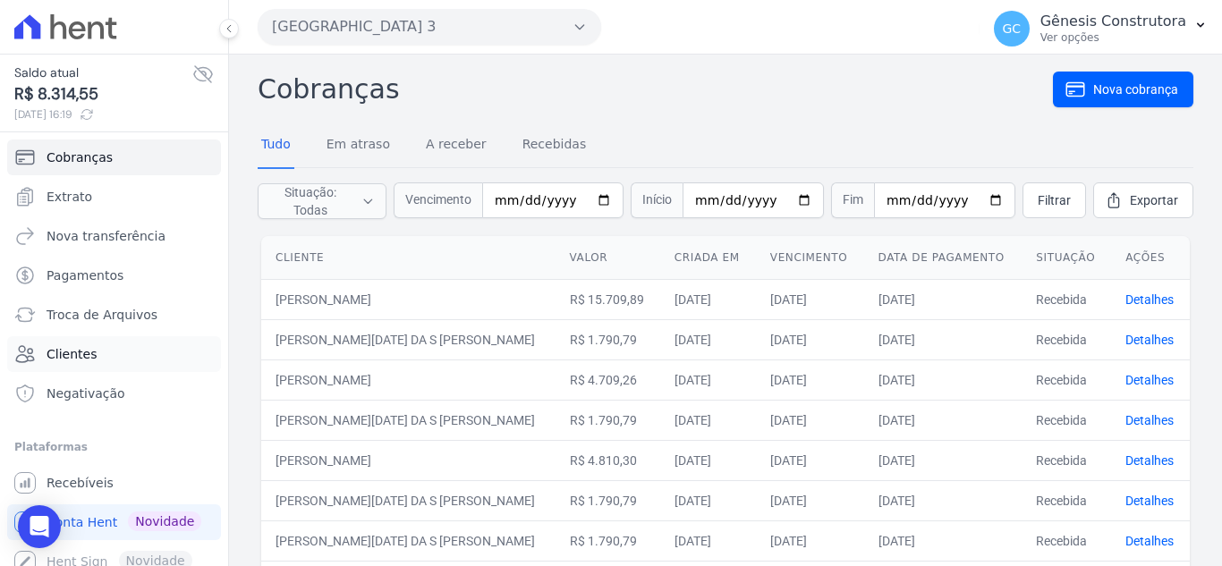
click at [77, 350] on span "Clientes" at bounding box center [72, 354] width 50 height 18
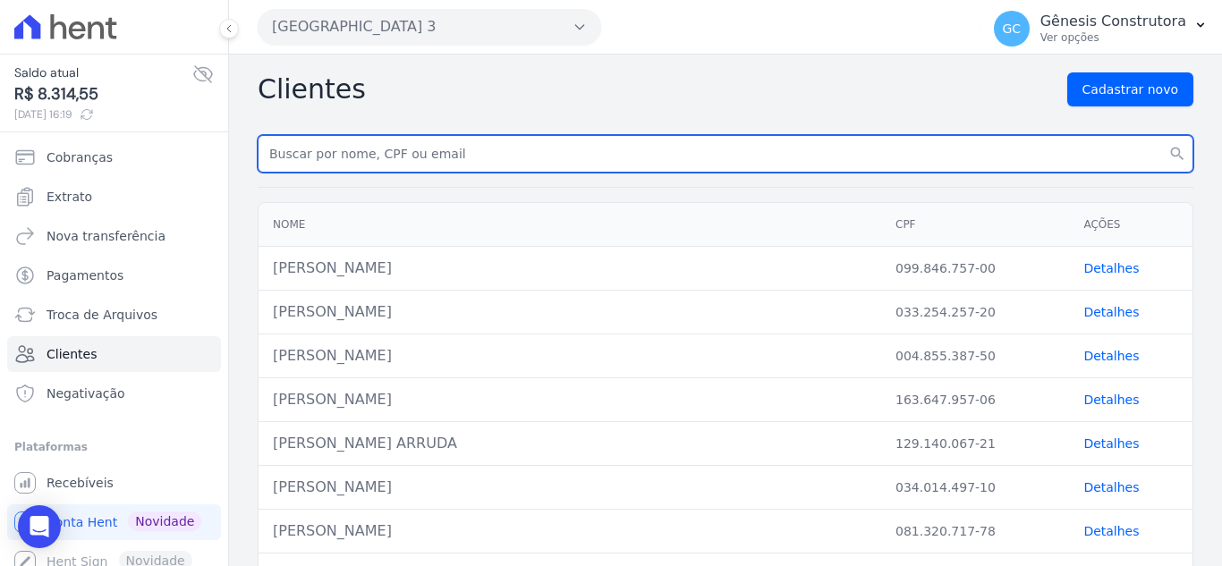
click at [376, 151] on input "text" at bounding box center [726, 154] width 936 height 38
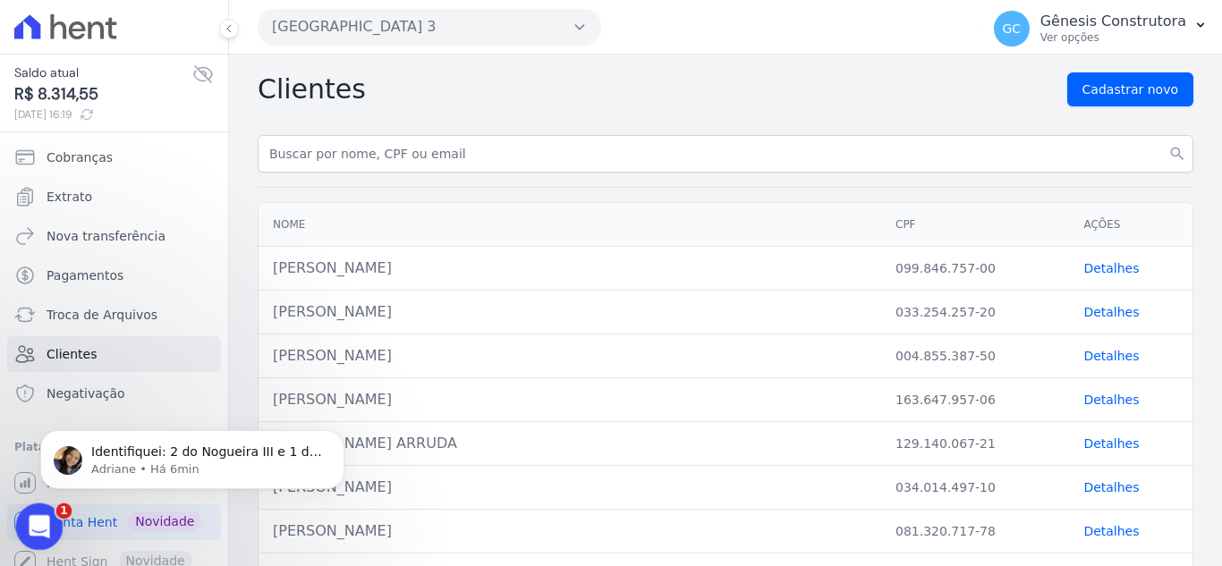
click at [30, 508] on div "Abertura do Messenger da Intercom" at bounding box center [36, 524] width 59 height 59
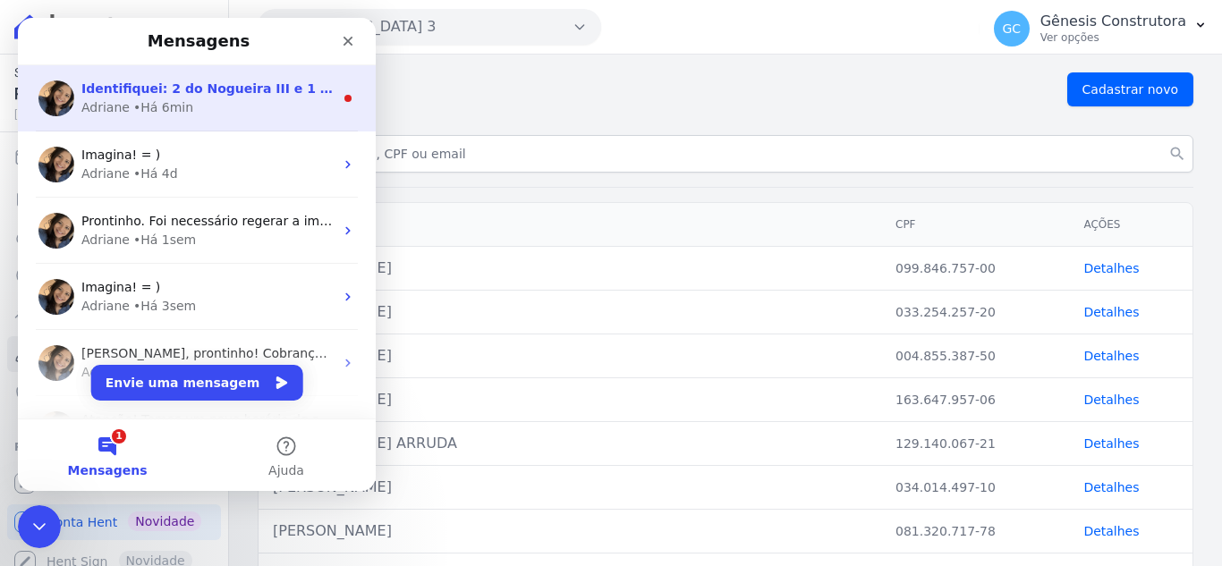
click at [175, 108] on div "• Há 6min" at bounding box center [163, 107] width 60 height 19
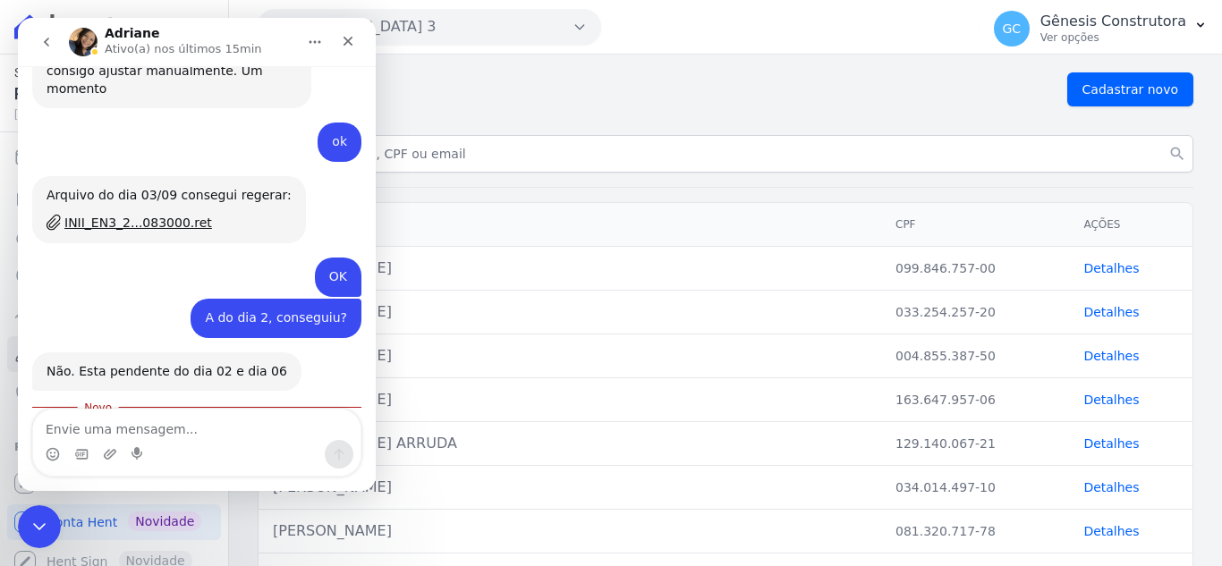
scroll to position [5722, 0]
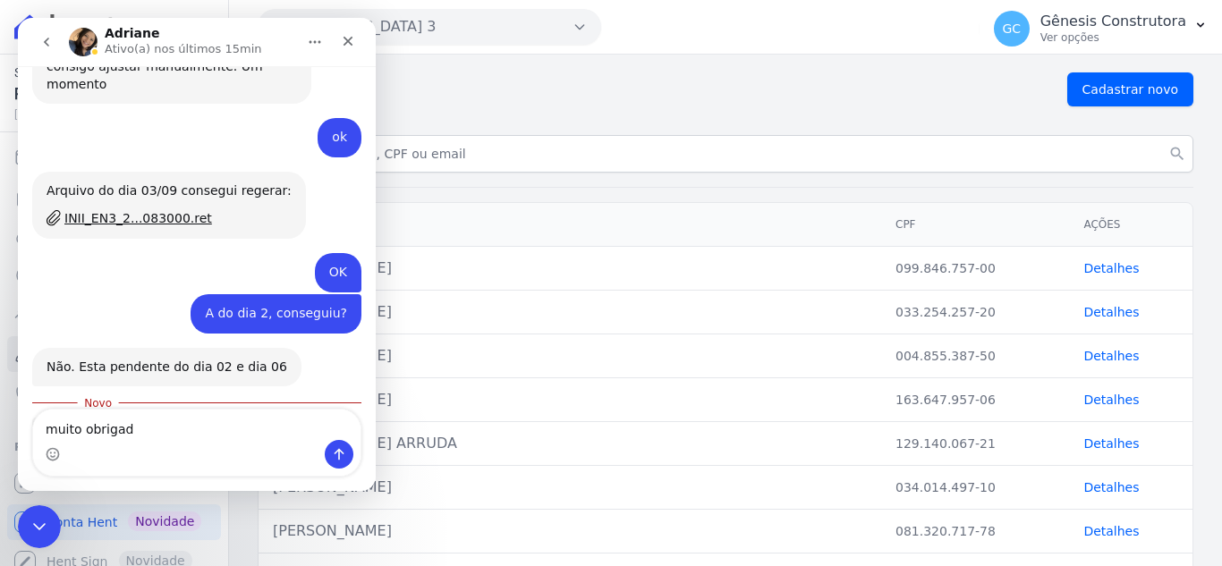
type textarea "muito obrigada"
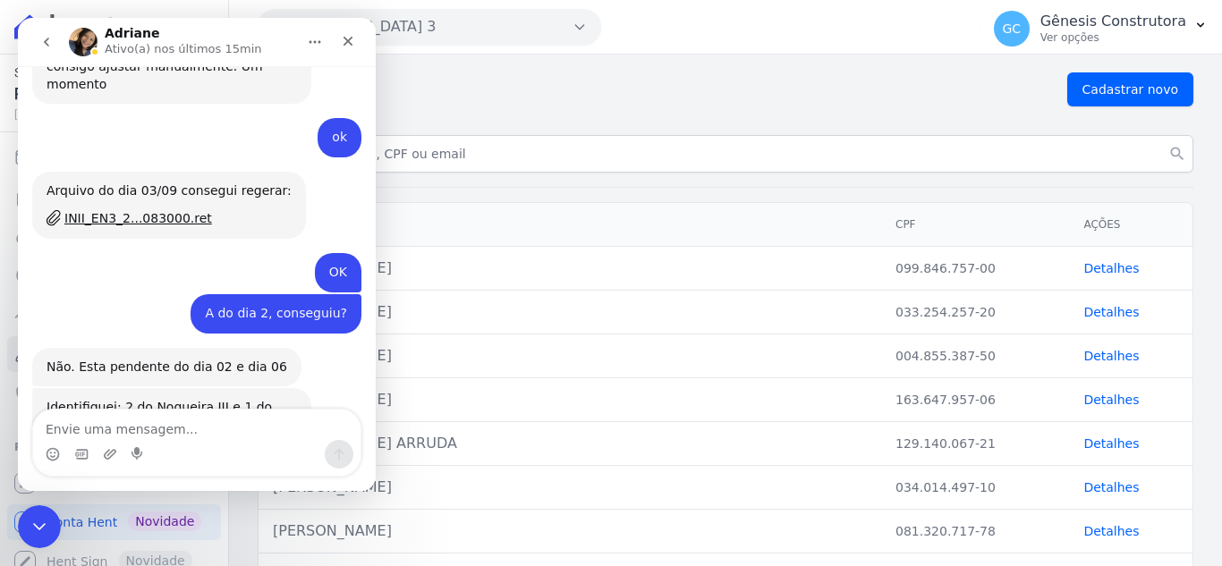
scroll to position [5746, 0]
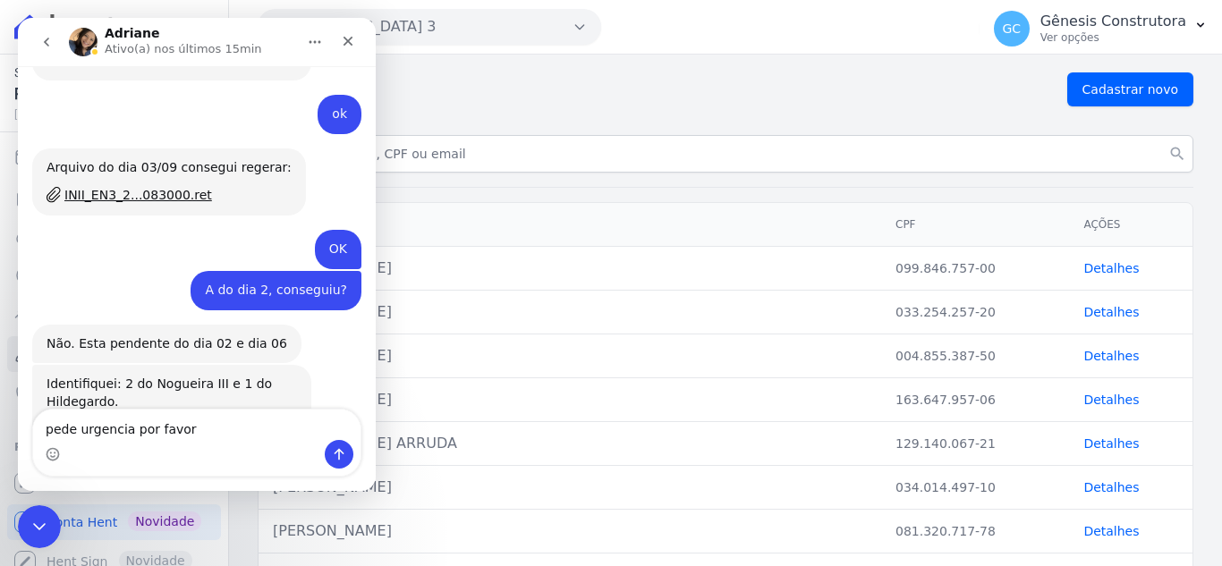
type textarea "pede urgência por favor"
click at [217, 421] on textarea "pede urgência por favor" at bounding box center [197, 425] width 328 height 30
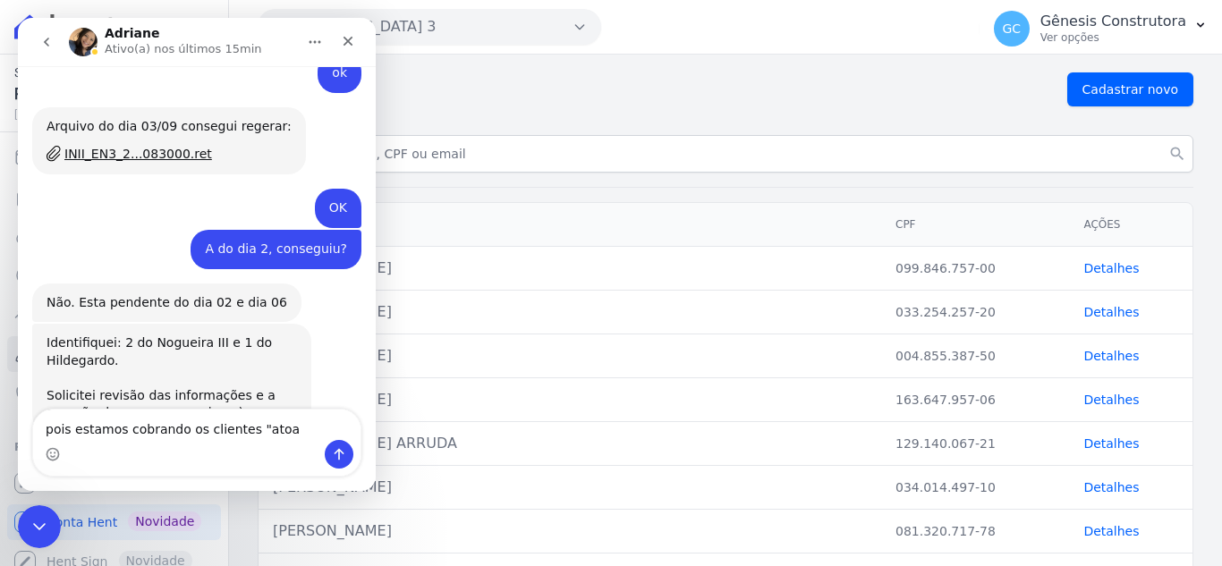
type textarea "pois estamos cobrando os clientes "atoa""
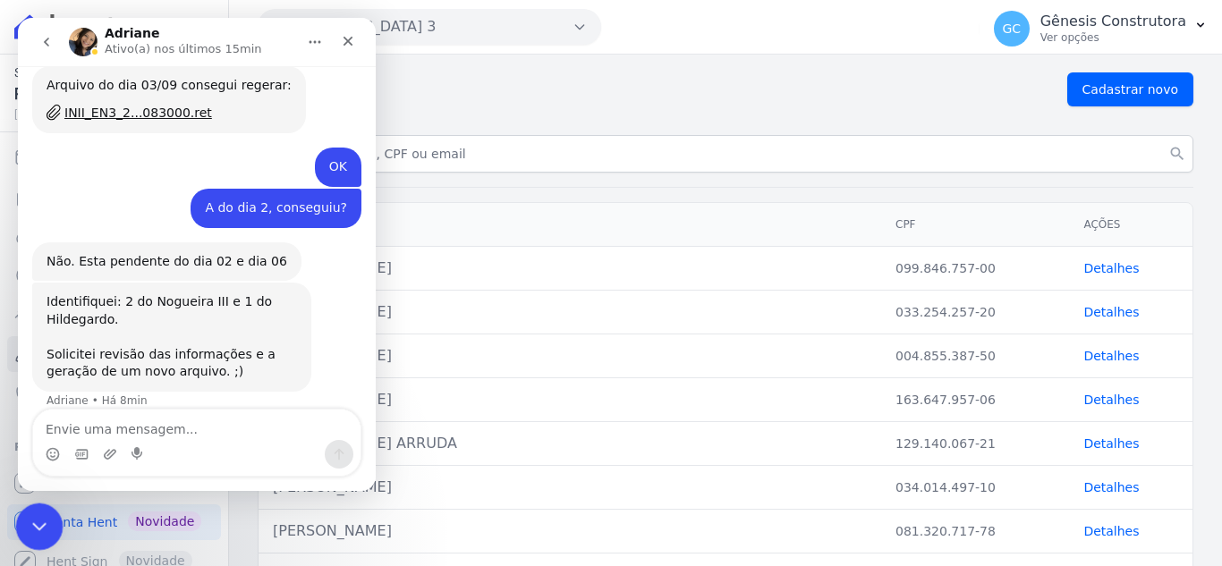
click at [50, 515] on div "Encerramento do Messenger da Intercom" at bounding box center [36, 524] width 43 height 43
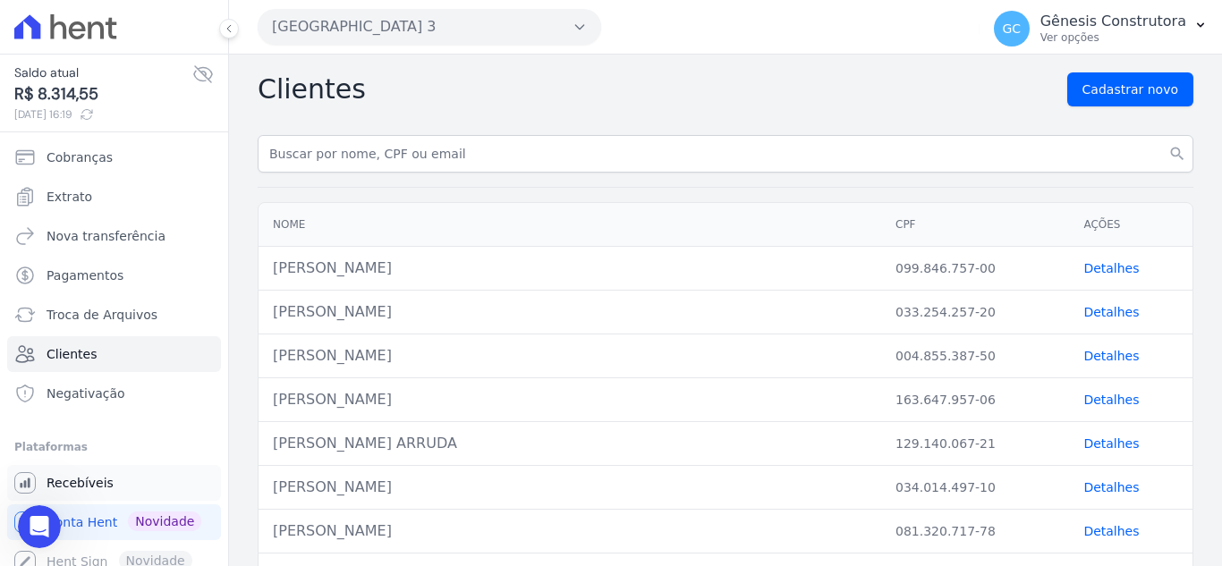
click at [75, 486] on span "Recebíveis" at bounding box center [80, 483] width 67 height 18
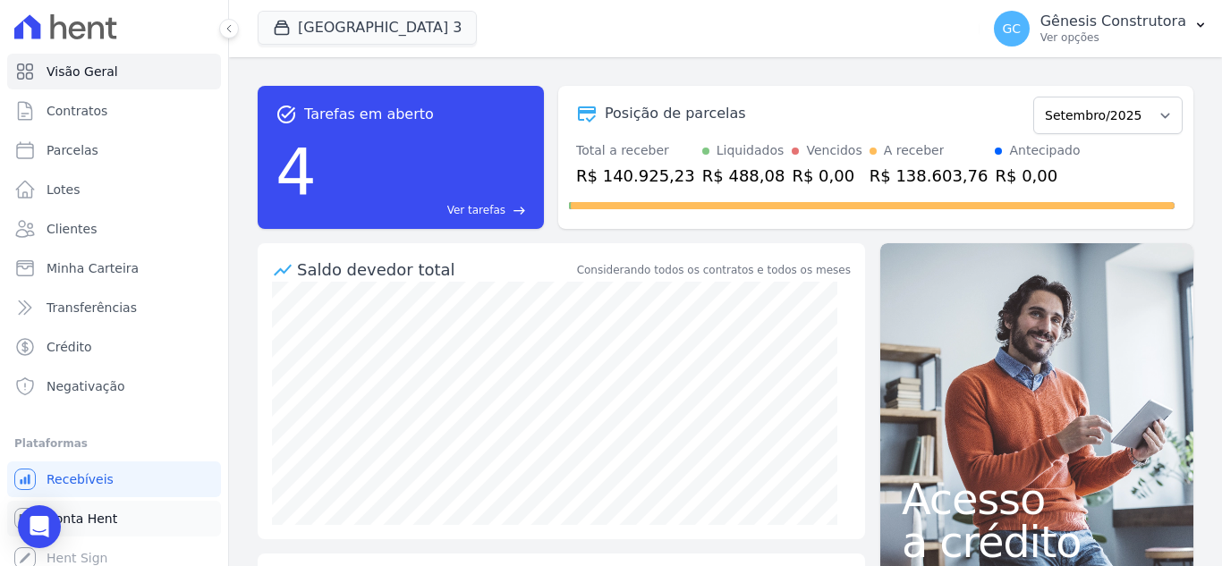
click at [96, 515] on span "Conta Hent" at bounding box center [82, 519] width 71 height 18
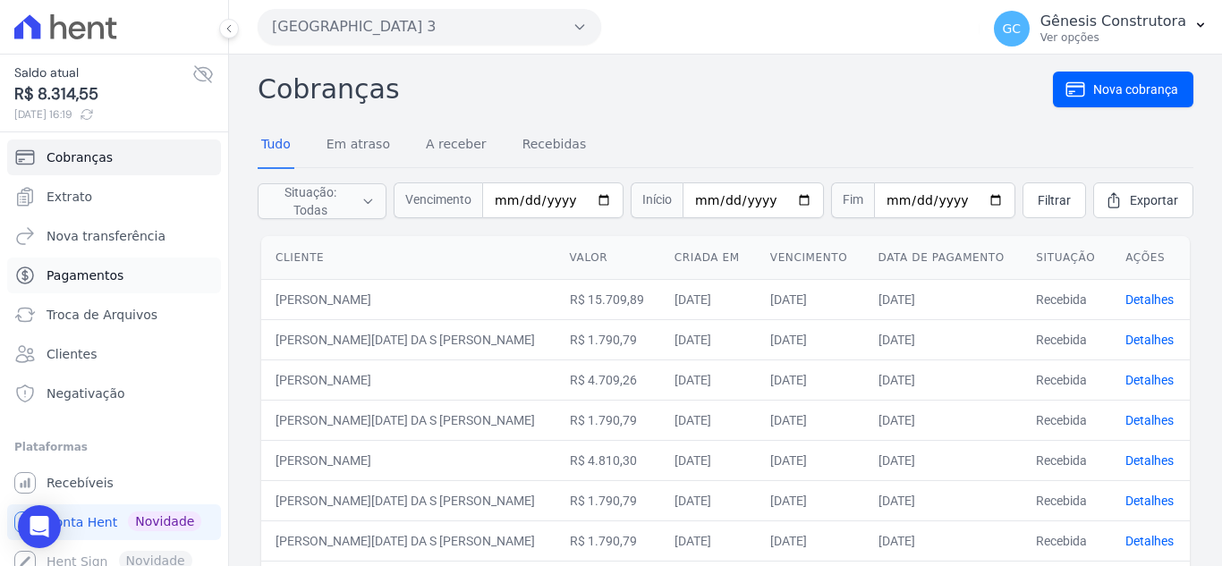
click at [170, 268] on link "Pagamentos" at bounding box center [114, 276] width 214 height 36
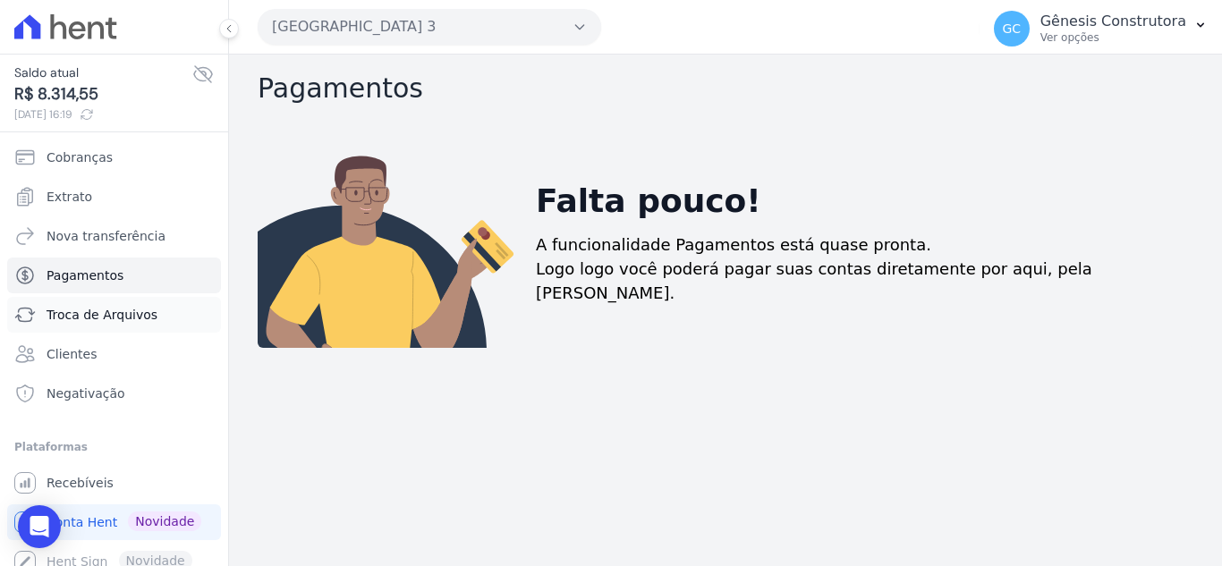
click at [147, 300] on link "Troca de Arquivos" at bounding box center [114, 315] width 214 height 36
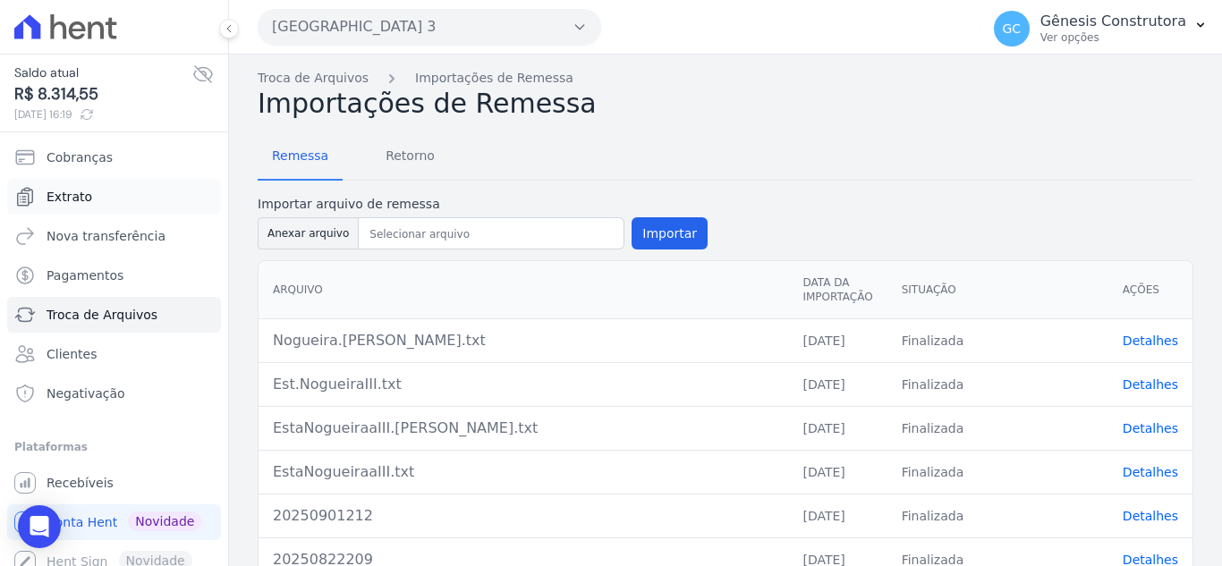
click at [148, 193] on link "Extrato" at bounding box center [114, 197] width 214 height 36
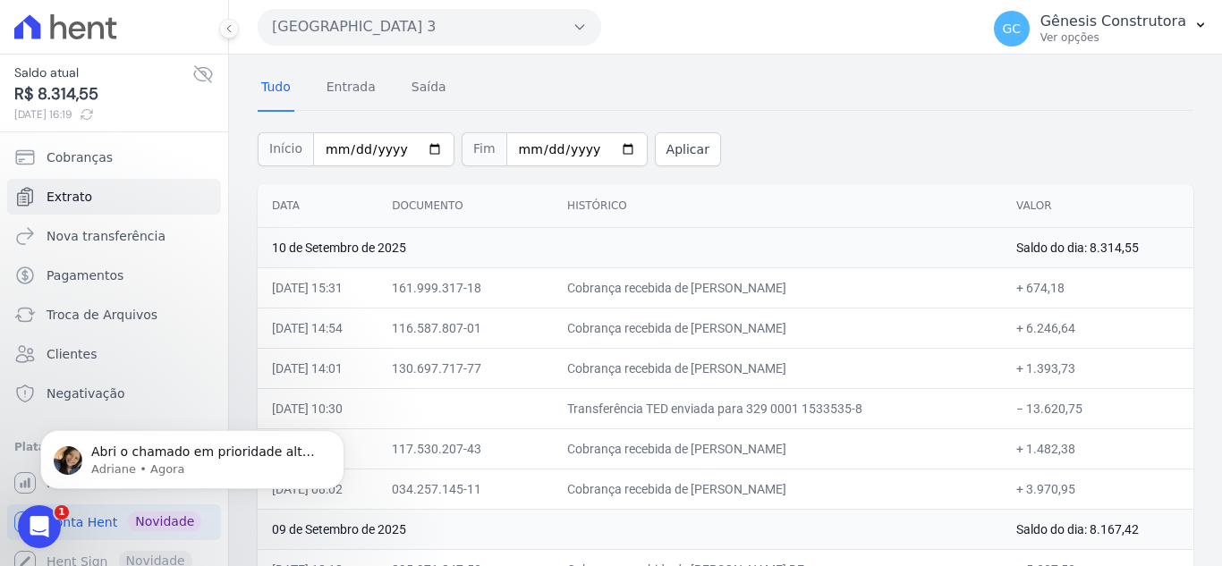
scroll to position [89, 0]
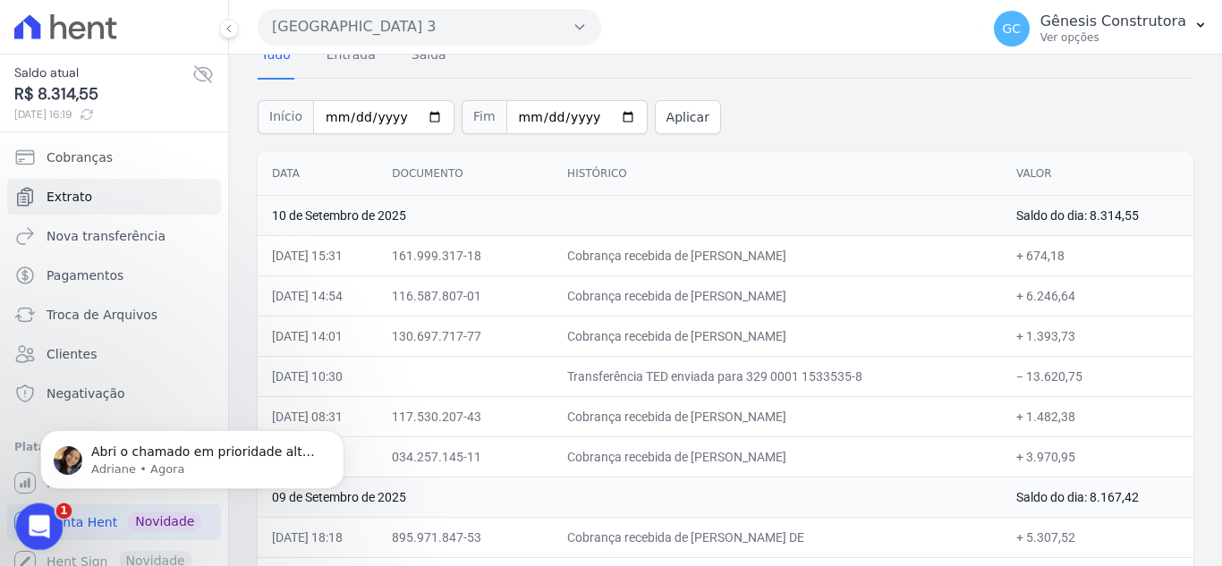
click at [38, 513] on icon "Abertura do Messenger da Intercom" at bounding box center [37, 525] width 30 height 30
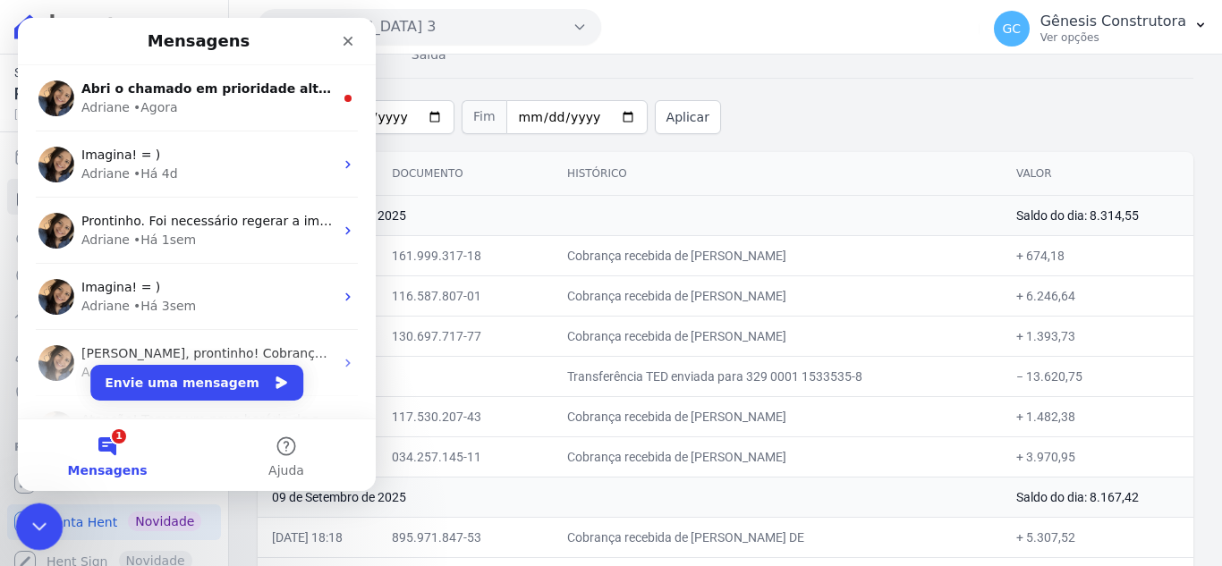
scroll to position [0, 0]
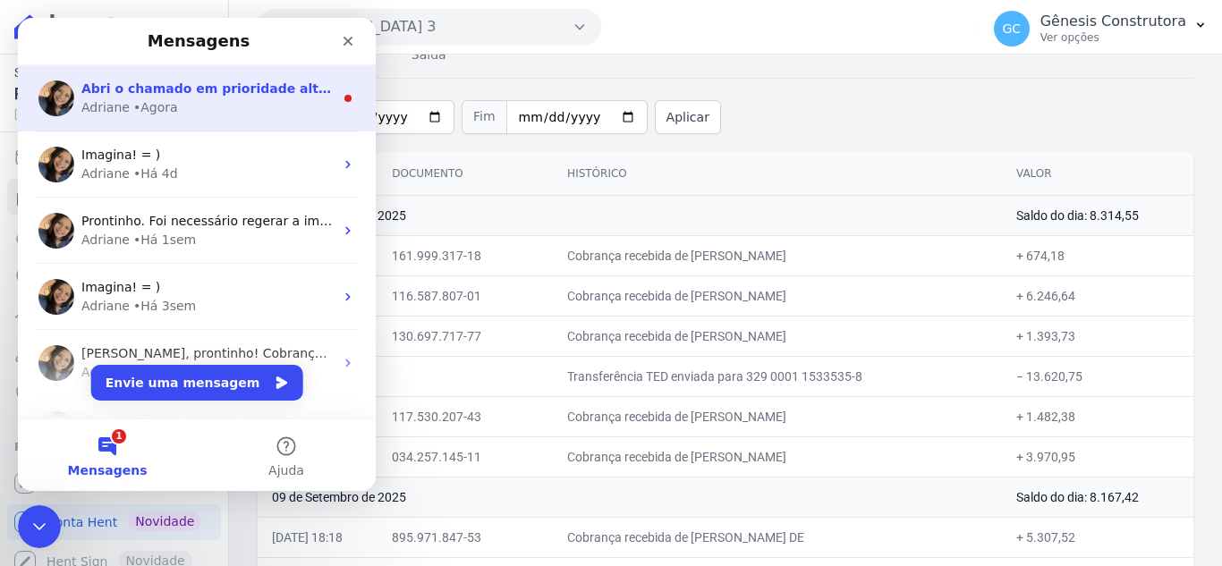
click at [208, 91] on span "Abri o chamado em prioridade alta. ; ) Estarei acompanhando e envio para você a…" at bounding box center [443, 88] width 724 height 14
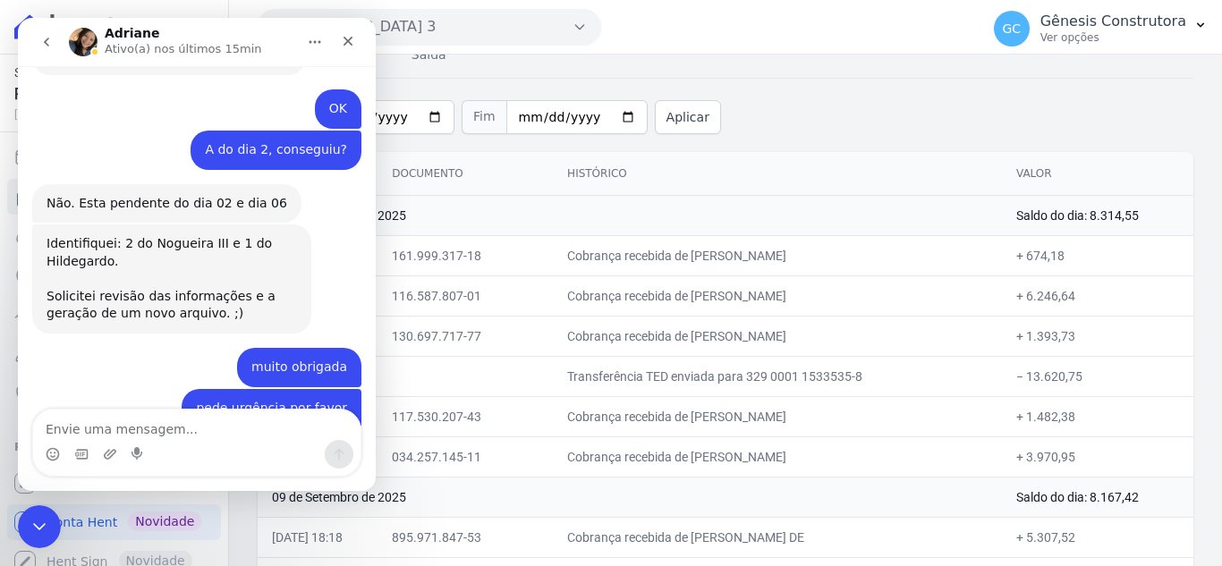
scroll to position [5945, 0]
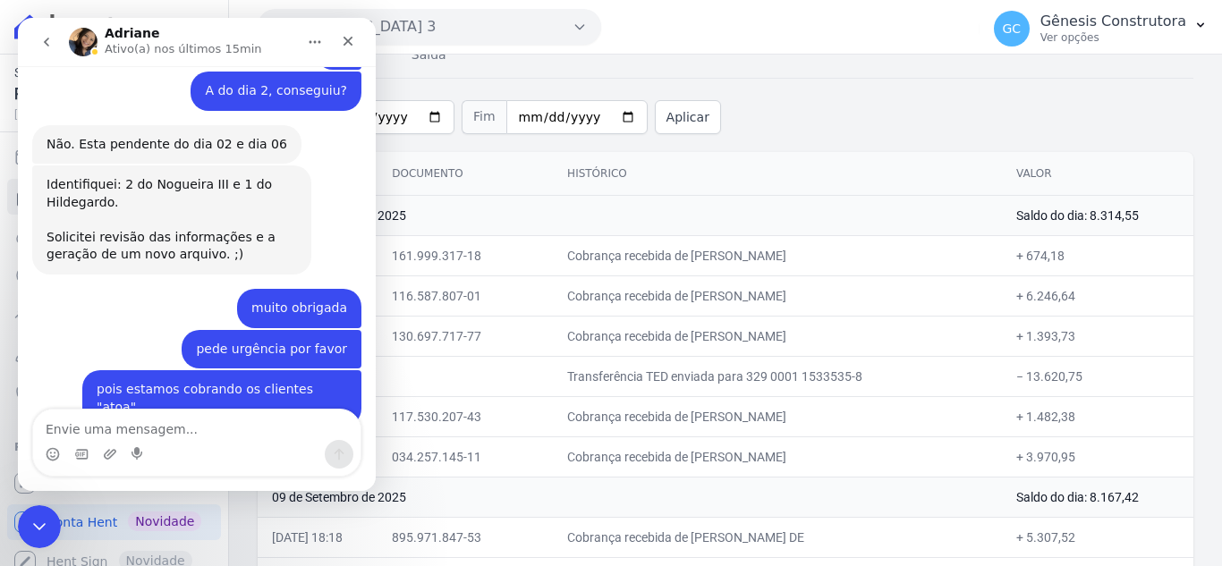
click at [166, 419] on textarea "Envie uma mensagem..." at bounding box center [197, 425] width 328 height 30
type textarea "muito obrigada"
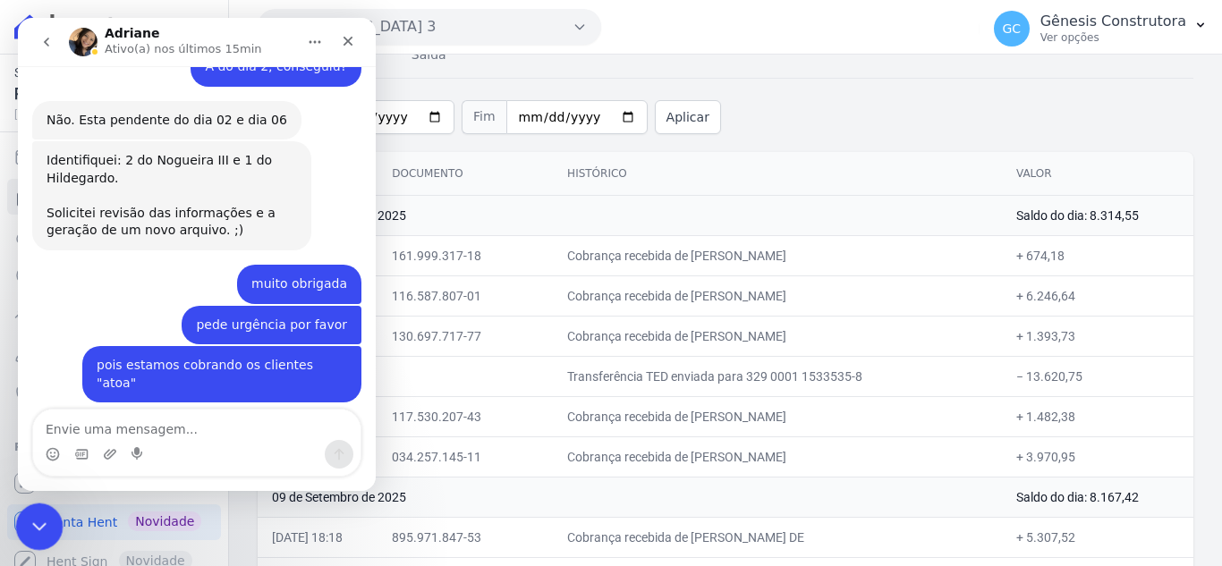
click at [41, 514] on icon "Encerramento do Messenger da Intercom" at bounding box center [36, 524] width 21 height 21
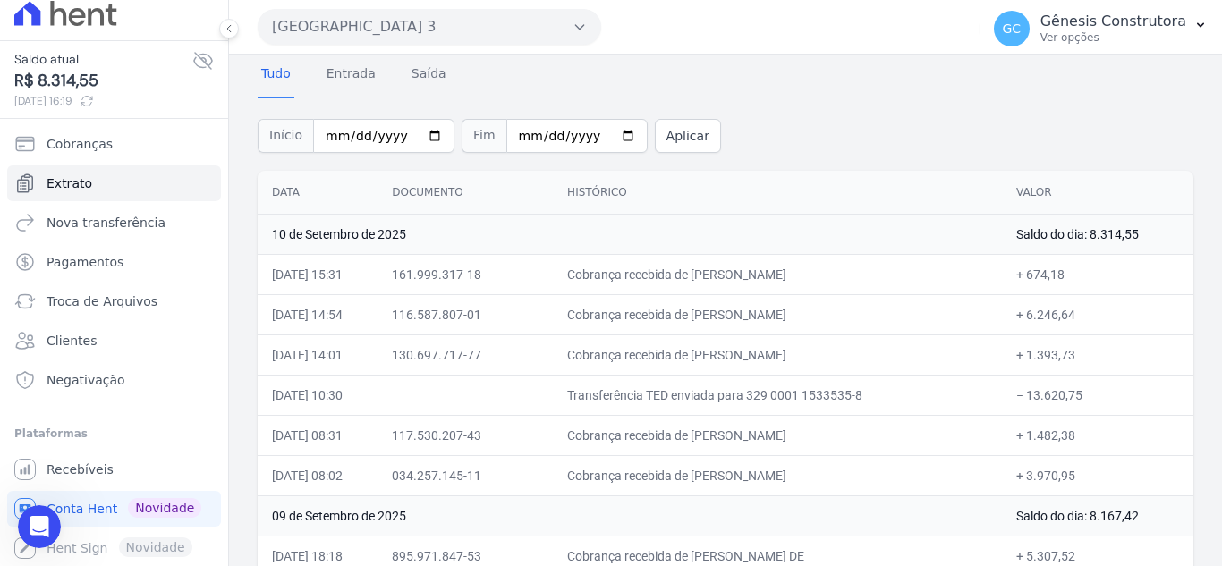
scroll to position [0, 0]
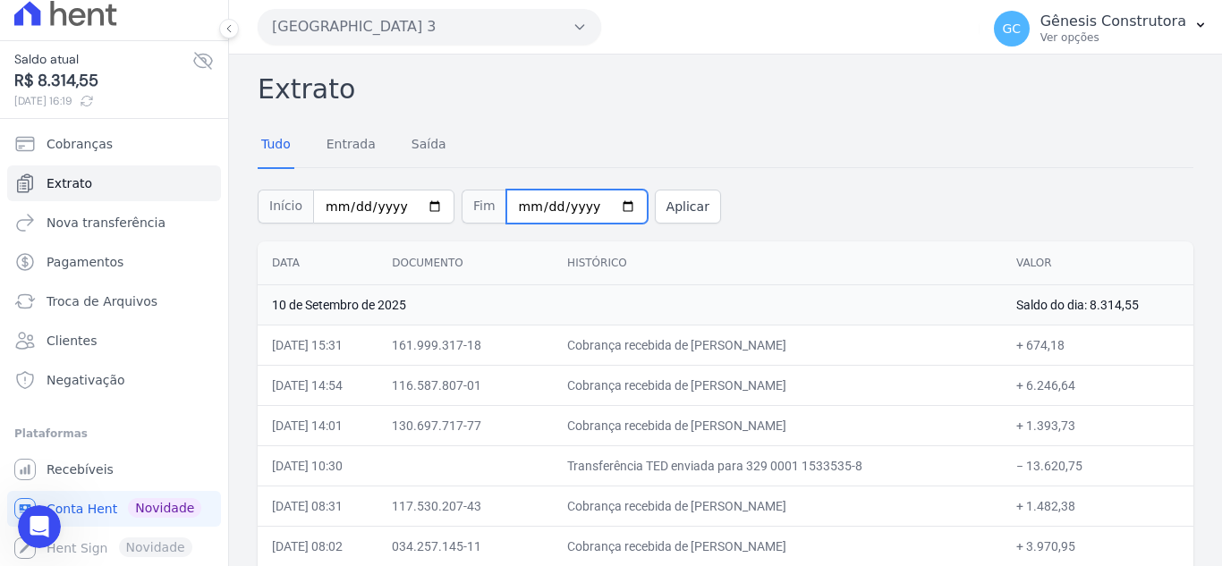
click at [523, 200] on input "2025-09-10" at bounding box center [576, 207] width 141 height 34
click at [514, 201] on input "2025-09-10" at bounding box center [576, 207] width 141 height 34
type input "[DATE]"
click at [670, 200] on button "Aplicar" at bounding box center [688, 207] width 66 height 34
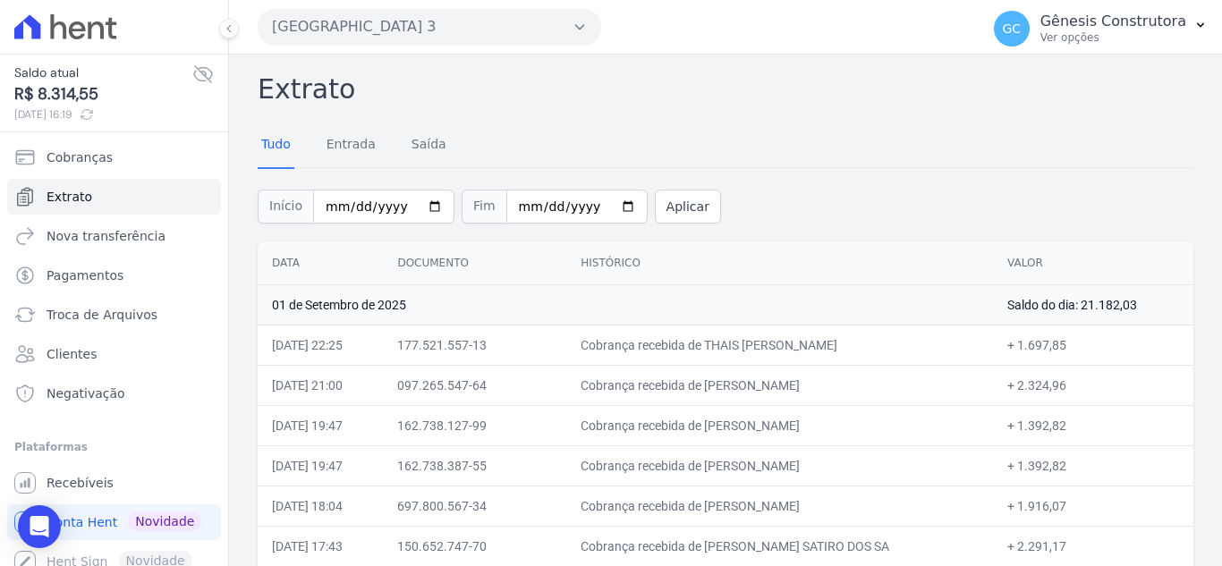
drag, startPoint x: 712, startPoint y: 391, endPoint x: 763, endPoint y: 391, distance: 51.0
click at [763, 391] on td "Cobrança recebida de [PERSON_NAME]" at bounding box center [779, 385] width 427 height 40
drag, startPoint x: 722, startPoint y: 426, endPoint x: 754, endPoint y: 430, distance: 32.4
click at [754, 430] on td "Cobrança recebida de [PERSON_NAME]" at bounding box center [779, 425] width 427 height 40
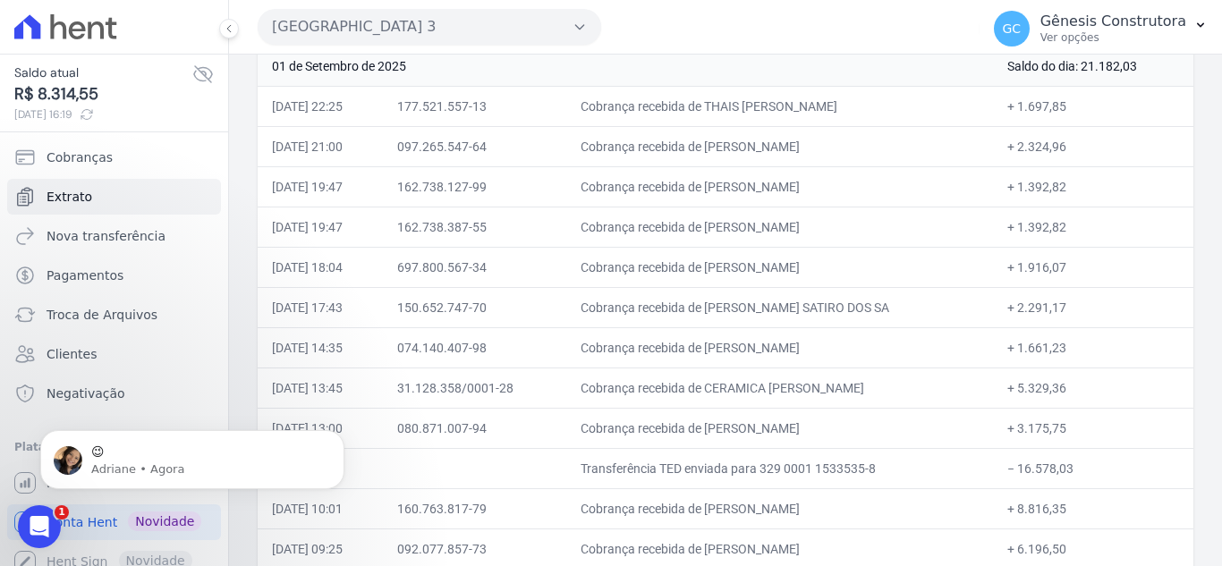
scroll to position [208, 0]
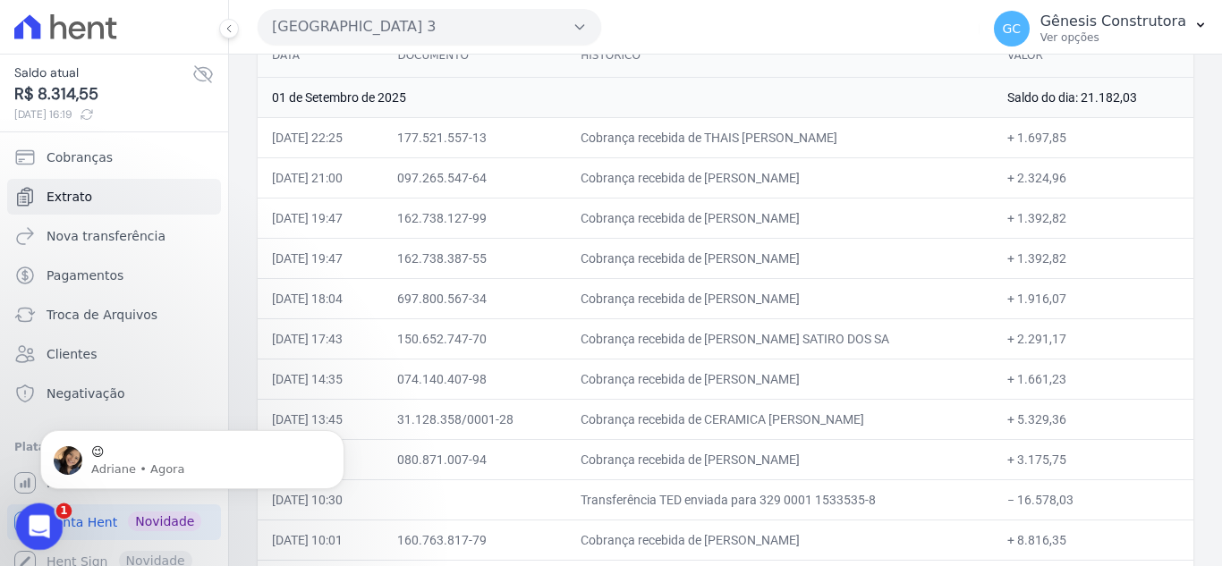
drag, startPoint x: 80, startPoint y: 1025, endPoint x: 51, endPoint y: 521, distance: 504.6
click at [55, 520] on div "Abertura do Messenger da Intercom" at bounding box center [36, 524] width 59 height 59
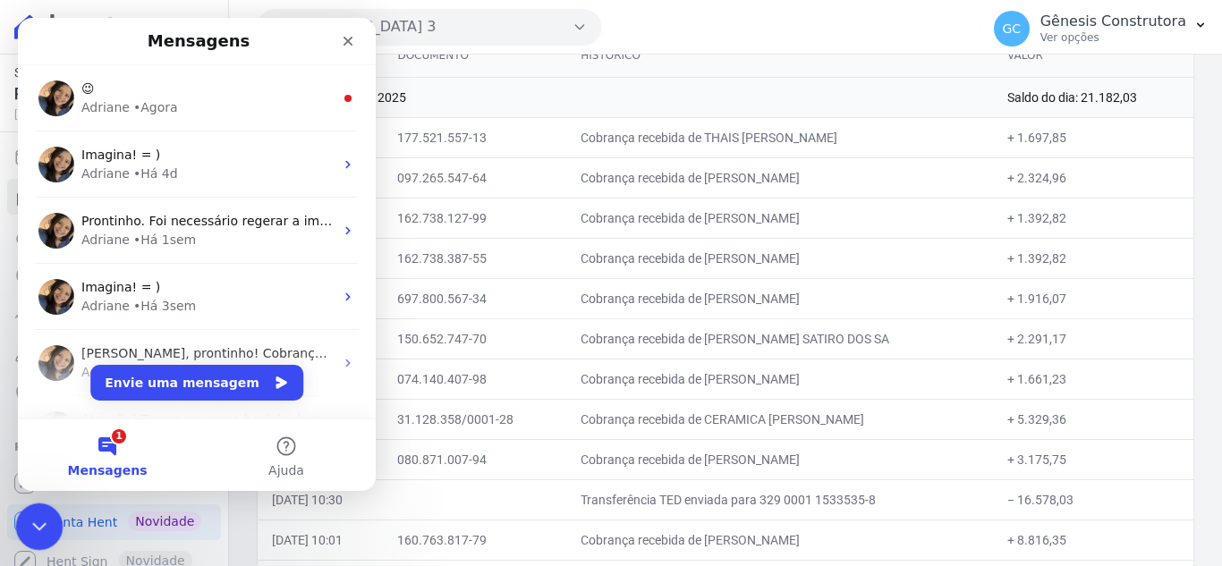
scroll to position [0, 0]
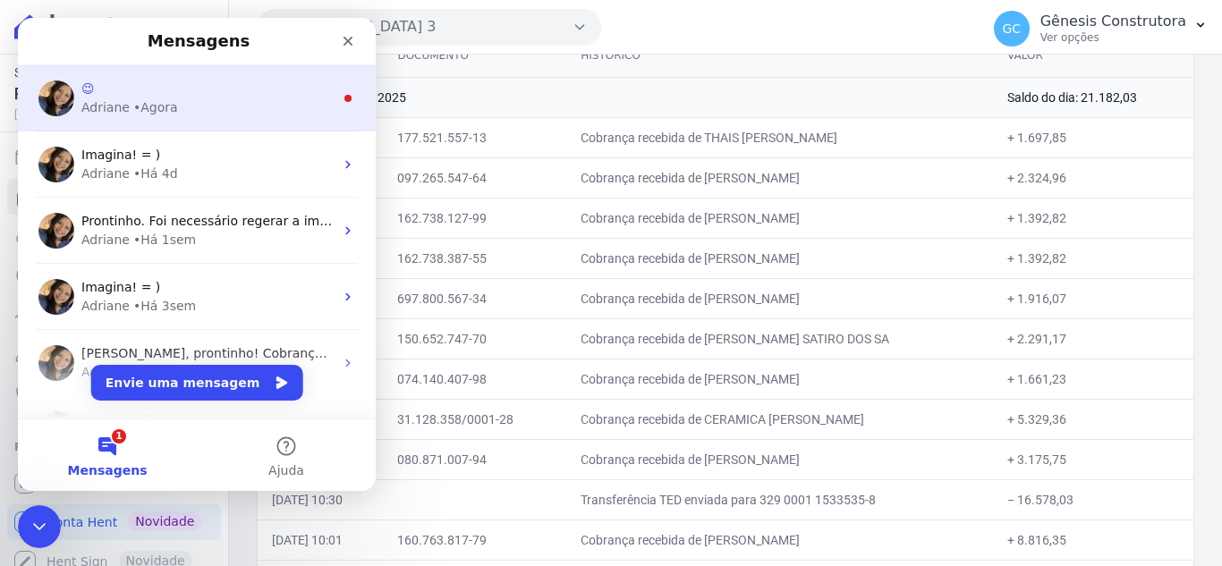
click at [141, 89] on div "😉" at bounding box center [207, 89] width 252 height 19
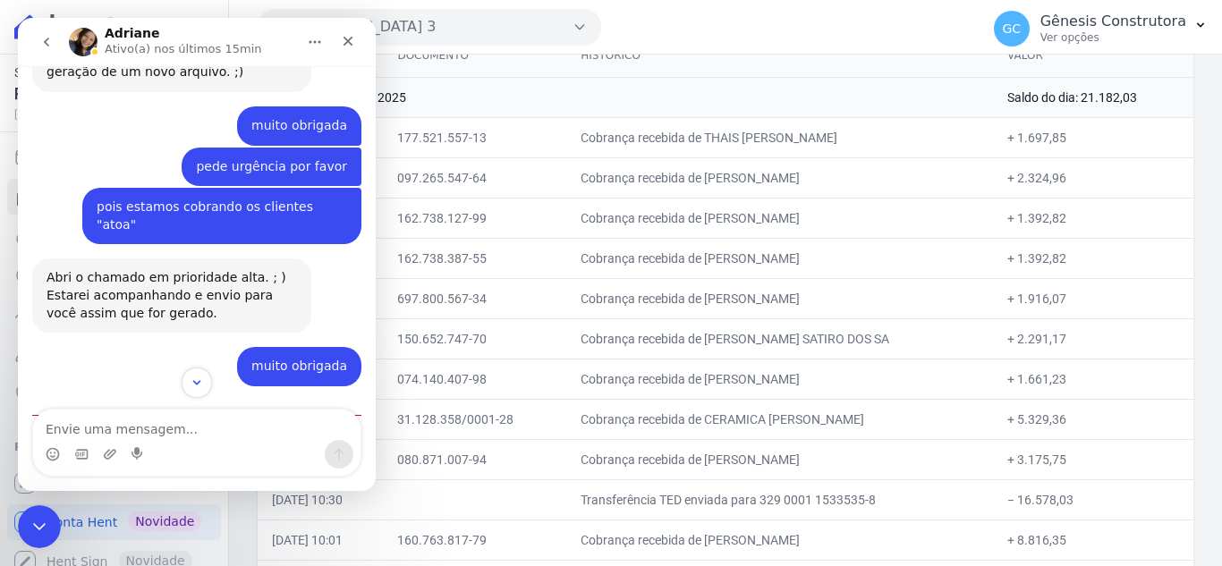
scroll to position [6131, 0]
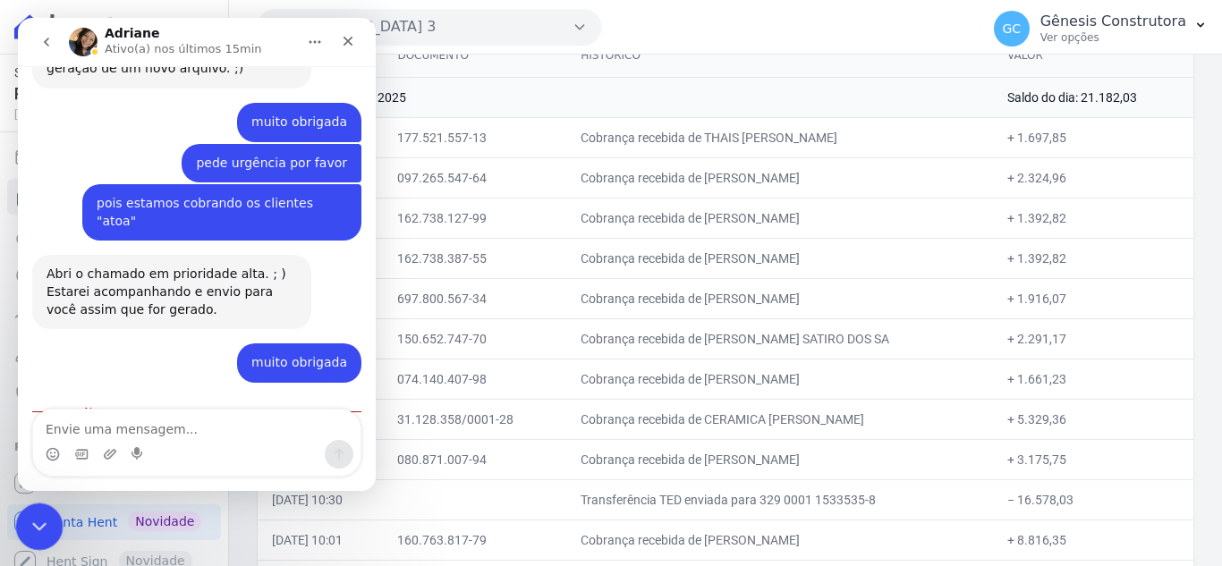
click at [50, 517] on div "Encerramento do Messenger da Intercom" at bounding box center [36, 524] width 43 height 43
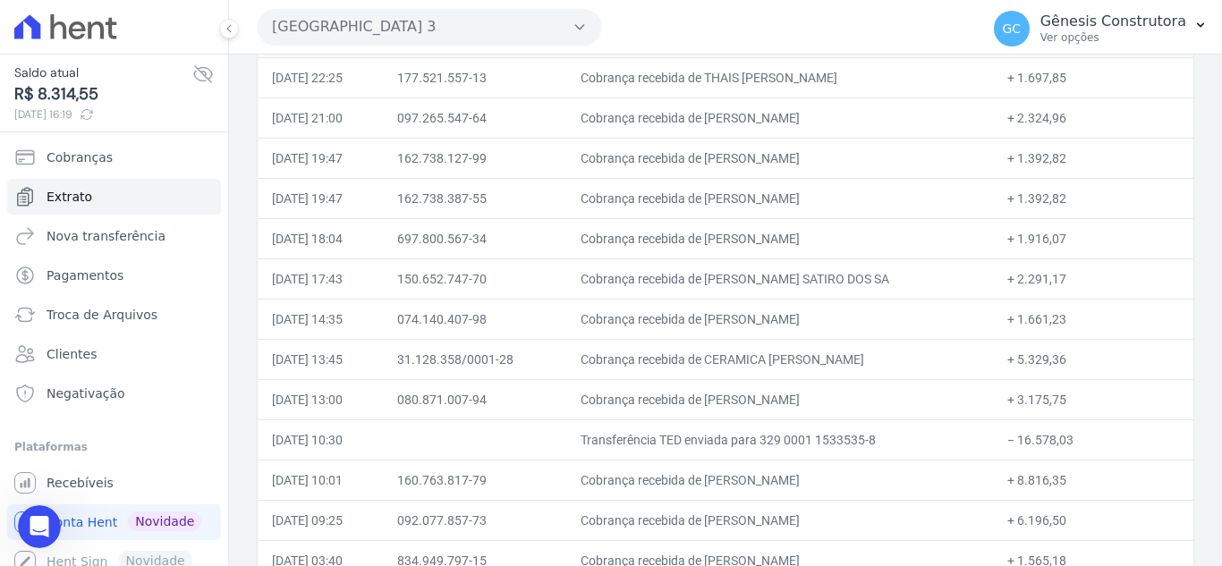
scroll to position [297, 0]
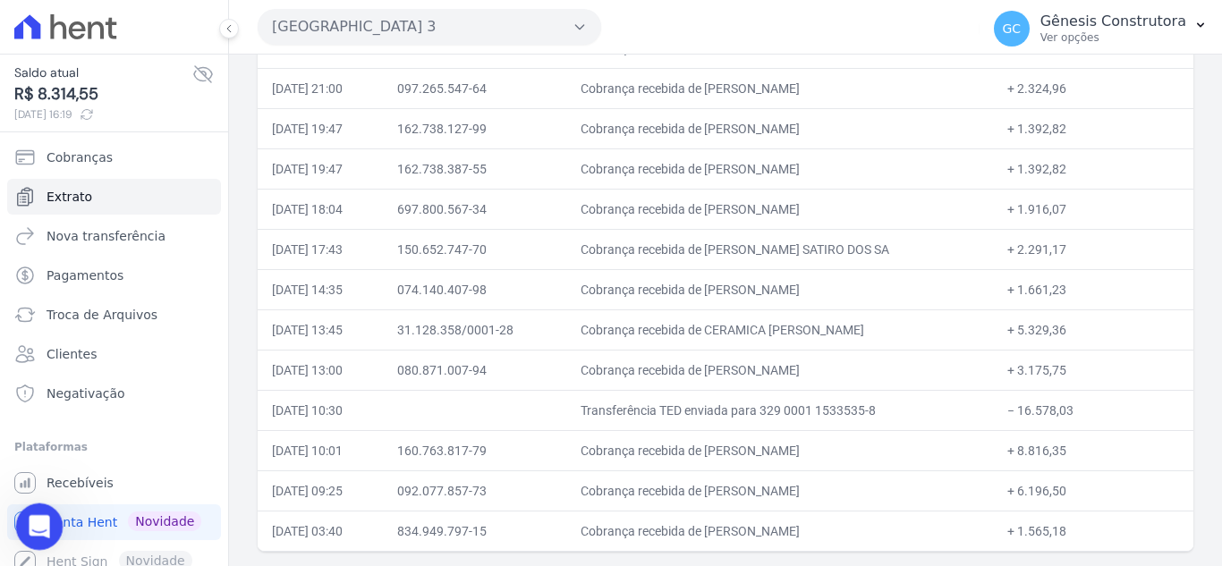
click at [44, 520] on icon "Abertura do Messenger da Intercom" at bounding box center [37, 525] width 30 height 30
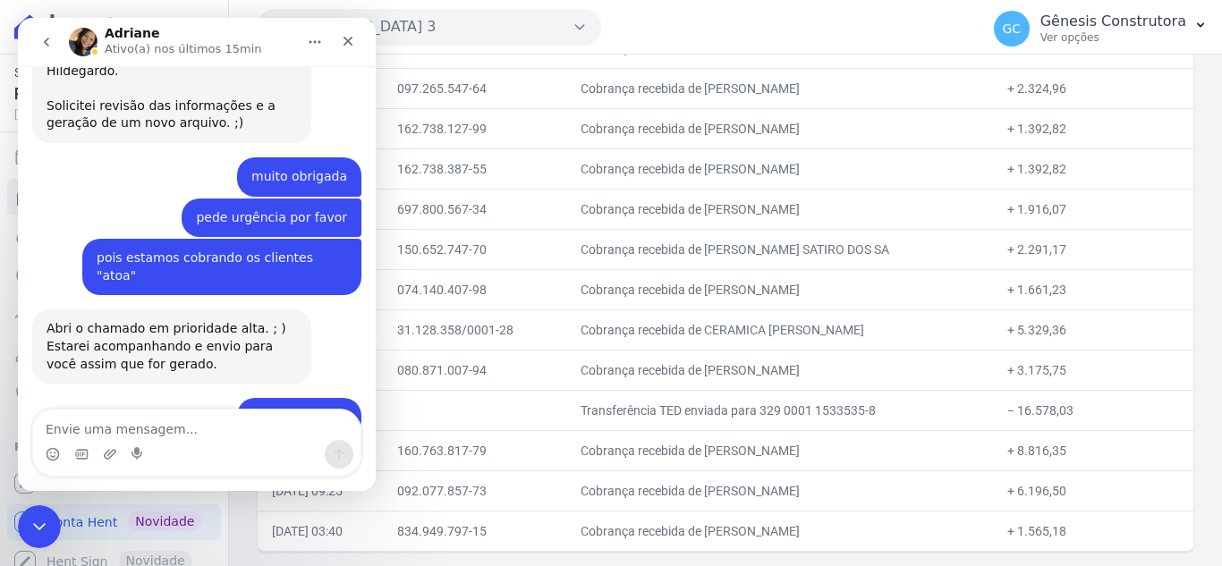
scroll to position [6102, 0]
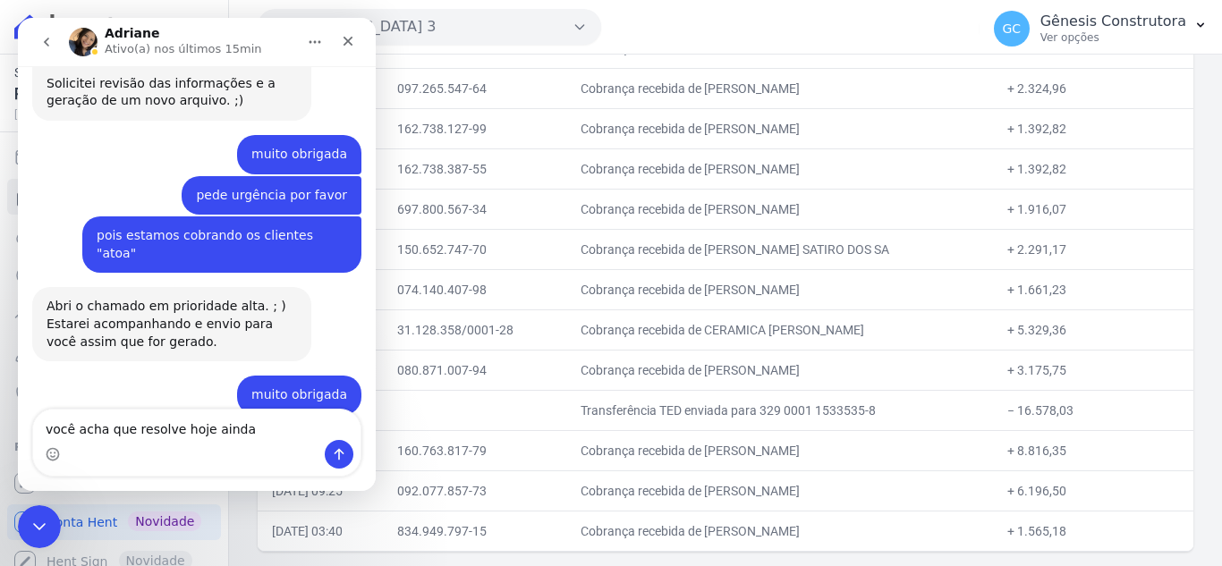
type textarea "você acha que resolve hoje ainda?"
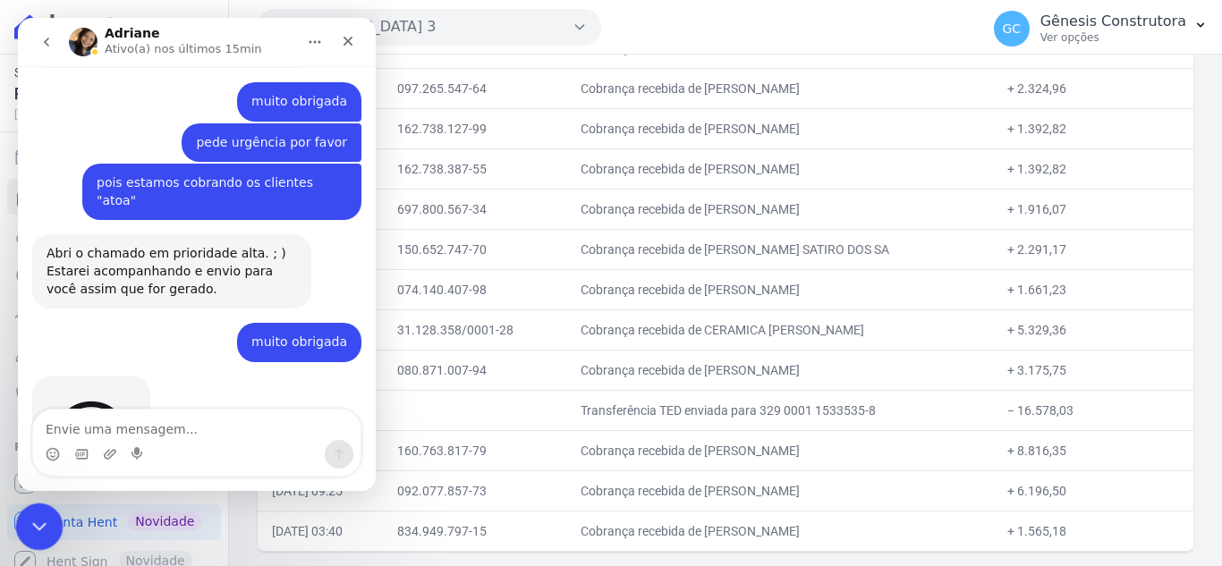
click at [26, 532] on icon "Encerramento do Messenger da Intercom" at bounding box center [36, 524] width 21 height 21
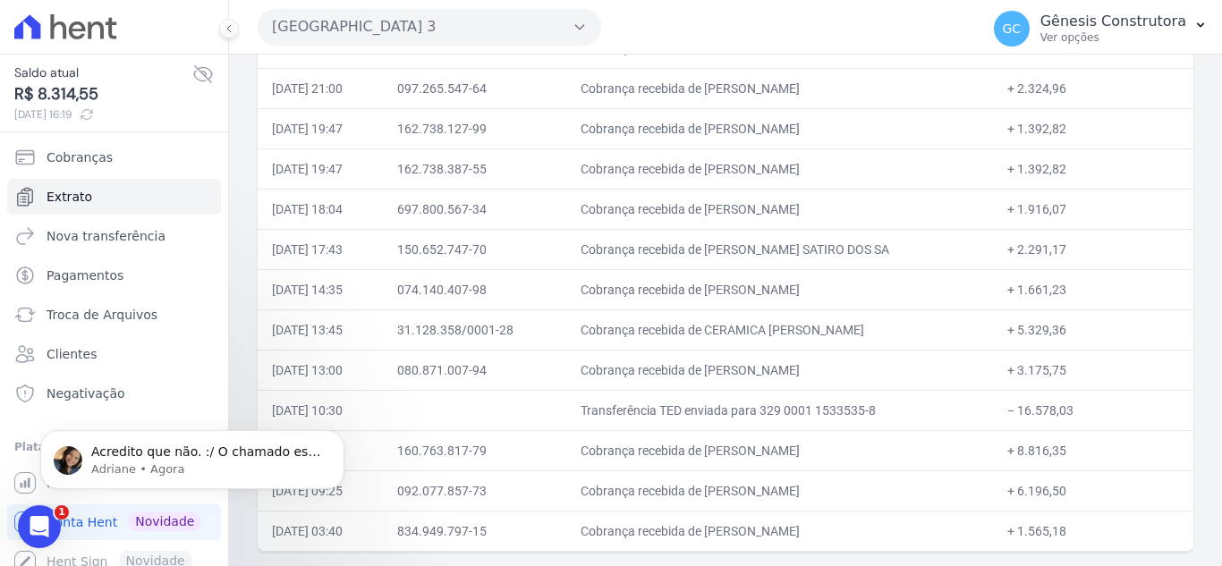
scroll to position [0, 0]
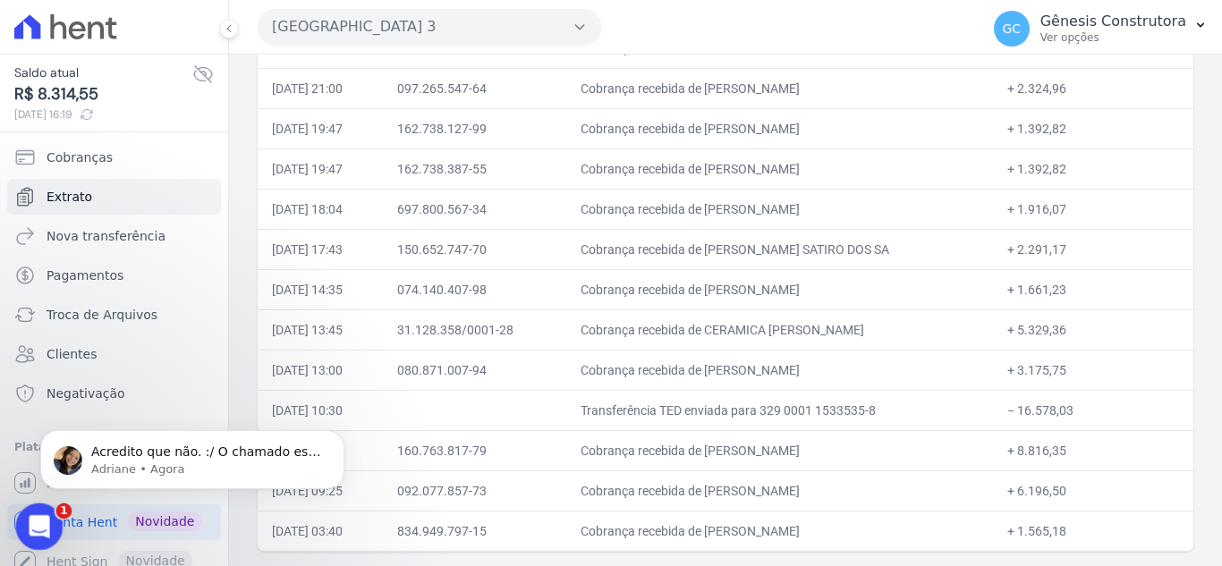
click at [38, 506] on div "Abertura do Messenger da Intercom" at bounding box center [36, 524] width 59 height 59
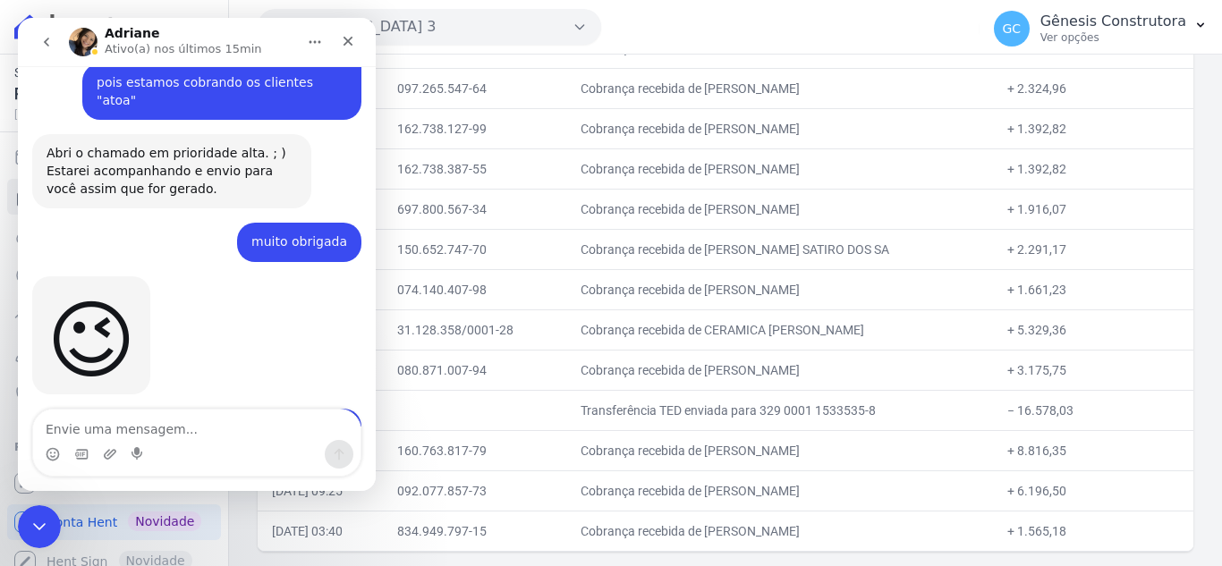
scroll to position [6256, 0]
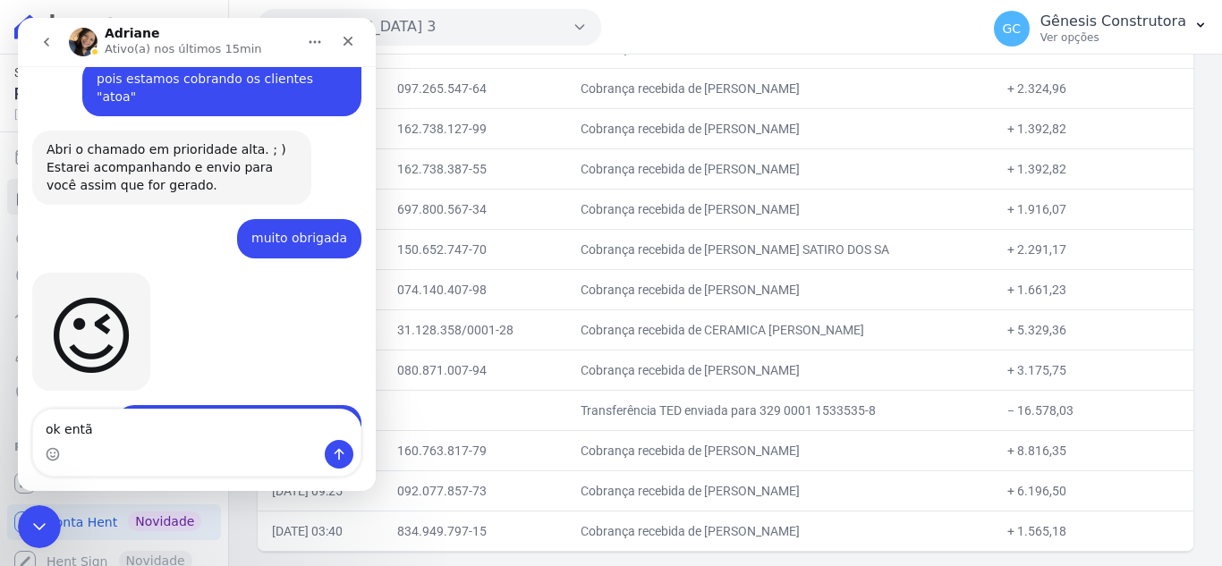
type textarea "ok então"
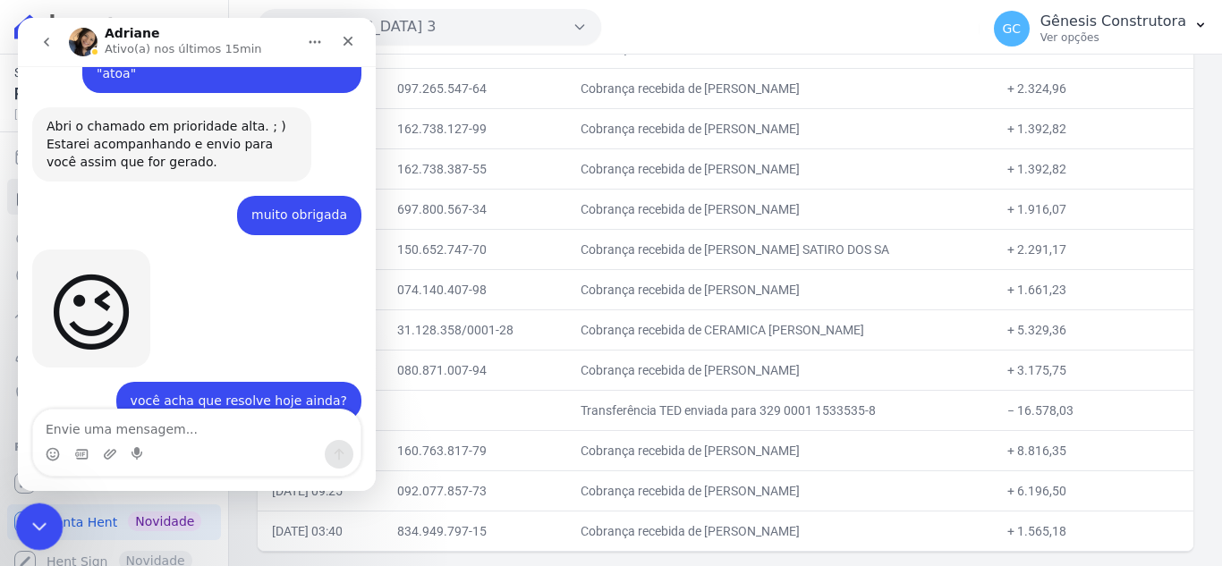
click at [37, 528] on icon "Encerramento do Messenger da Intercom" at bounding box center [36, 524] width 21 height 21
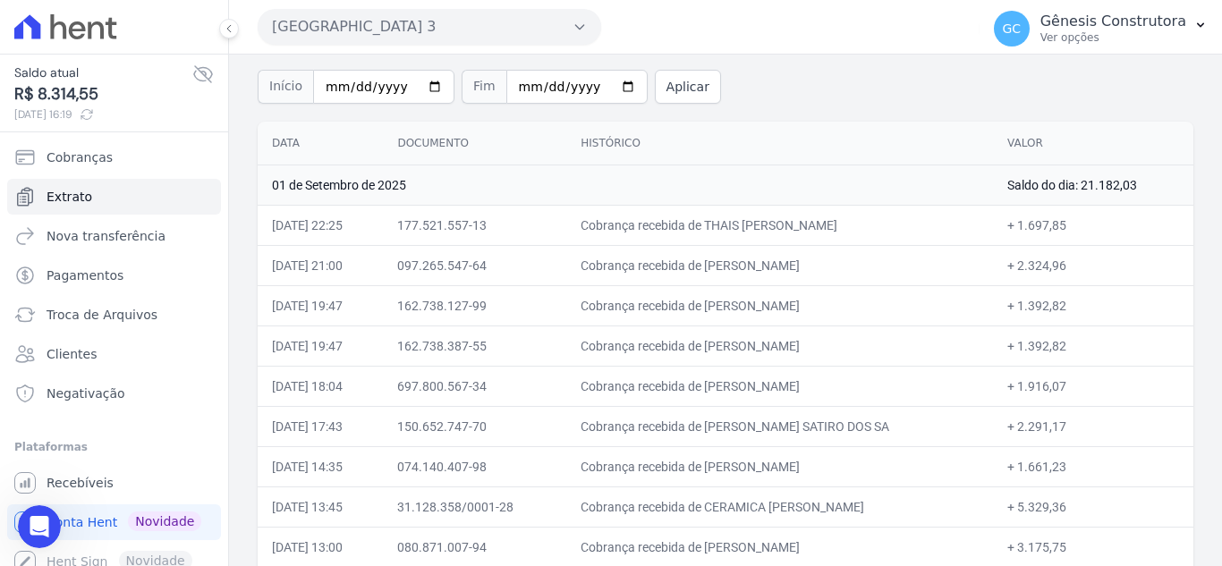
scroll to position [118, 0]
drag, startPoint x: 715, startPoint y: 225, endPoint x: 915, endPoint y: 226, distance: 200.4
click at [915, 226] on td "Cobrança recebida de THAIS [PERSON_NAME]" at bounding box center [779, 227] width 427 height 40
copy td "THAIS [PERSON_NAME]"
click at [1136, 510] on td "+ 5.329,36" at bounding box center [1093, 509] width 200 height 40
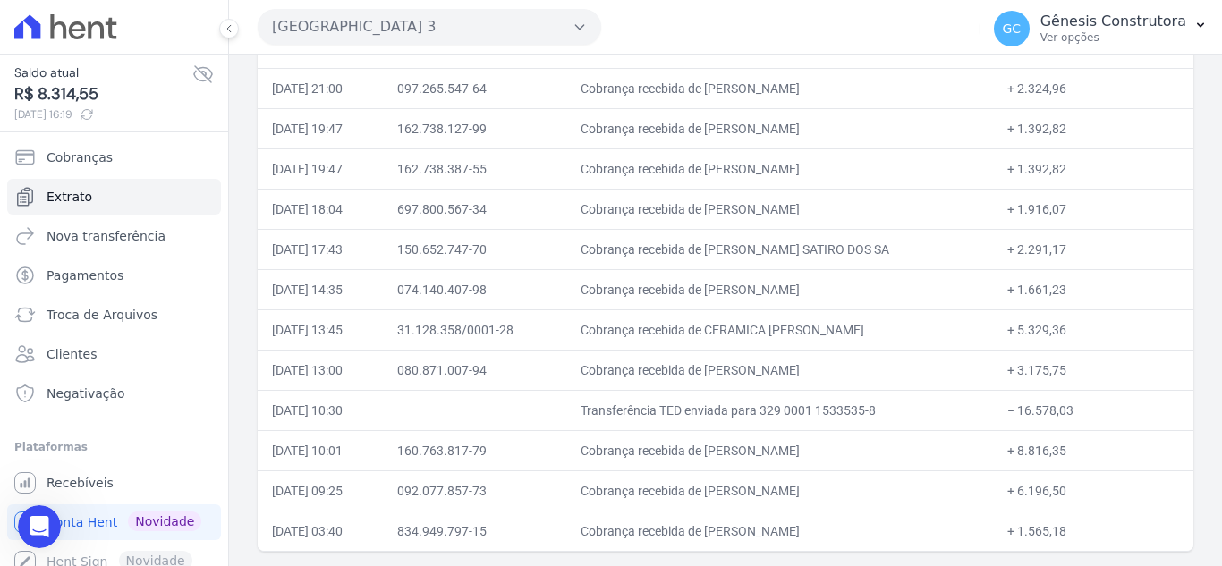
scroll to position [208, 0]
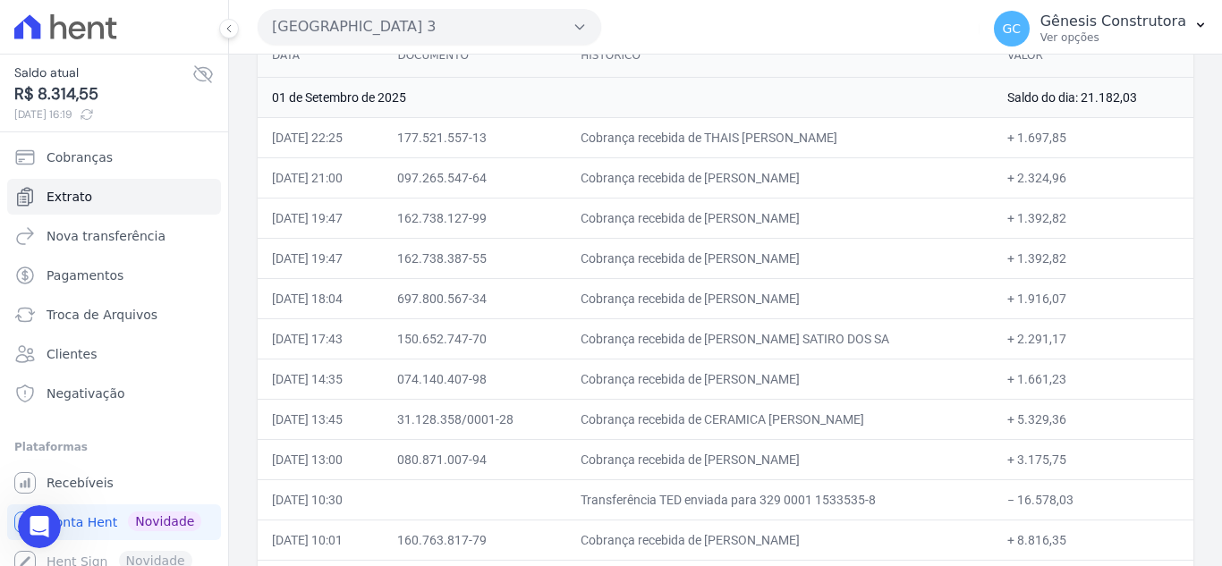
drag, startPoint x: 716, startPoint y: 137, endPoint x: 913, endPoint y: 133, distance: 196.9
click at [913, 133] on td "Cobrança recebida de THAIS [PERSON_NAME]" at bounding box center [779, 137] width 427 height 40
copy td "THAIS [PERSON_NAME]"
drag, startPoint x: 715, startPoint y: 174, endPoint x: 877, endPoint y: 175, distance: 162.0
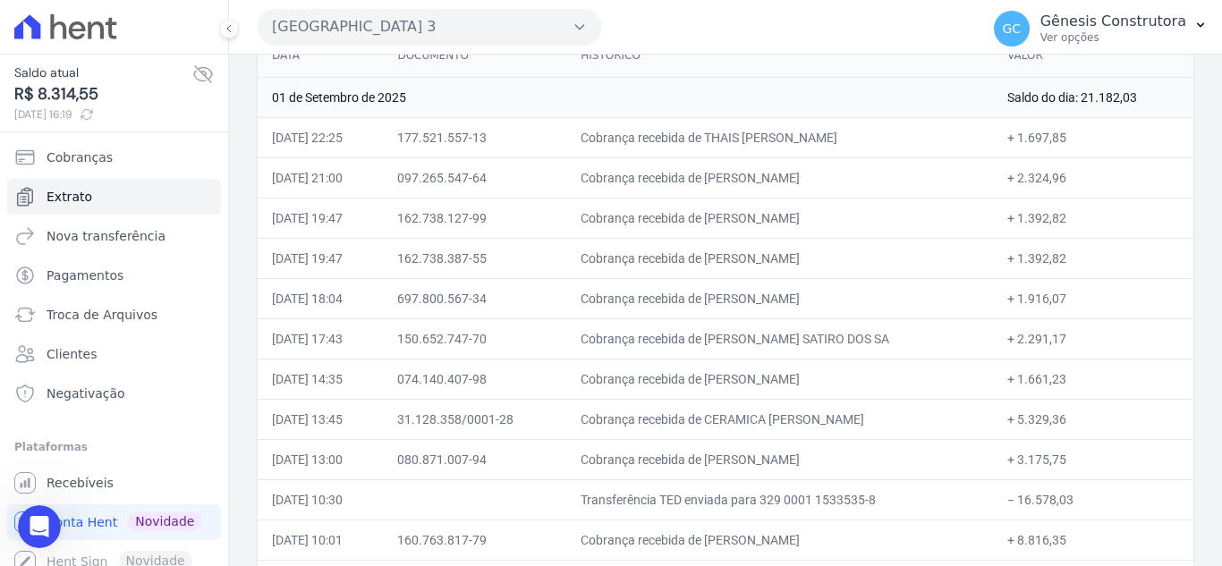
click at [877, 175] on td "Cobrança recebida de [PERSON_NAME]" at bounding box center [779, 177] width 427 height 40
copy td "[PERSON_NAME]"
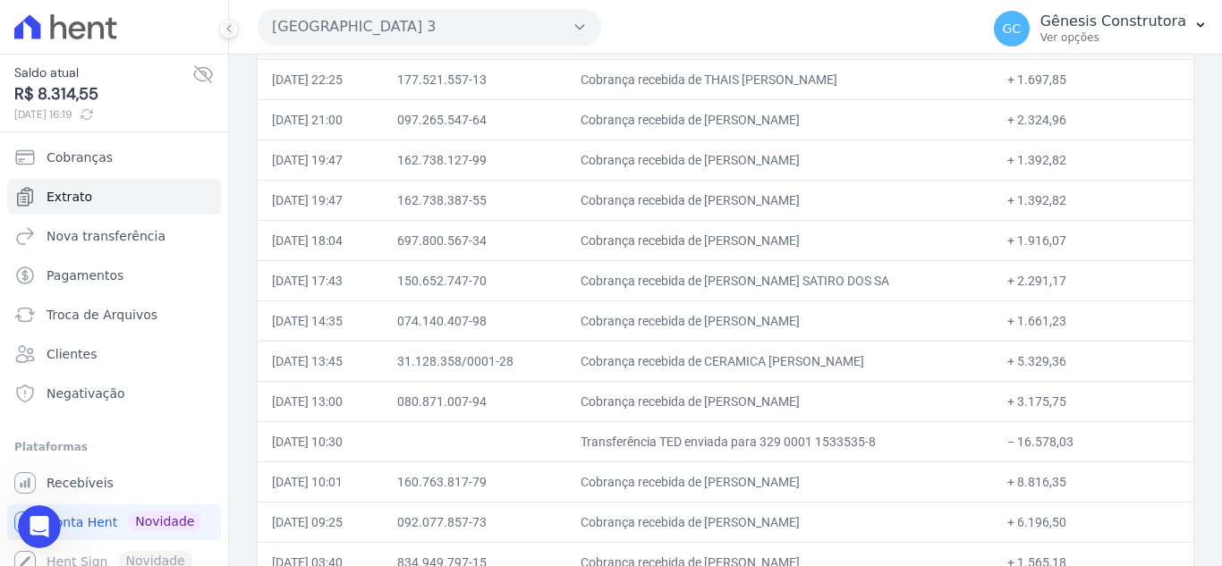
scroll to position [297, 0]
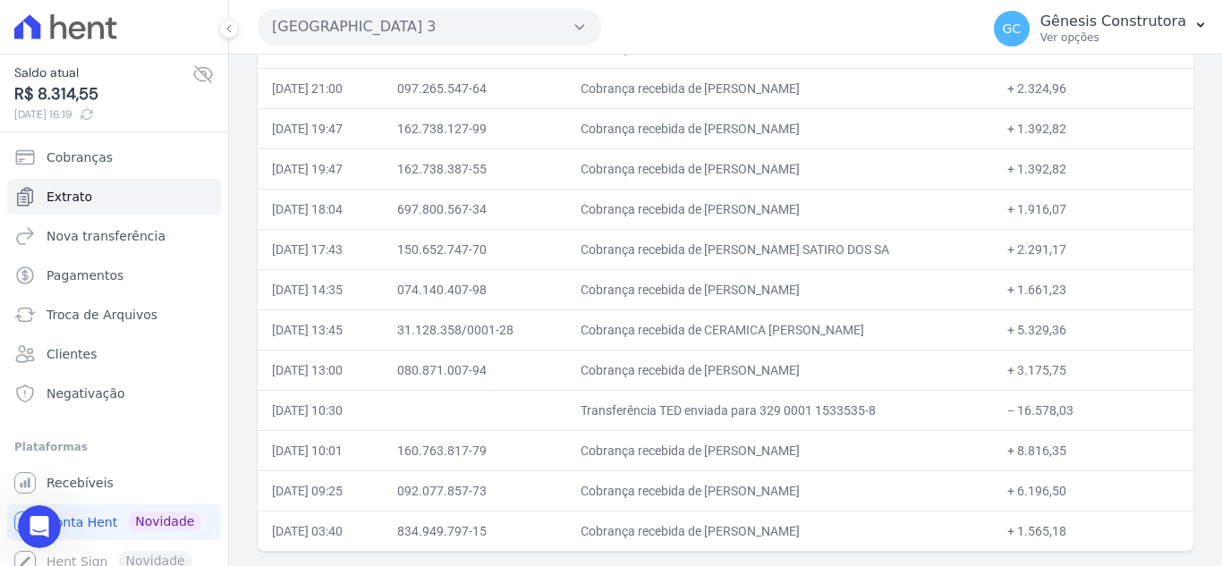
copy td "[PERSON_NAME]"
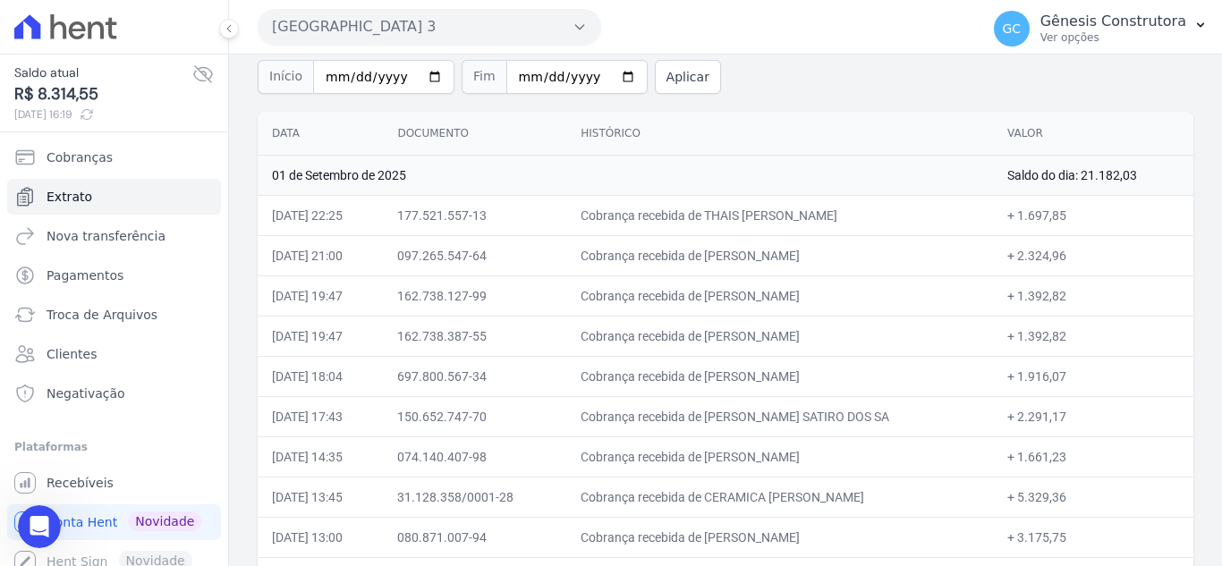
scroll to position [118, 0]
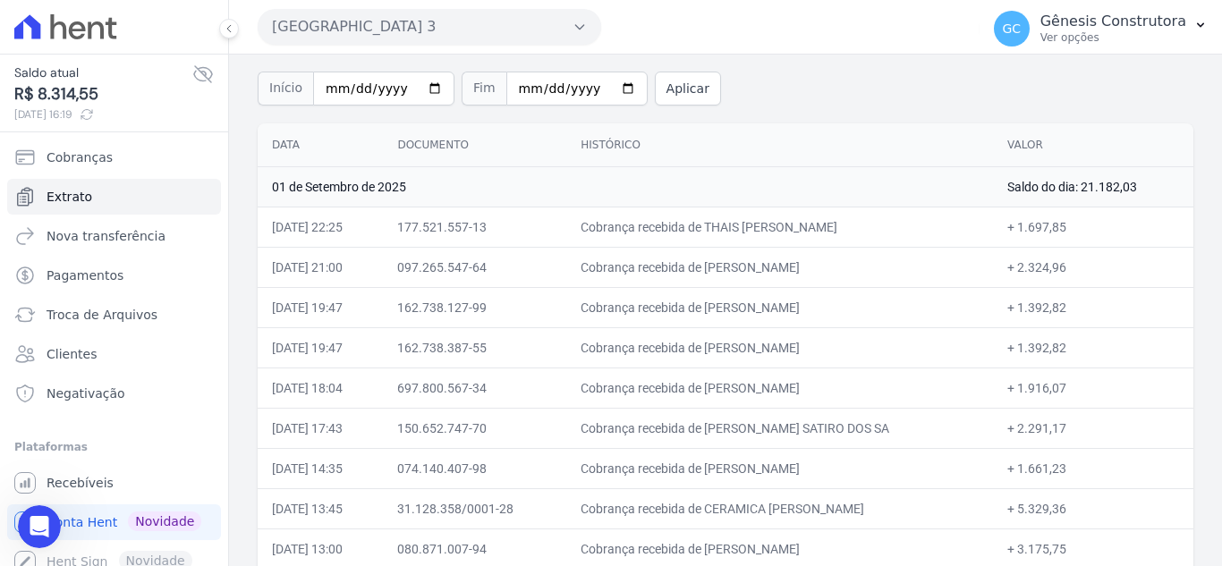
drag, startPoint x: 716, startPoint y: 304, endPoint x: 941, endPoint y: 310, distance: 225.6
click at [941, 310] on td "Cobrança recebida de [PERSON_NAME]" at bounding box center [779, 307] width 427 height 40
copy td "[PERSON_NAME]"
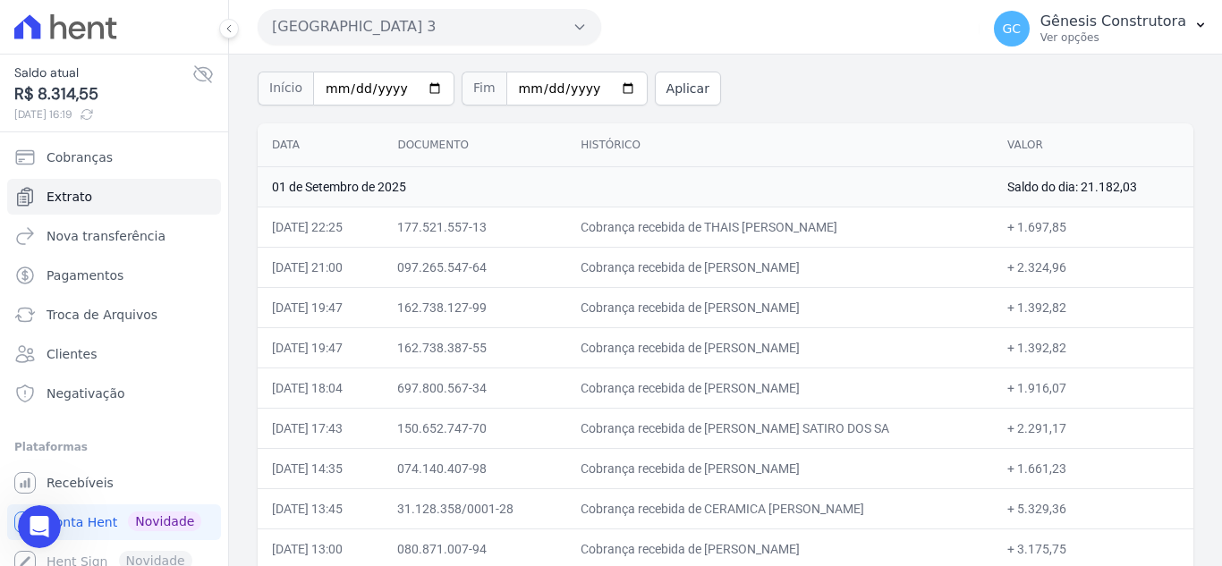
drag, startPoint x: 713, startPoint y: 352, endPoint x: 916, endPoint y: 353, distance: 203.1
click at [916, 353] on td "Cobrança recebida de [PERSON_NAME]" at bounding box center [779, 348] width 427 height 40
drag, startPoint x: 714, startPoint y: 304, endPoint x: 779, endPoint y: 308, distance: 65.4
click at [779, 308] on td "Cobrança recebida de [PERSON_NAME]" at bounding box center [779, 307] width 427 height 40
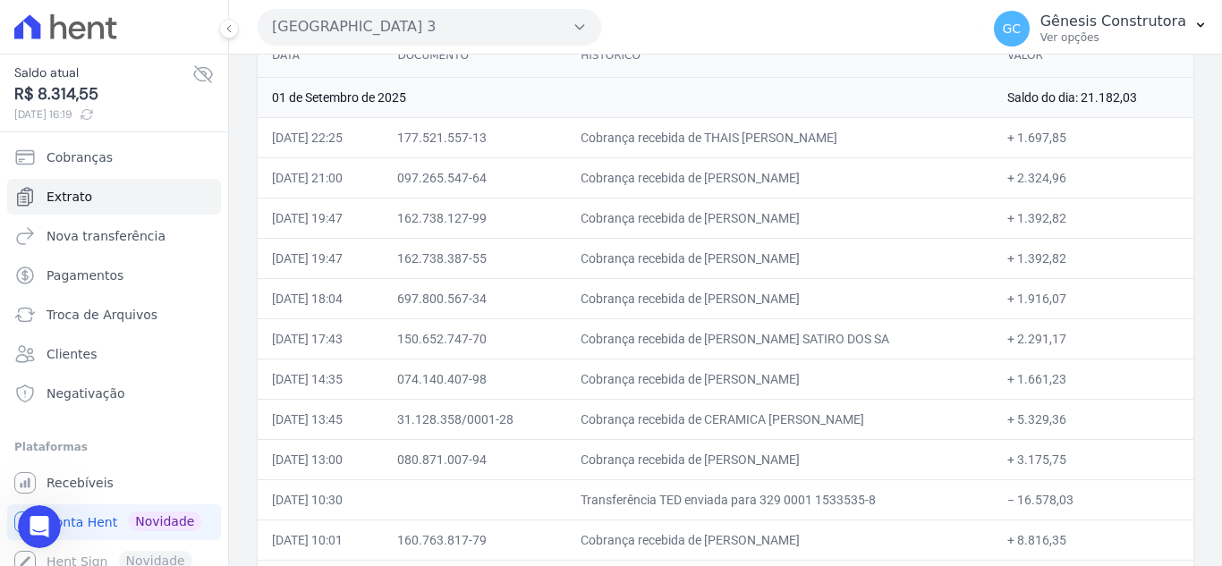
drag, startPoint x: 719, startPoint y: 302, endPoint x: 758, endPoint y: 305, distance: 39.5
click at [758, 305] on td "Cobrança recebida de [PERSON_NAME]" at bounding box center [779, 298] width 427 height 40
click at [807, 338] on td "Cobrança recebida de [PERSON_NAME] SATIRO DOS SA" at bounding box center [779, 339] width 427 height 40
drag, startPoint x: 717, startPoint y: 340, endPoint x: 894, endPoint y: 338, distance: 177.2
click at [896, 341] on td "Cobrança recebida de [PERSON_NAME] SATIRO DOS SA" at bounding box center [779, 339] width 427 height 40
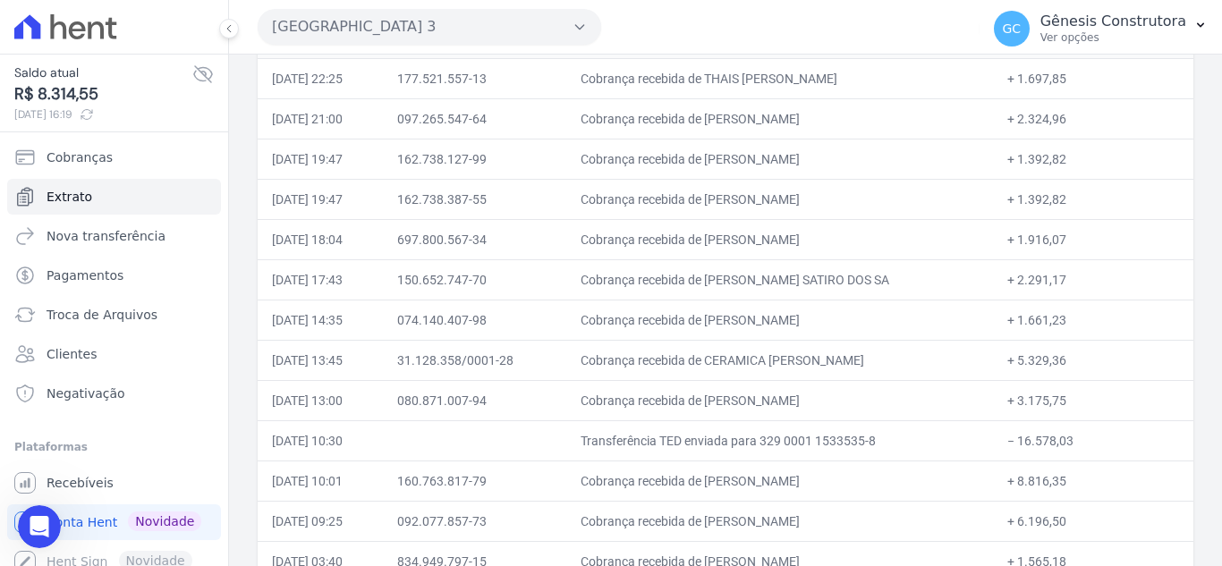
scroll to position [297, 0]
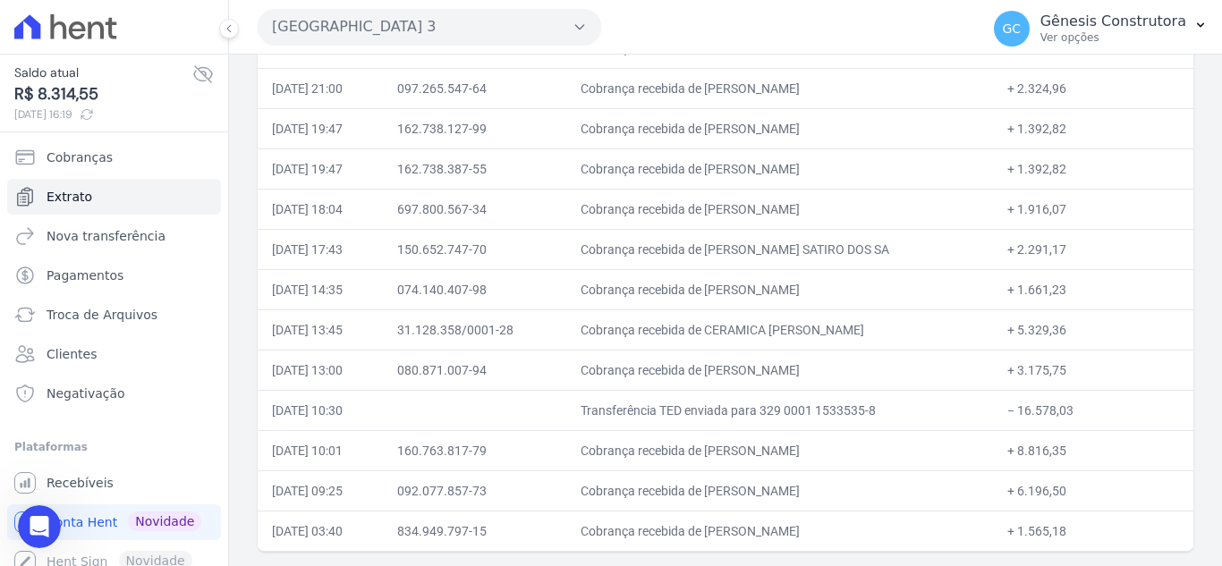
drag, startPoint x: 715, startPoint y: 285, endPoint x: 906, endPoint y: 300, distance: 191.1
click at [906, 300] on td "Cobrança recebida de [PERSON_NAME]" at bounding box center [779, 289] width 427 height 40
drag, startPoint x: 716, startPoint y: 369, endPoint x: 924, endPoint y: 371, distance: 208.5
click at [924, 371] on td "Cobrança recebida de [PERSON_NAME]" at bounding box center [779, 370] width 427 height 40
click at [720, 447] on td "Cobrança recebida de [PERSON_NAME]" at bounding box center [779, 450] width 427 height 40
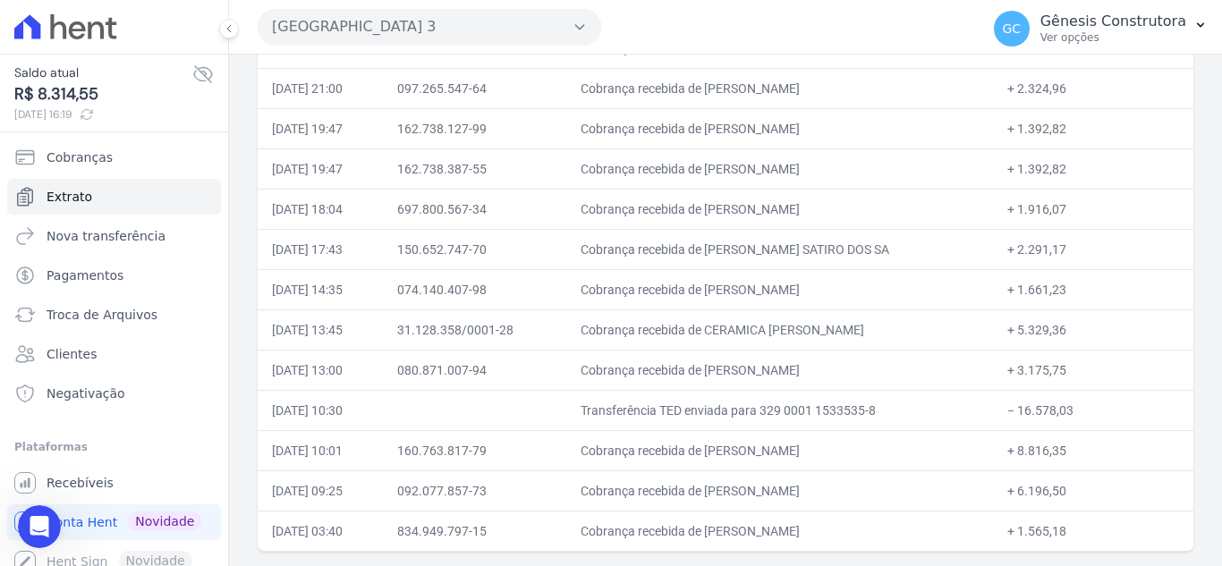
drag, startPoint x: 714, startPoint y: 447, endPoint x: 890, endPoint y: 451, distance: 176.3
click at [890, 451] on td "Cobrança recebida de [PERSON_NAME]" at bounding box center [779, 450] width 427 height 40
drag, startPoint x: 715, startPoint y: 493, endPoint x: 872, endPoint y: 497, distance: 156.6
click at [872, 497] on td "Cobrança recebida de [PERSON_NAME]" at bounding box center [779, 491] width 427 height 40
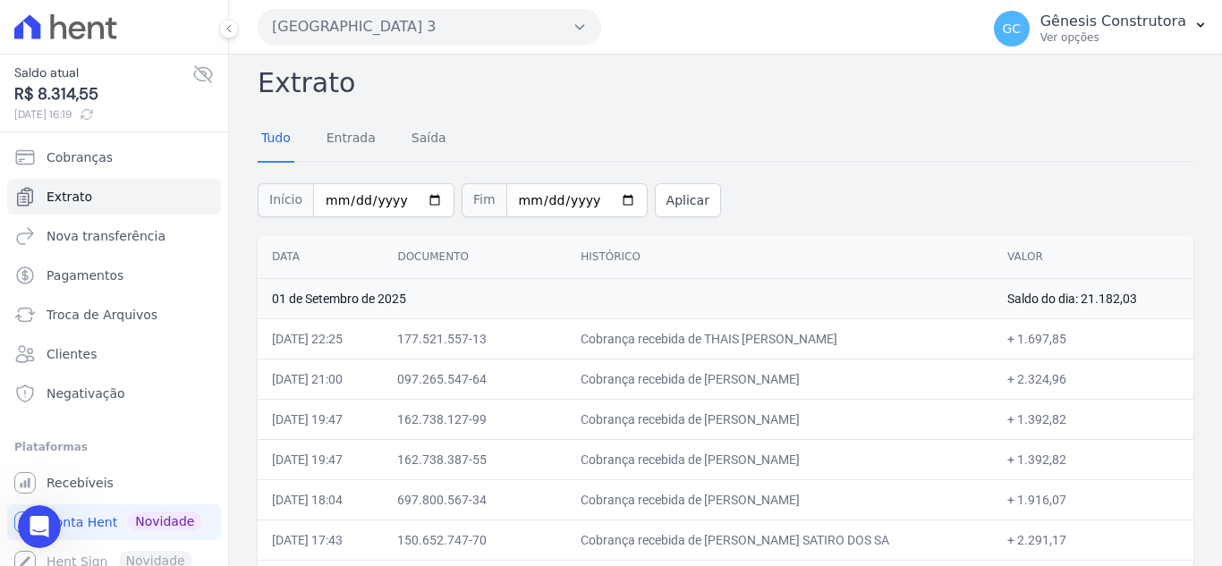
scroll to position [0, 0]
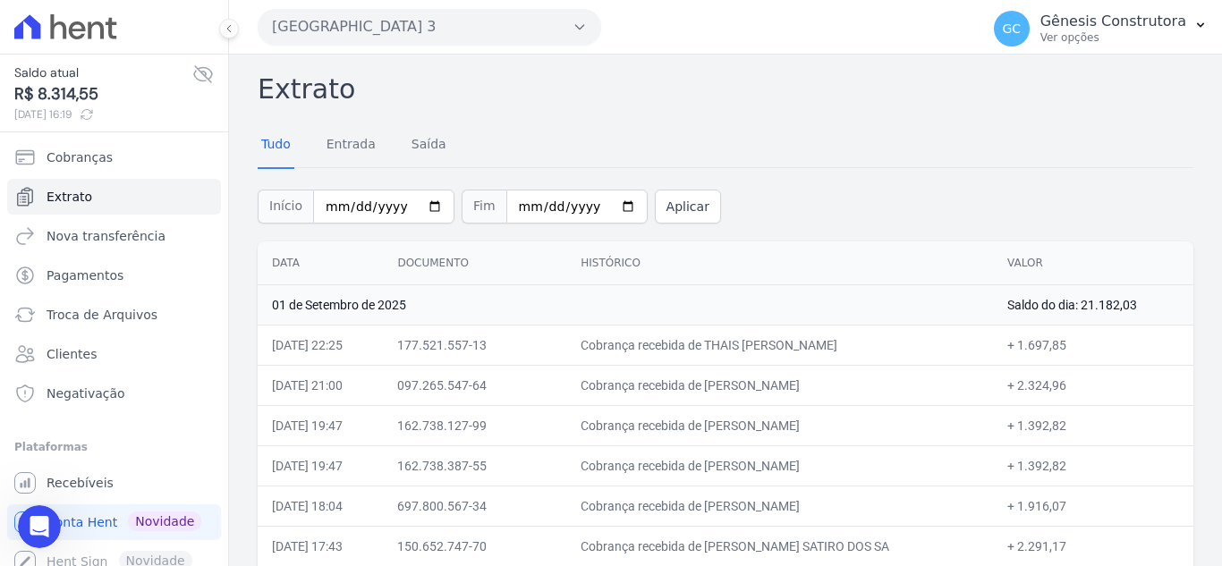
click at [362, 27] on button "[GEOGRAPHIC_DATA] 3" at bounding box center [430, 27] width 344 height 36
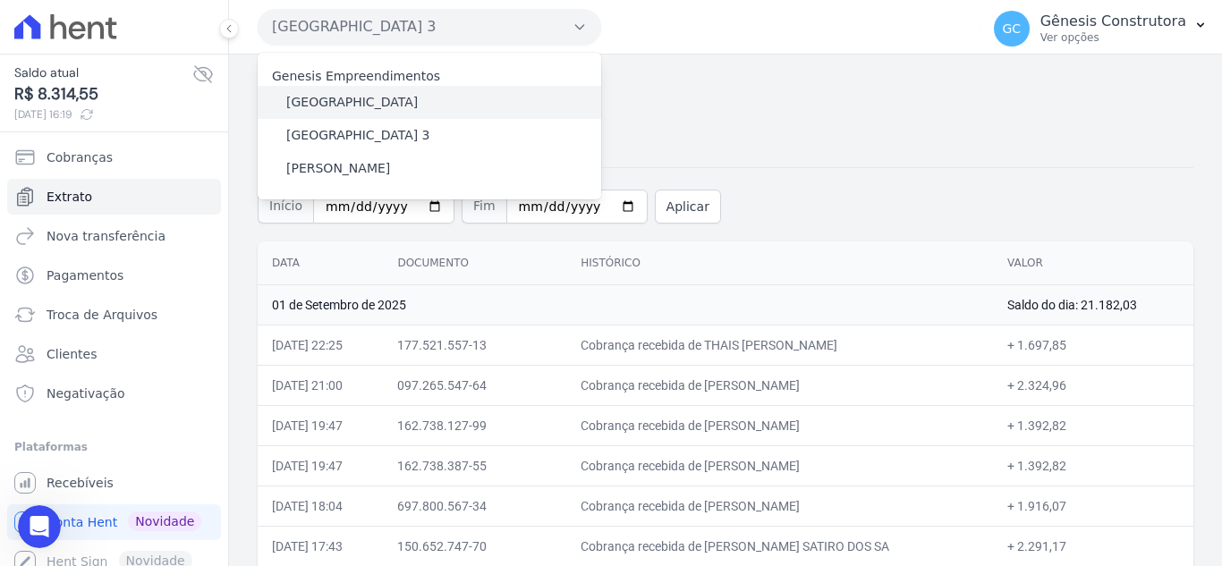
click at [387, 108] on div "[GEOGRAPHIC_DATA]" at bounding box center [430, 102] width 344 height 33
click at [362, 107] on label "[GEOGRAPHIC_DATA]" at bounding box center [352, 102] width 132 height 19
click at [0, 0] on input "[GEOGRAPHIC_DATA]" at bounding box center [0, 0] width 0 height 0
